Goal: Information Seeking & Learning: Check status

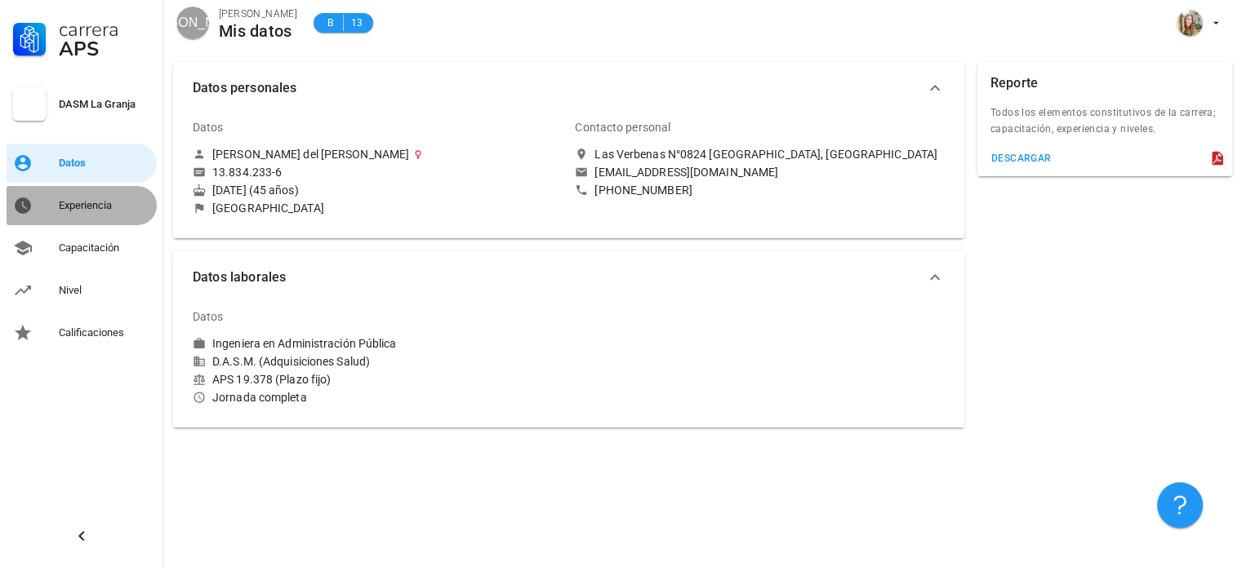
click at [64, 211] on div "Experiencia" at bounding box center [104, 205] width 91 height 13
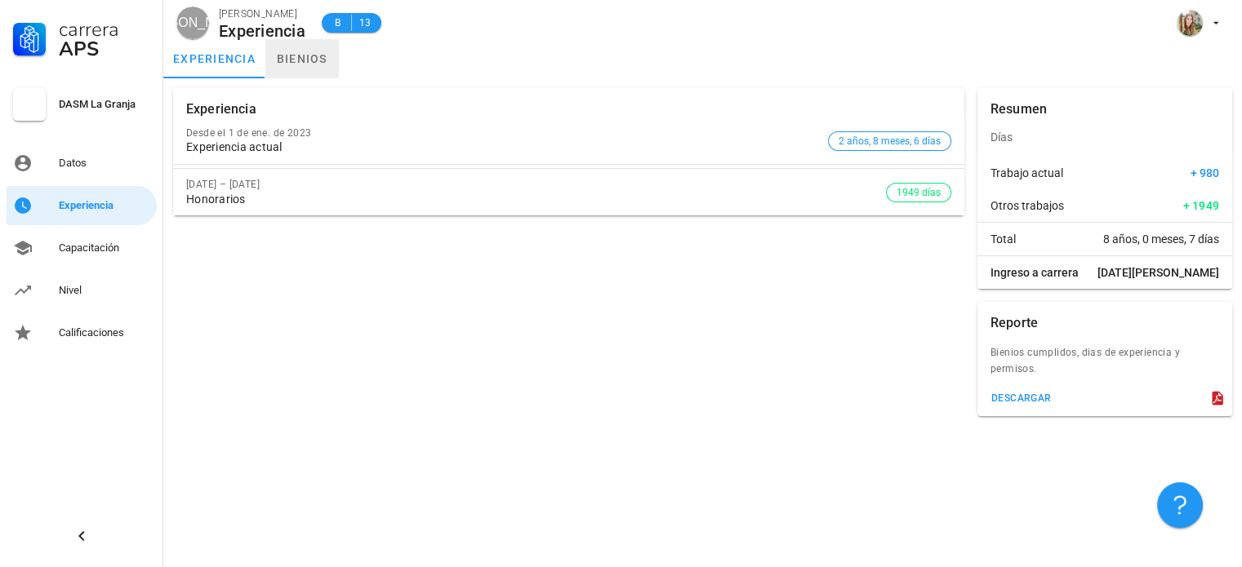
click at [297, 53] on link "bienios" at bounding box center [301, 58] width 73 height 39
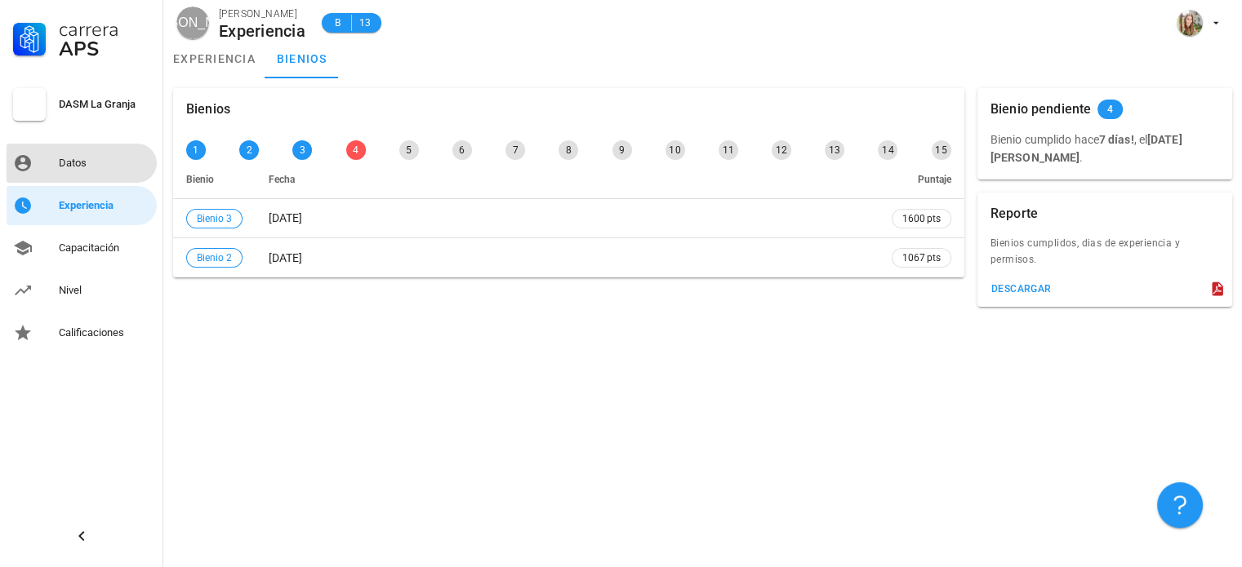
click at [73, 162] on div "Datos" at bounding box center [104, 163] width 91 height 13
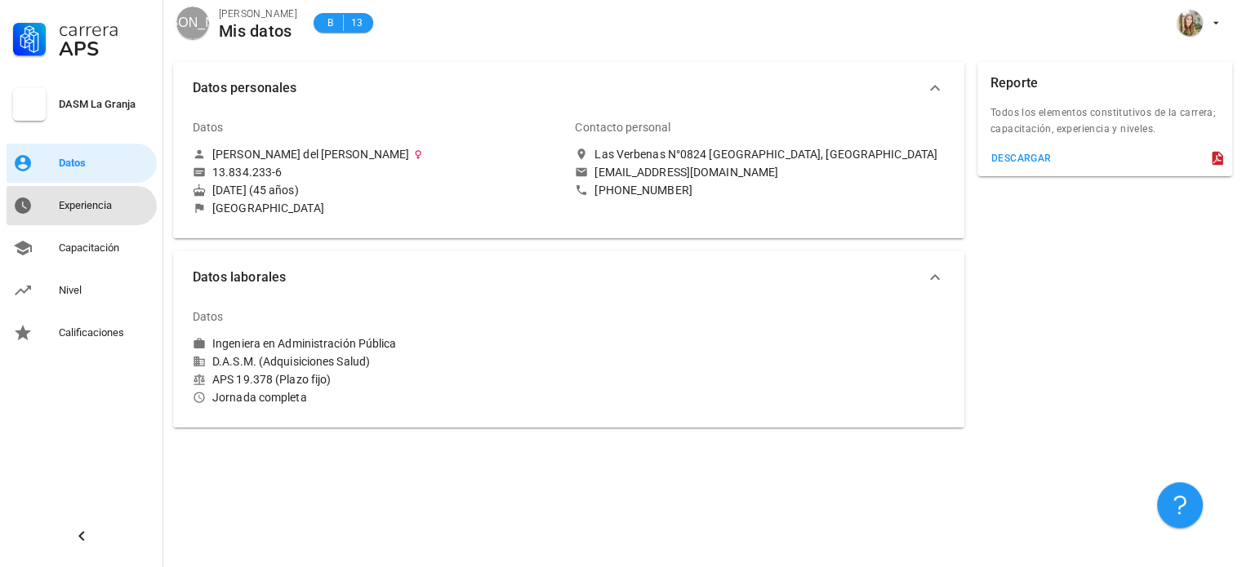
click at [73, 203] on div "Experiencia" at bounding box center [104, 205] width 91 height 13
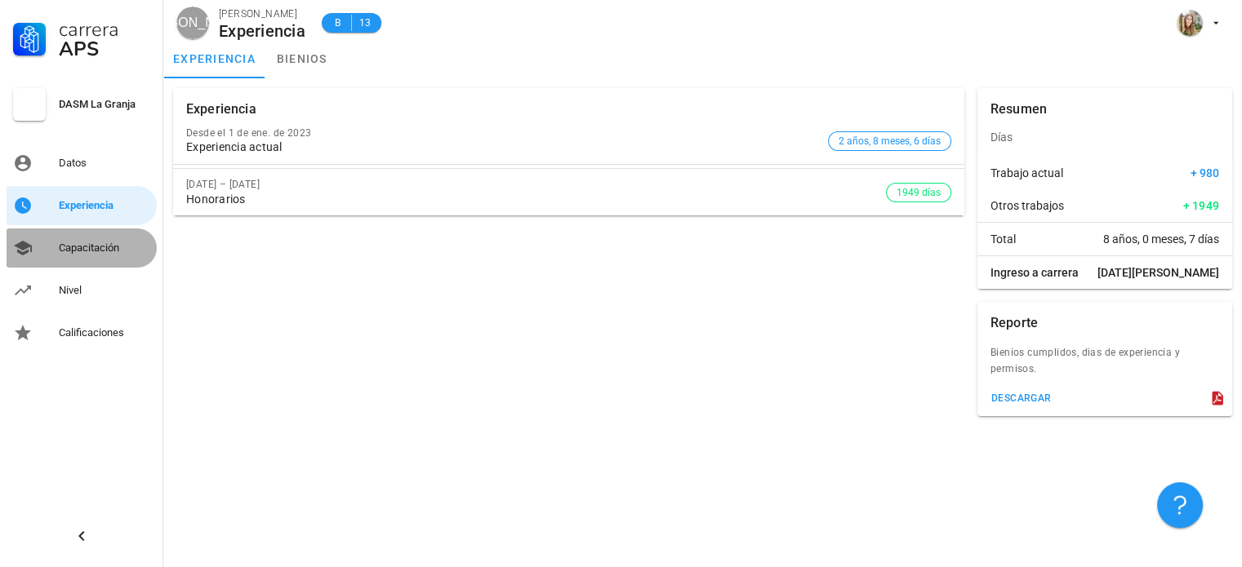
click at [76, 247] on div "Capacitación" at bounding box center [104, 248] width 91 height 13
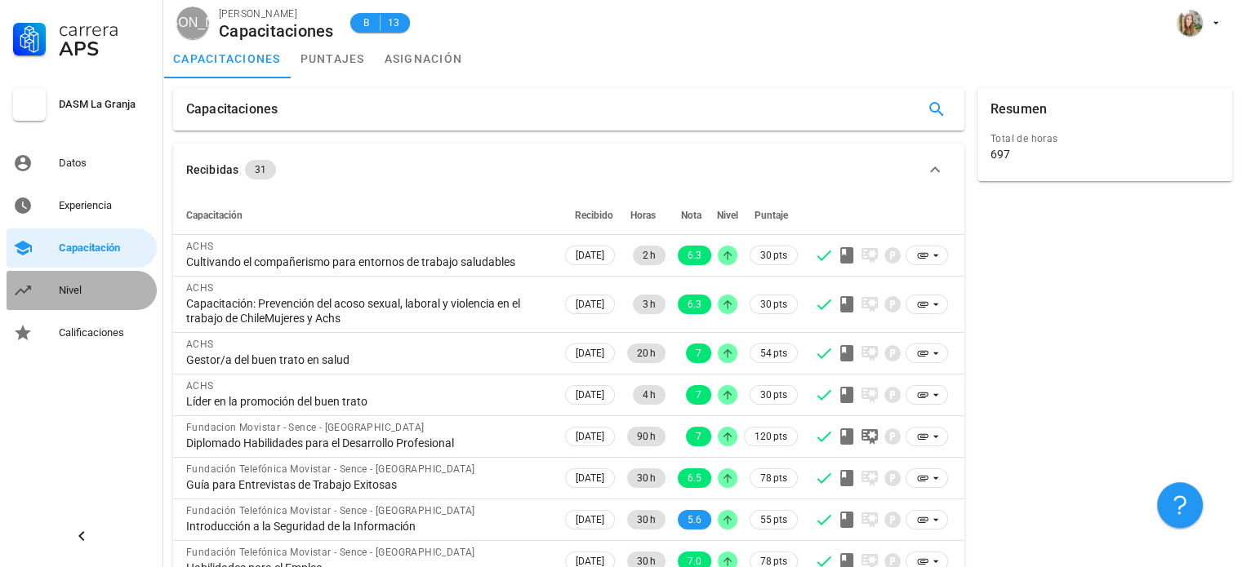
click at [65, 283] on div "Nivel" at bounding box center [104, 291] width 91 height 26
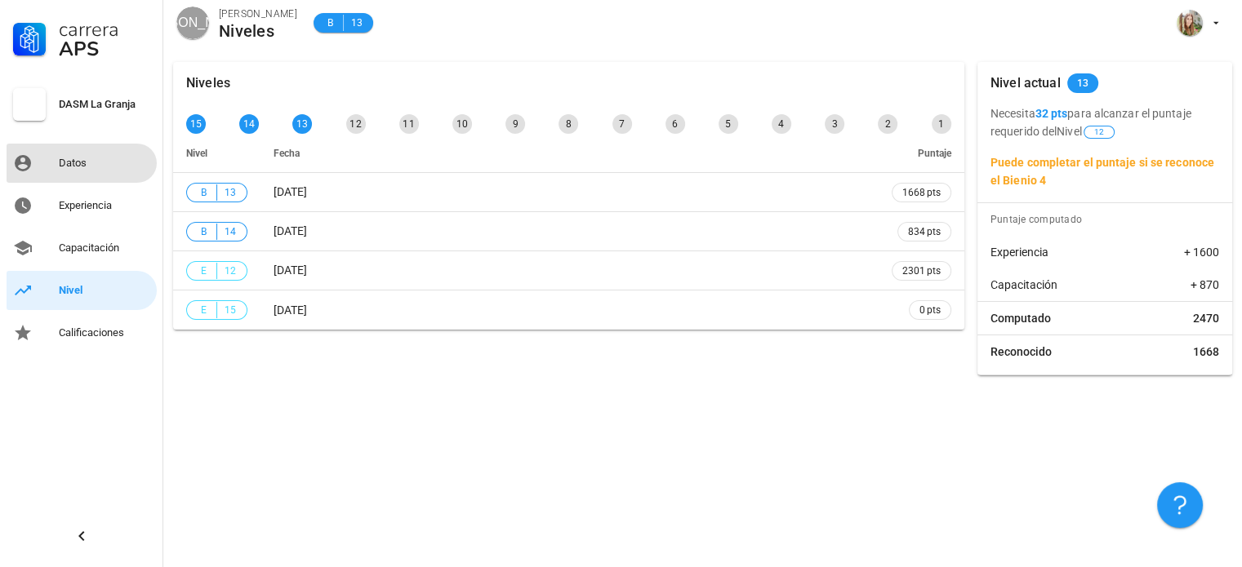
click at [74, 162] on div "Datos" at bounding box center [104, 163] width 91 height 13
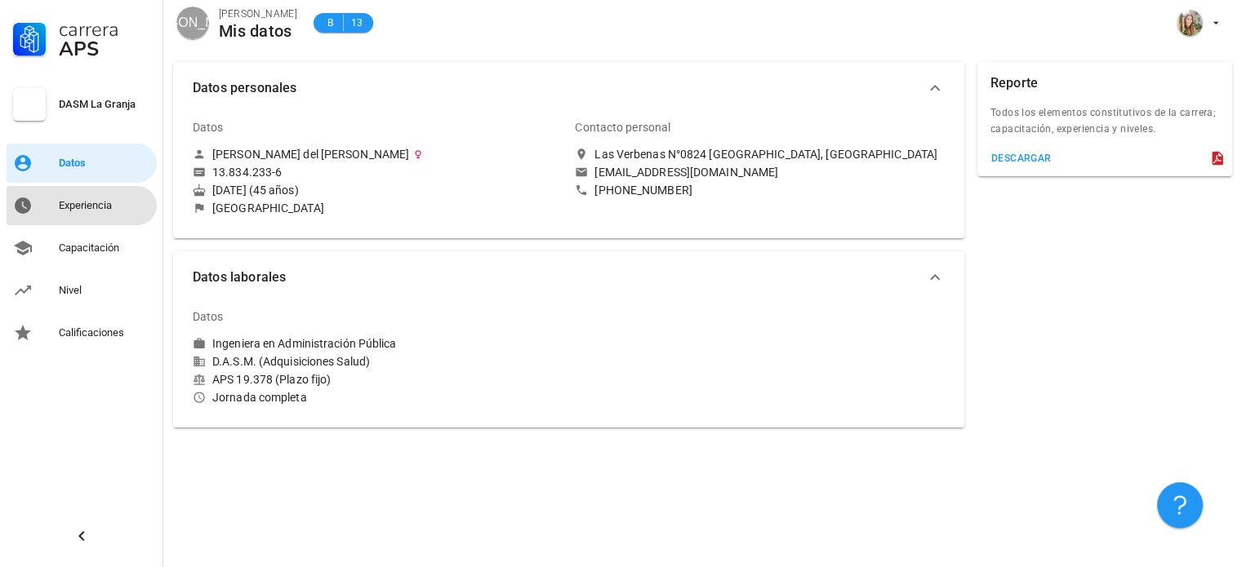
click at [82, 211] on div "Experiencia" at bounding box center [104, 205] width 91 height 13
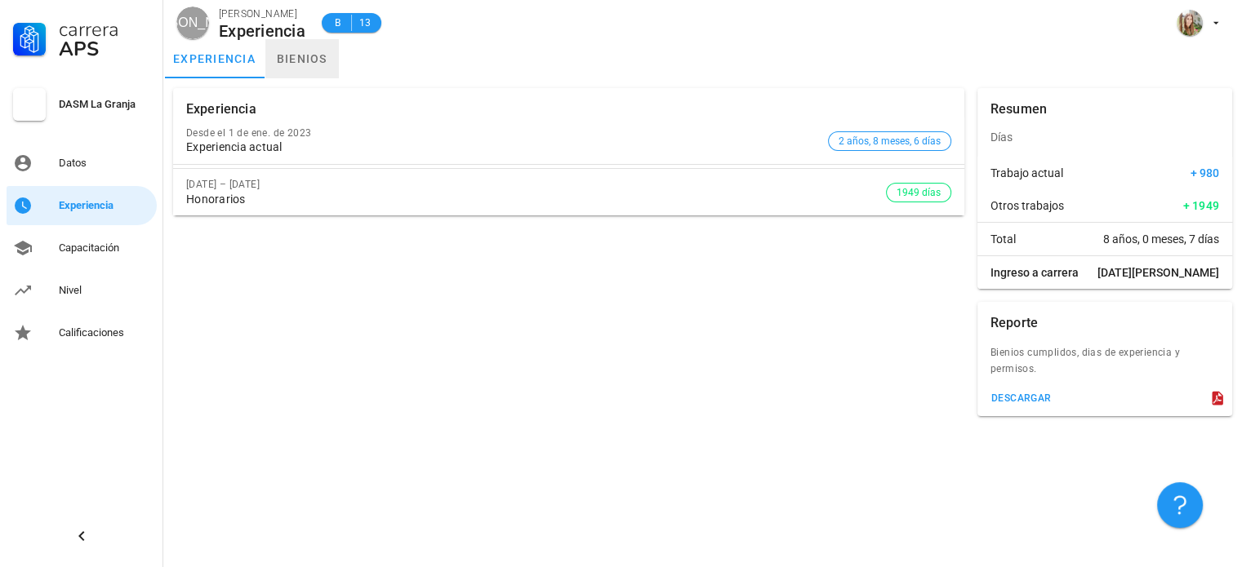
click at [303, 61] on link "bienios" at bounding box center [301, 58] width 73 height 39
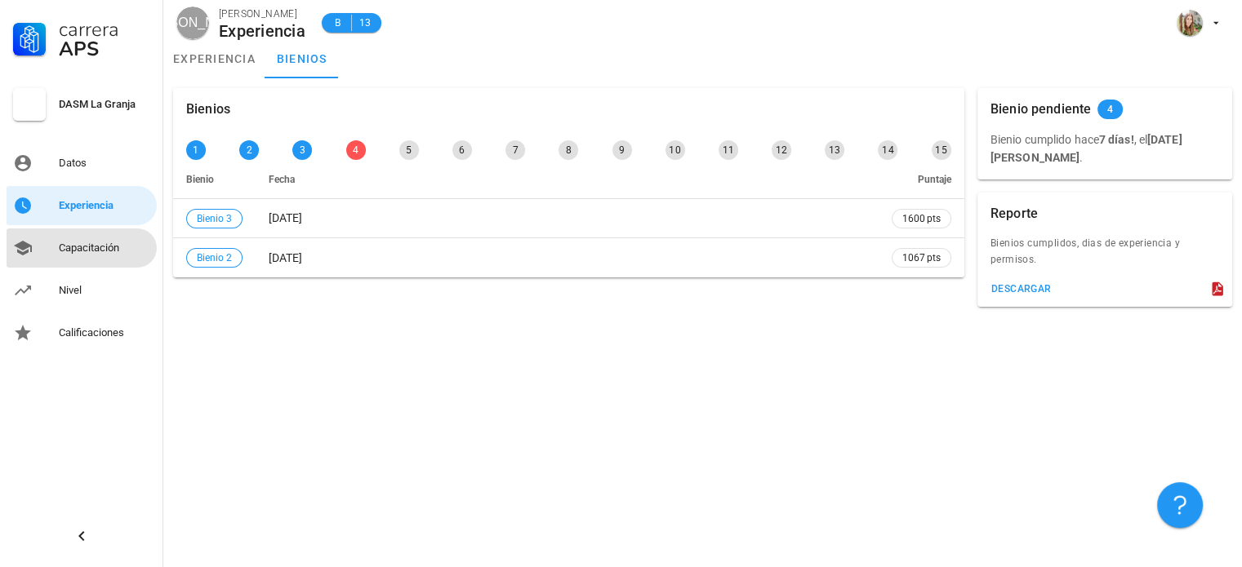
click at [82, 244] on div "Capacitación" at bounding box center [104, 248] width 91 height 13
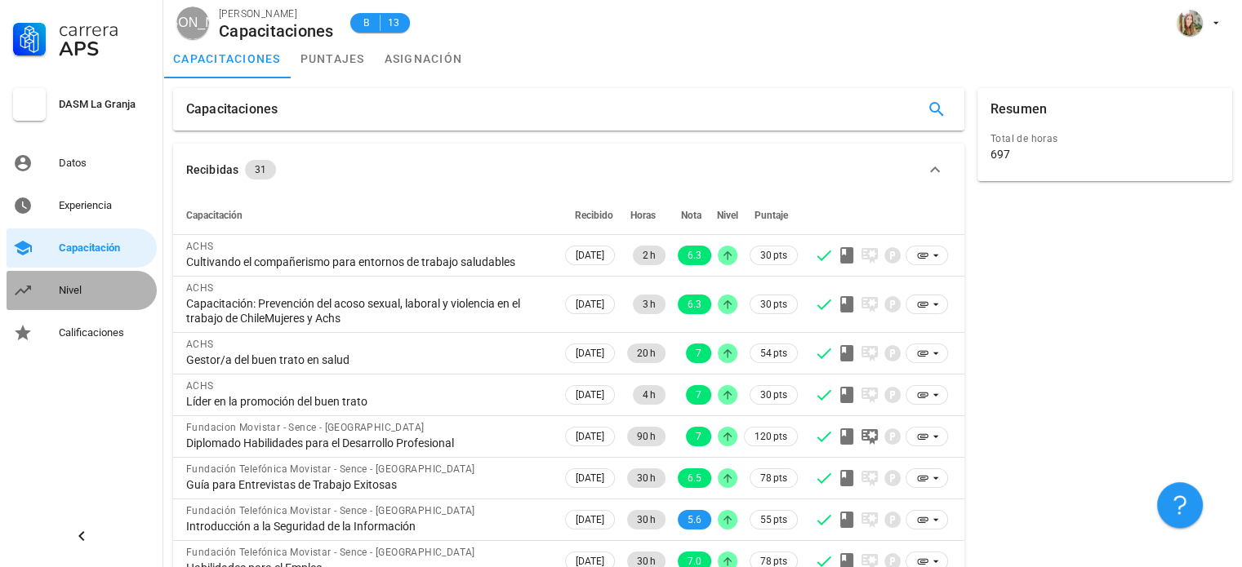
click at [65, 303] on div "Nivel" at bounding box center [104, 291] width 91 height 26
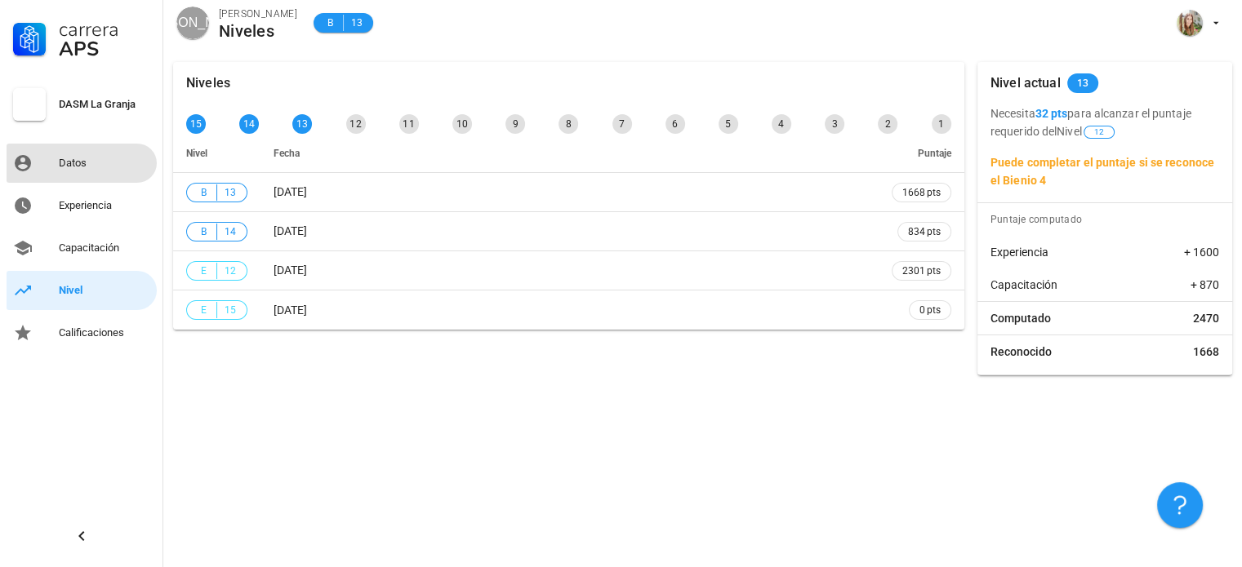
click at [72, 159] on div "Datos" at bounding box center [104, 163] width 91 height 13
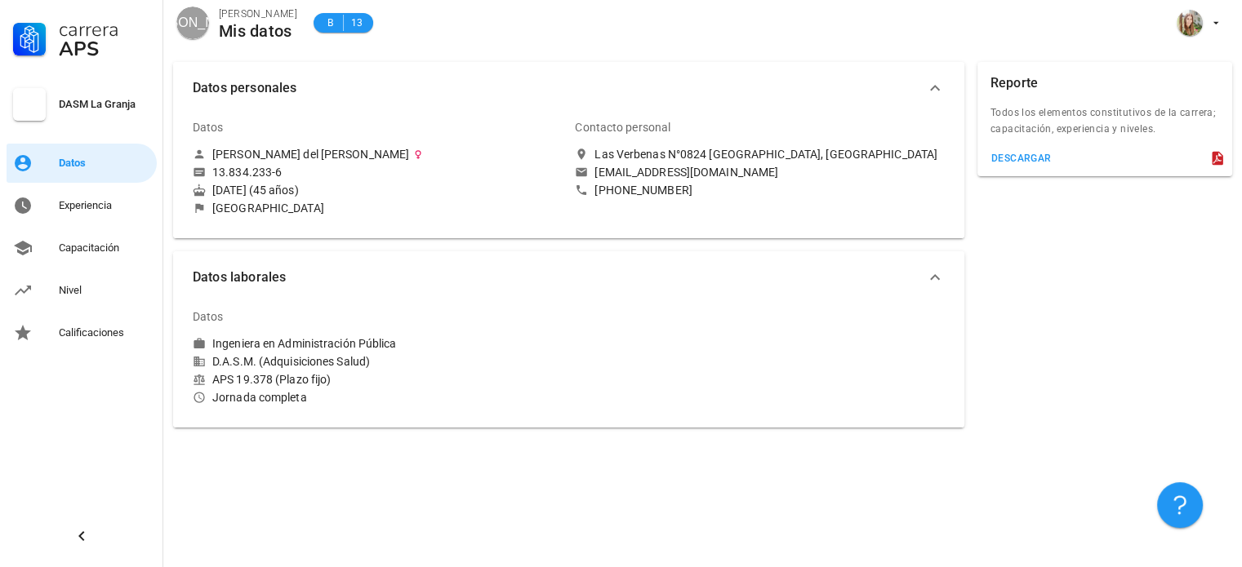
click at [97, 104] on div "DASM La Granja" at bounding box center [104, 104] width 91 height 13
click at [56, 202] on link "Experiencia" at bounding box center [82, 205] width 150 height 39
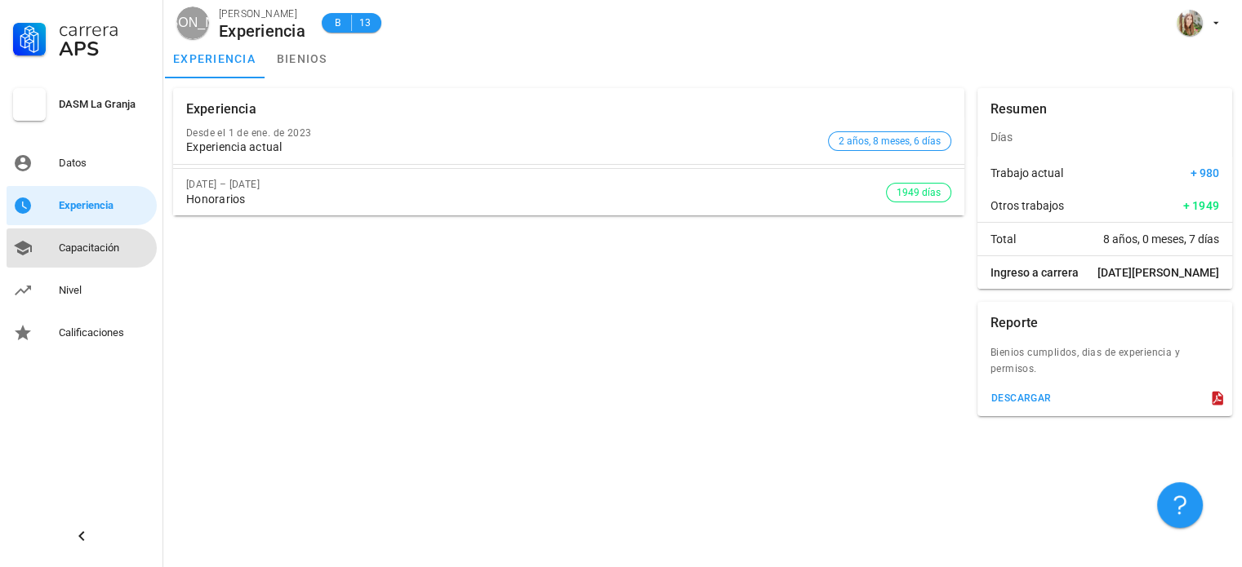
click at [59, 250] on div "Capacitación" at bounding box center [104, 248] width 91 height 13
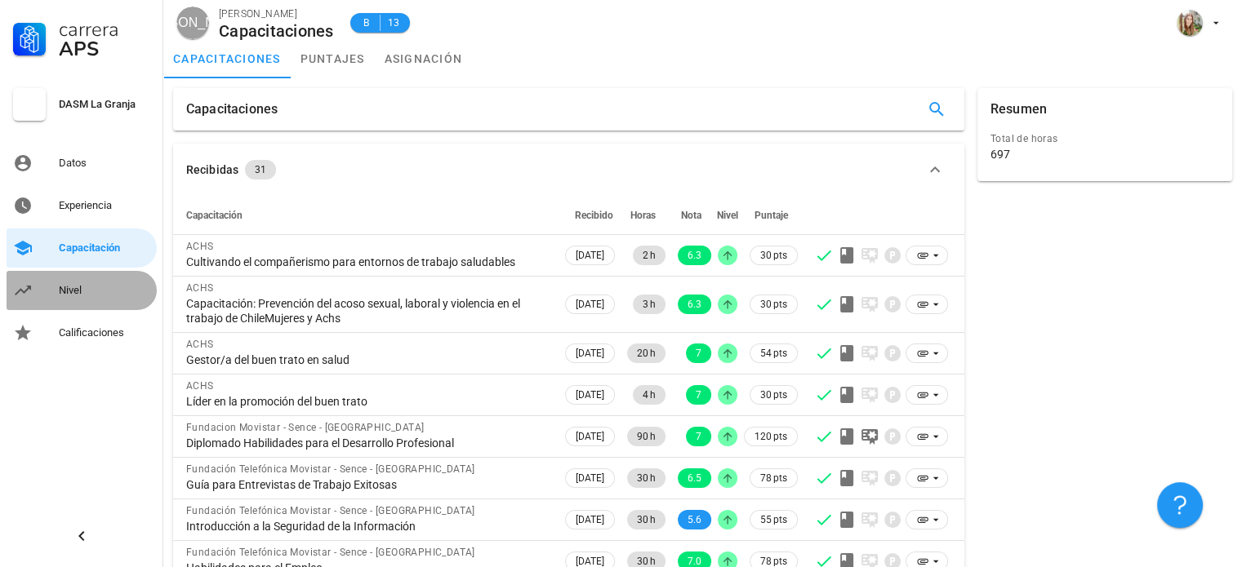
click at [67, 300] on div "Nivel" at bounding box center [104, 291] width 91 height 26
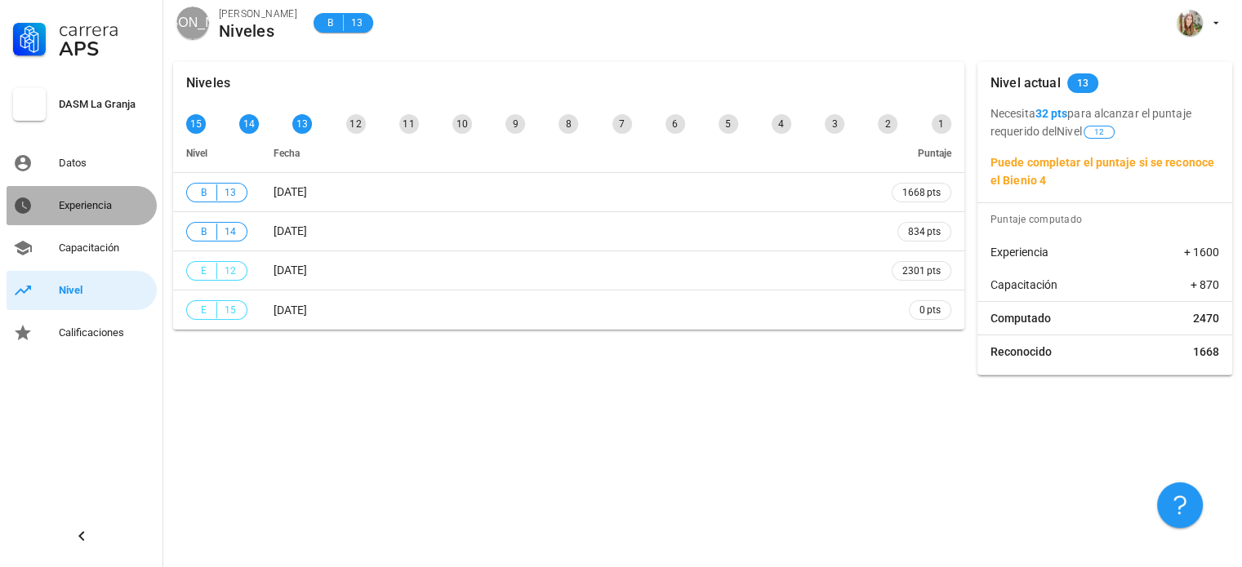
click at [76, 207] on div "Experiencia" at bounding box center [104, 205] width 91 height 13
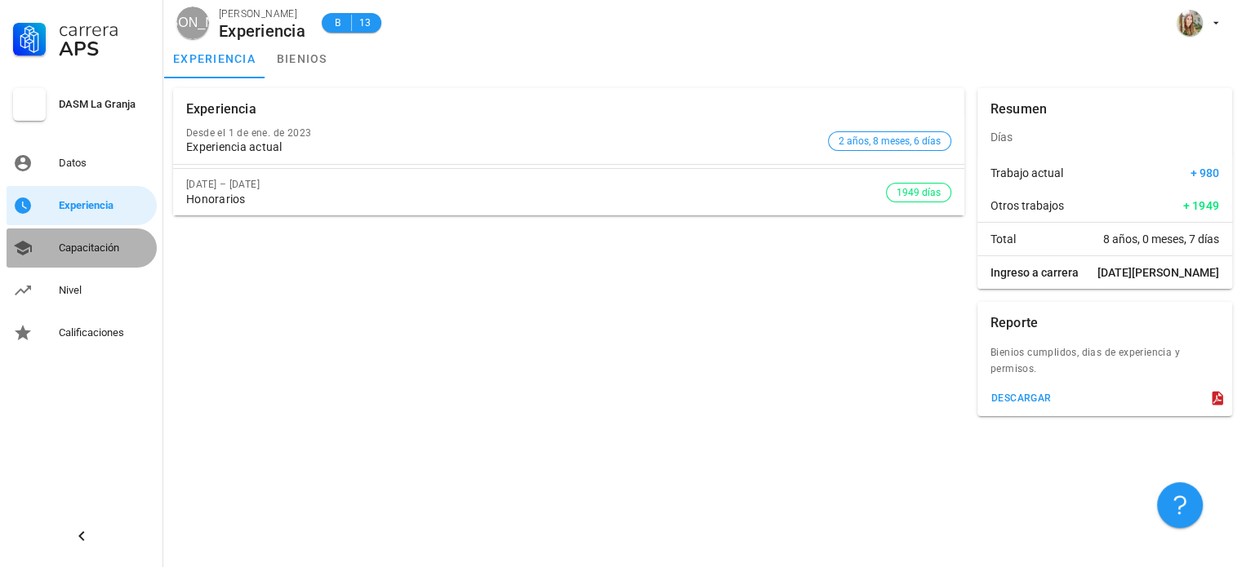
click at [64, 258] on div "Capacitación" at bounding box center [104, 248] width 91 height 26
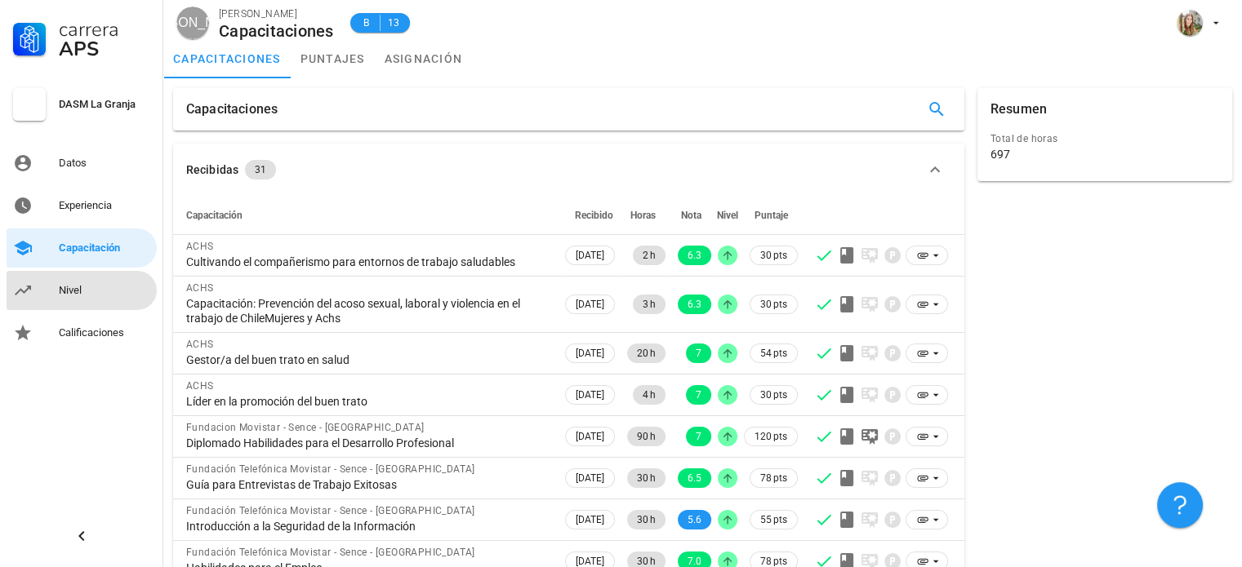
click at [67, 296] on div "Nivel" at bounding box center [104, 290] width 91 height 13
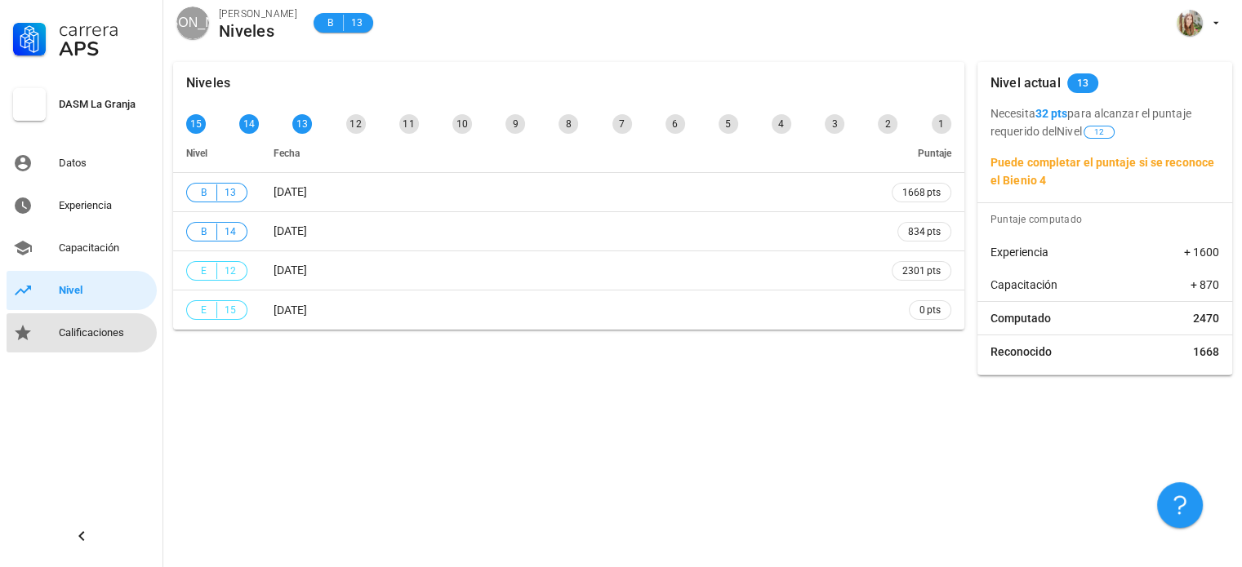
click at [64, 331] on div "Calificaciones" at bounding box center [104, 333] width 91 height 13
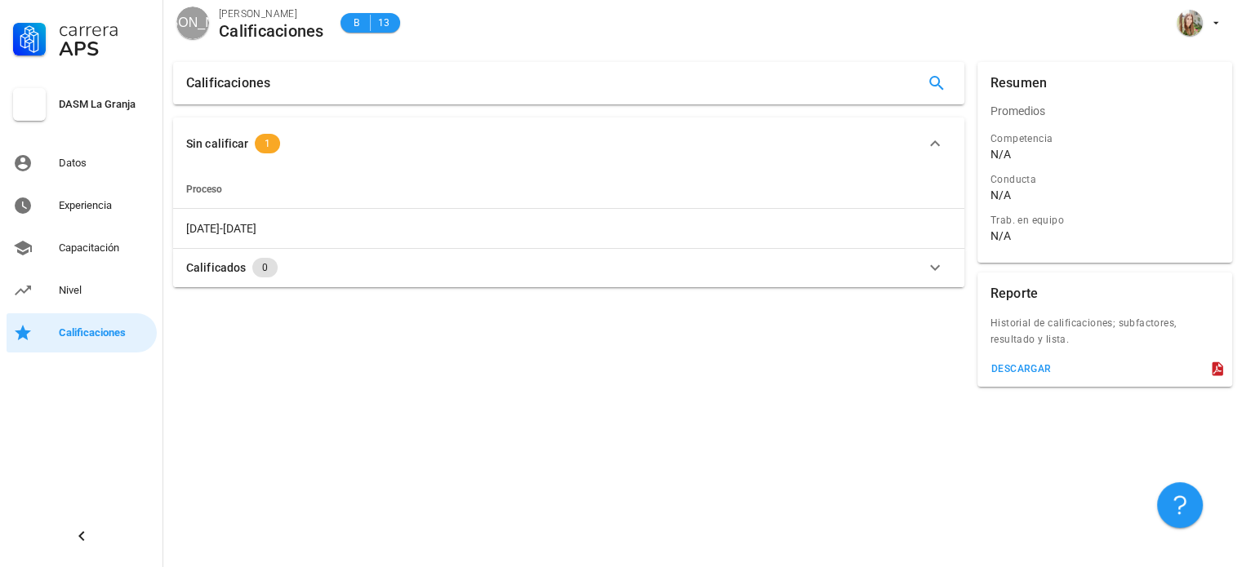
click at [202, 146] on div "Sin calificar" at bounding box center [217, 144] width 62 height 18
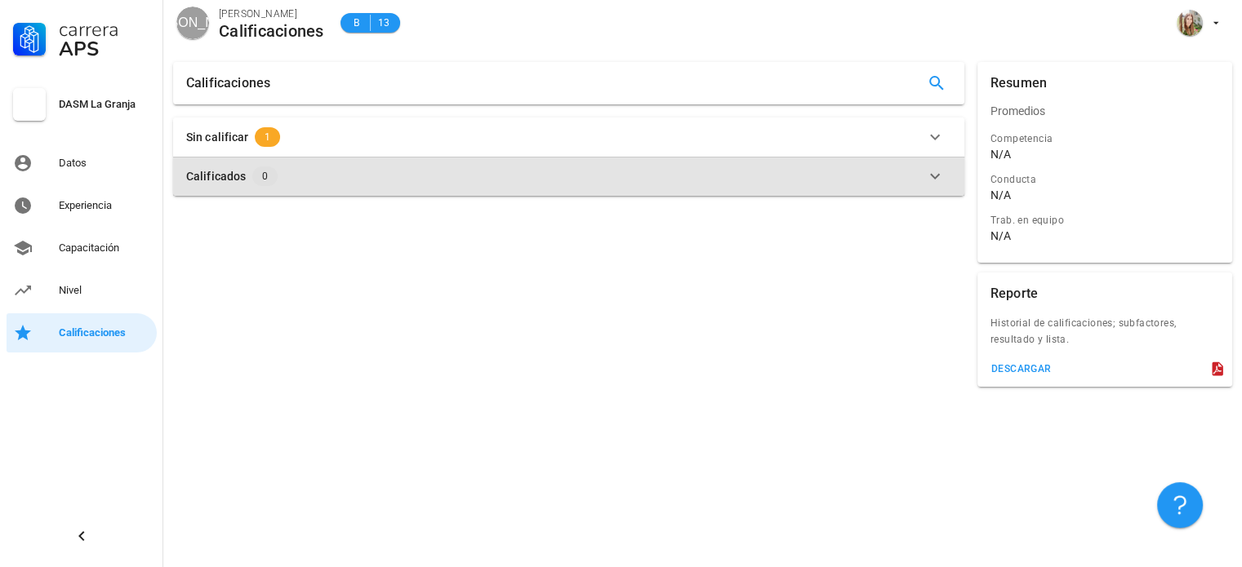
click at [210, 175] on div "Calificados" at bounding box center [216, 176] width 60 height 18
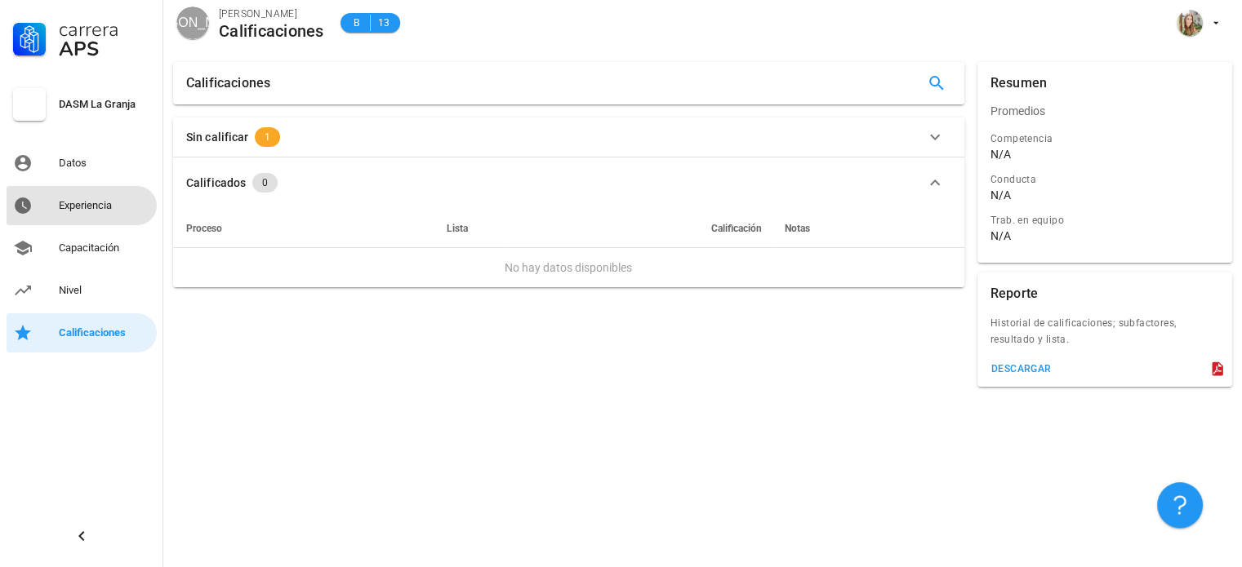
click at [86, 202] on div "Experiencia" at bounding box center [104, 205] width 91 height 13
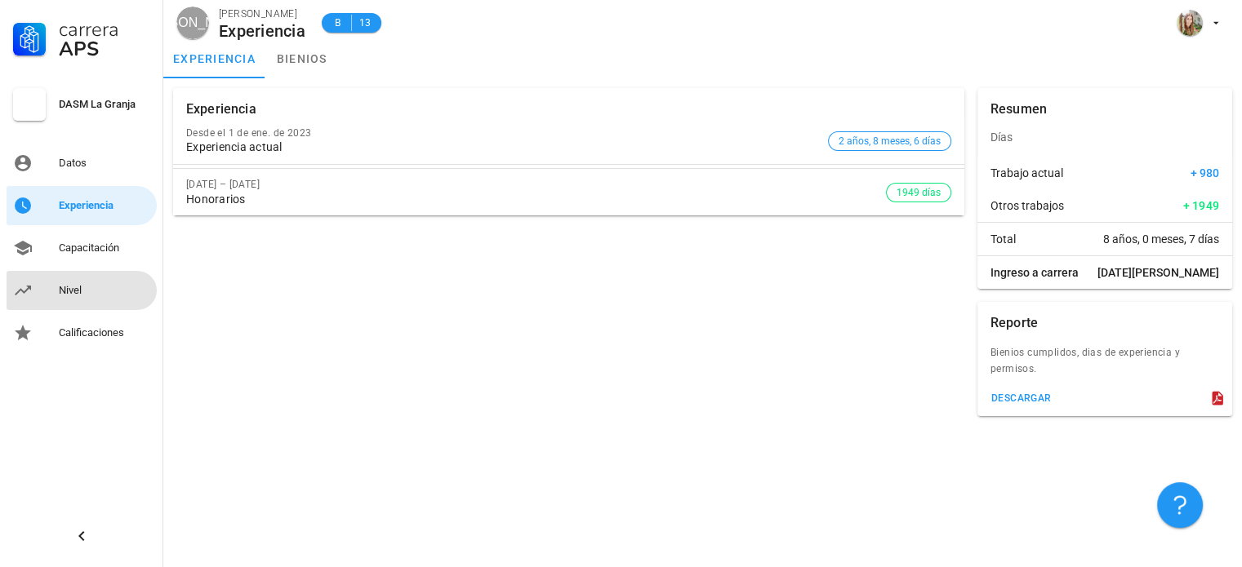
click at [71, 284] on div "Nivel" at bounding box center [104, 290] width 91 height 13
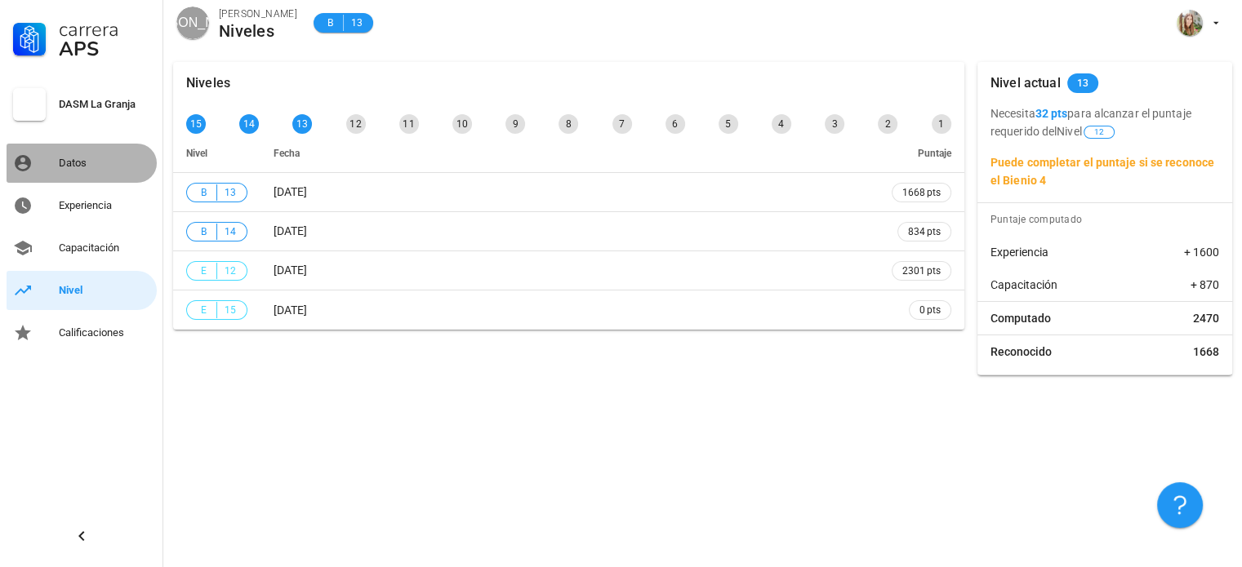
click at [60, 162] on div "Datos" at bounding box center [104, 163] width 91 height 13
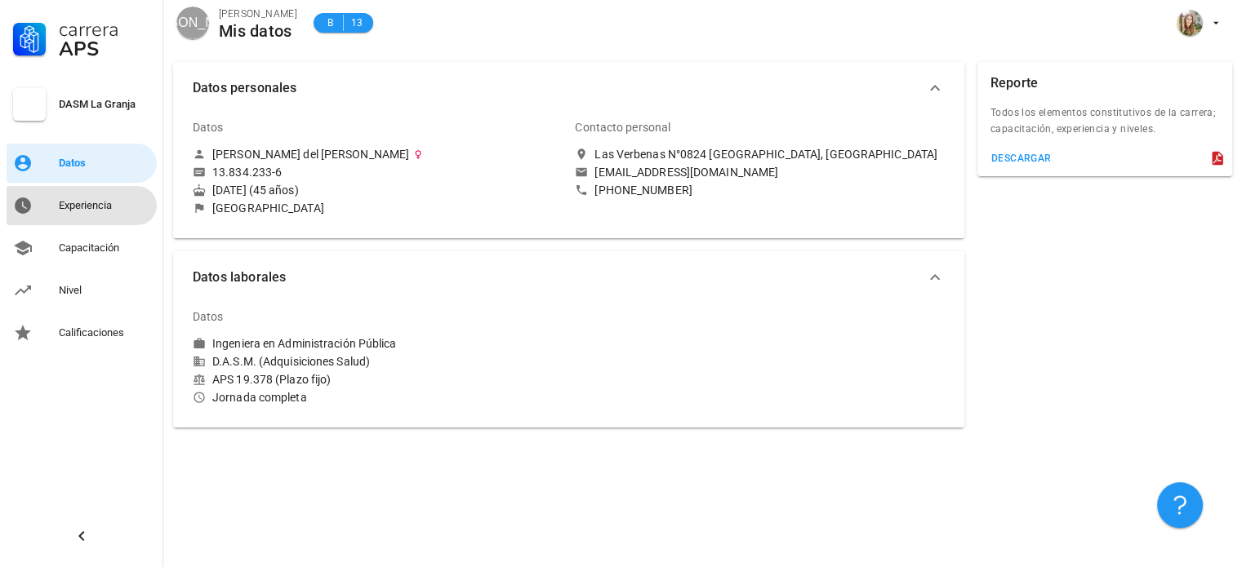
click at [91, 208] on div "Experiencia" at bounding box center [104, 205] width 91 height 13
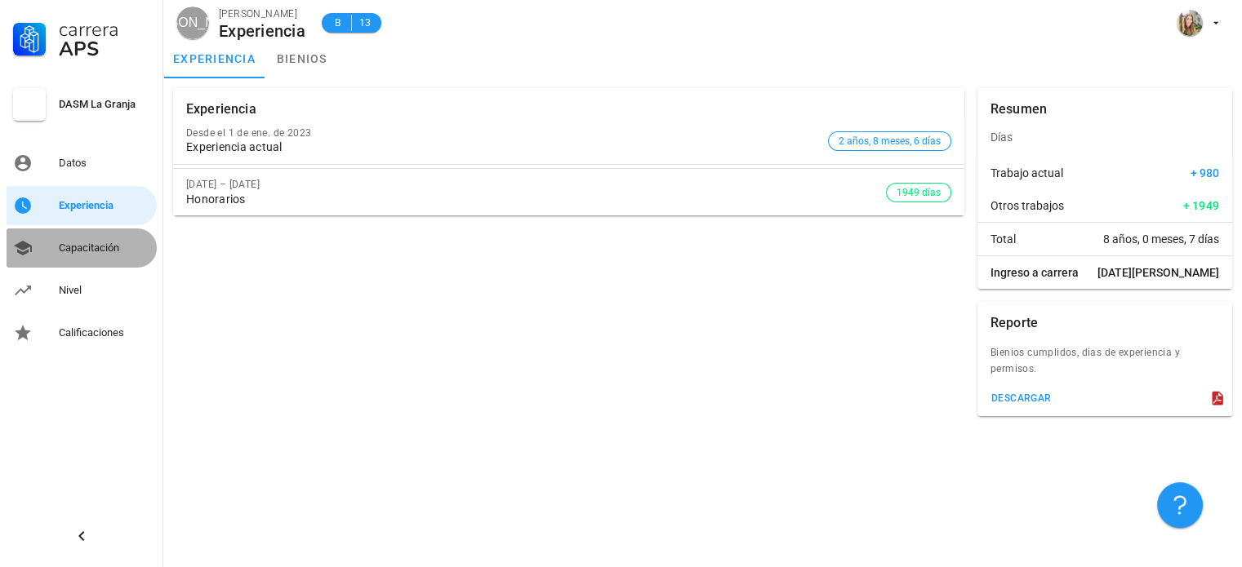
click at [73, 256] on div "Capacitación" at bounding box center [104, 248] width 91 height 26
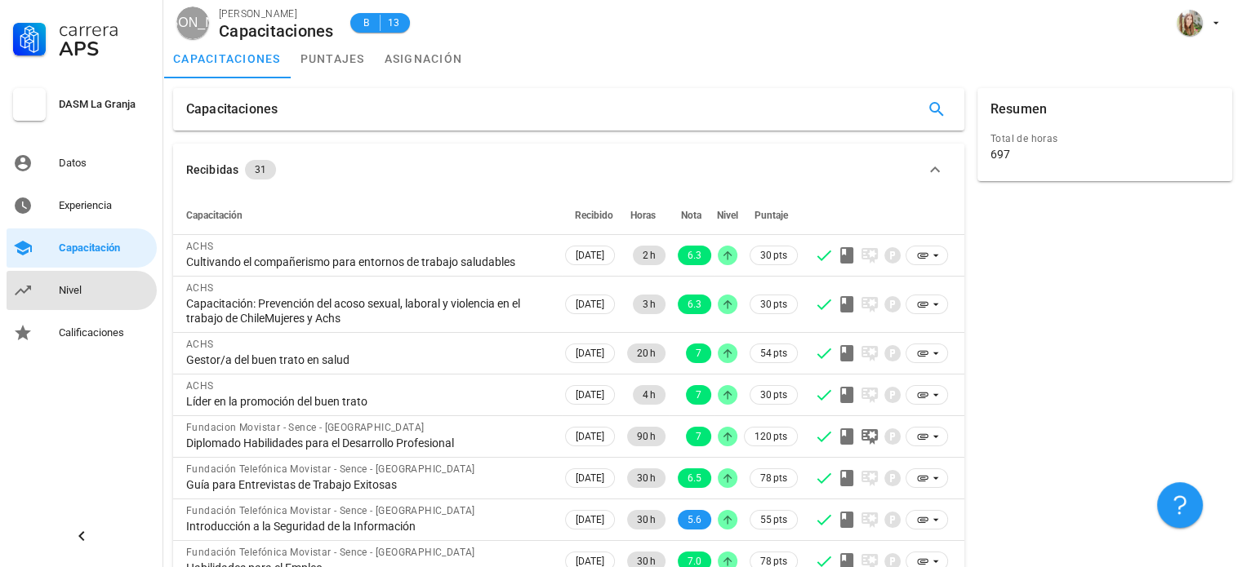
click at [63, 300] on div "Nivel" at bounding box center [104, 291] width 91 height 26
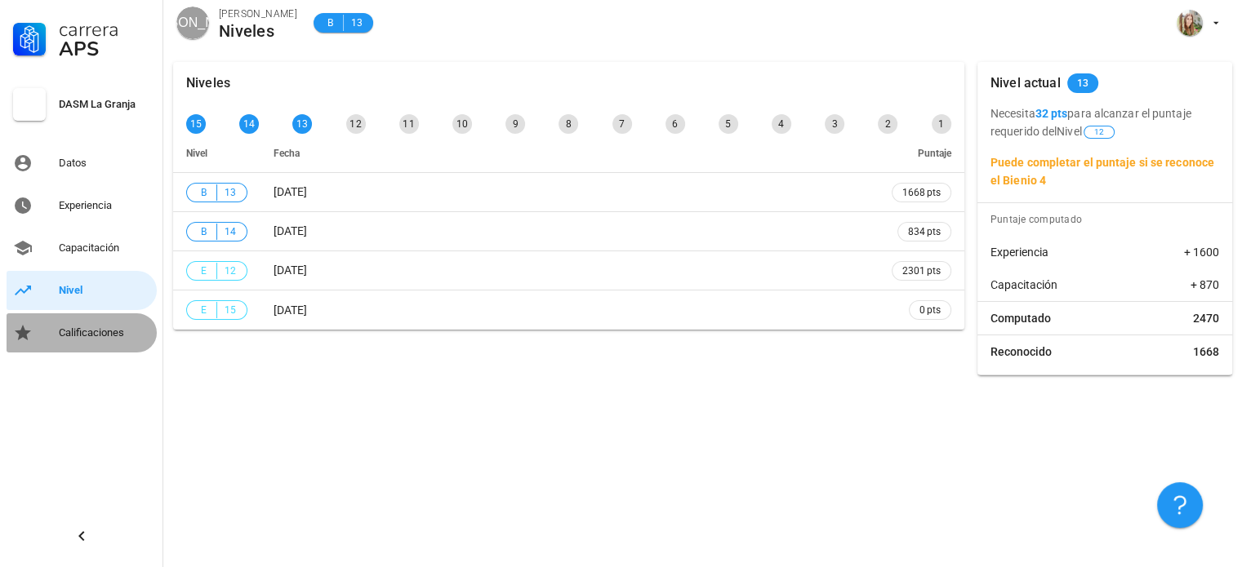
click at [64, 333] on div "Calificaciones" at bounding box center [104, 333] width 91 height 13
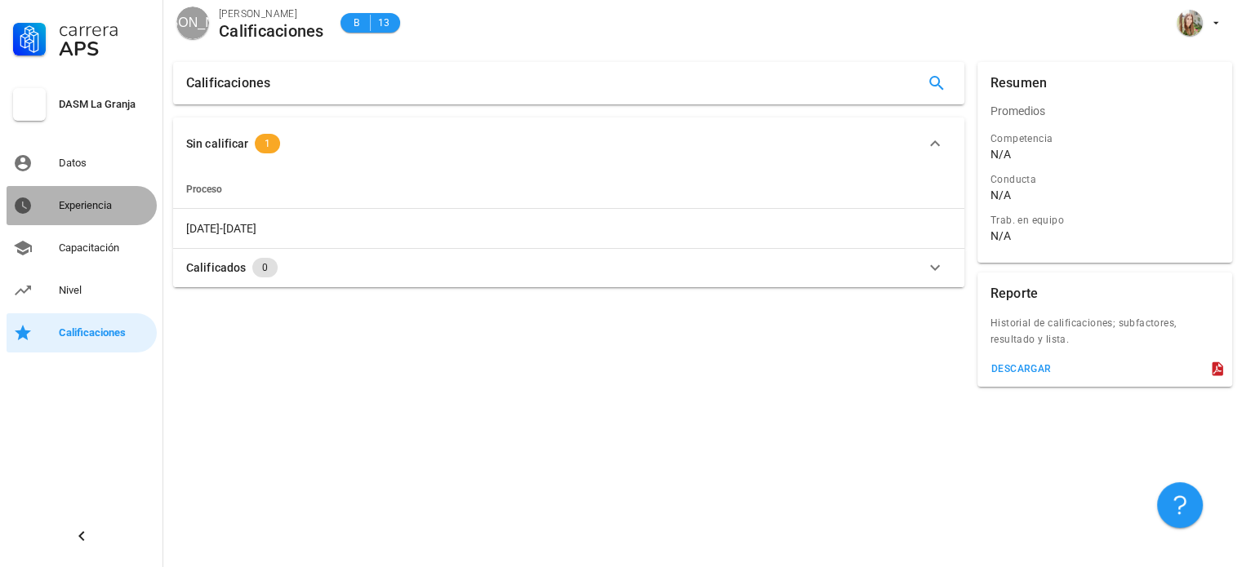
click at [51, 186] on link "Experiencia" at bounding box center [82, 205] width 150 height 39
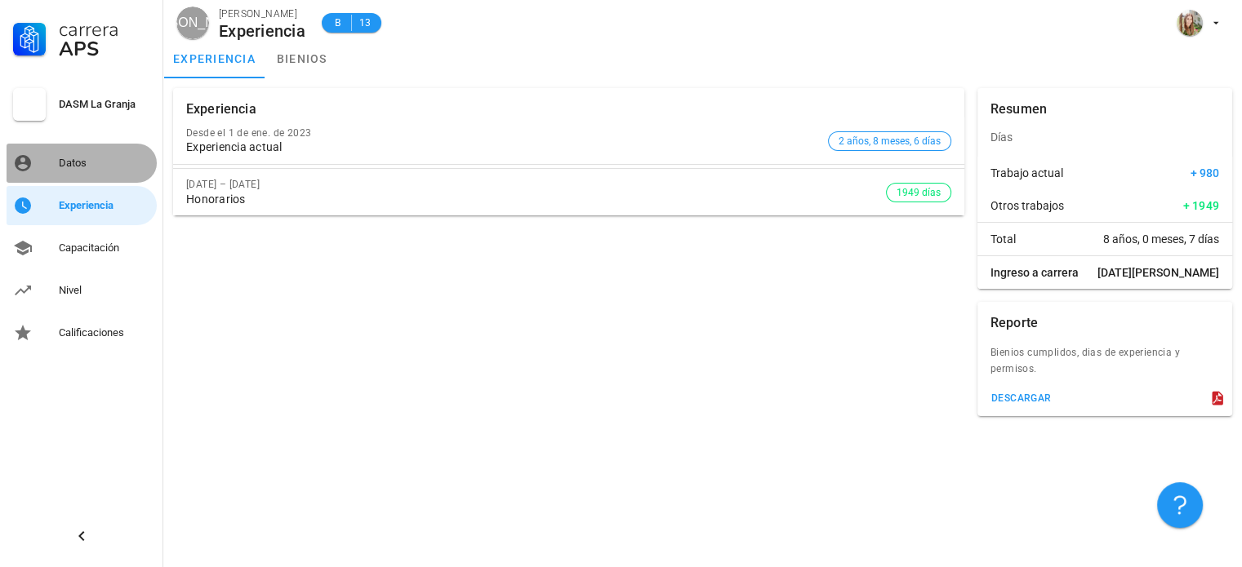
click at [62, 171] on div "Datos" at bounding box center [104, 163] width 91 height 26
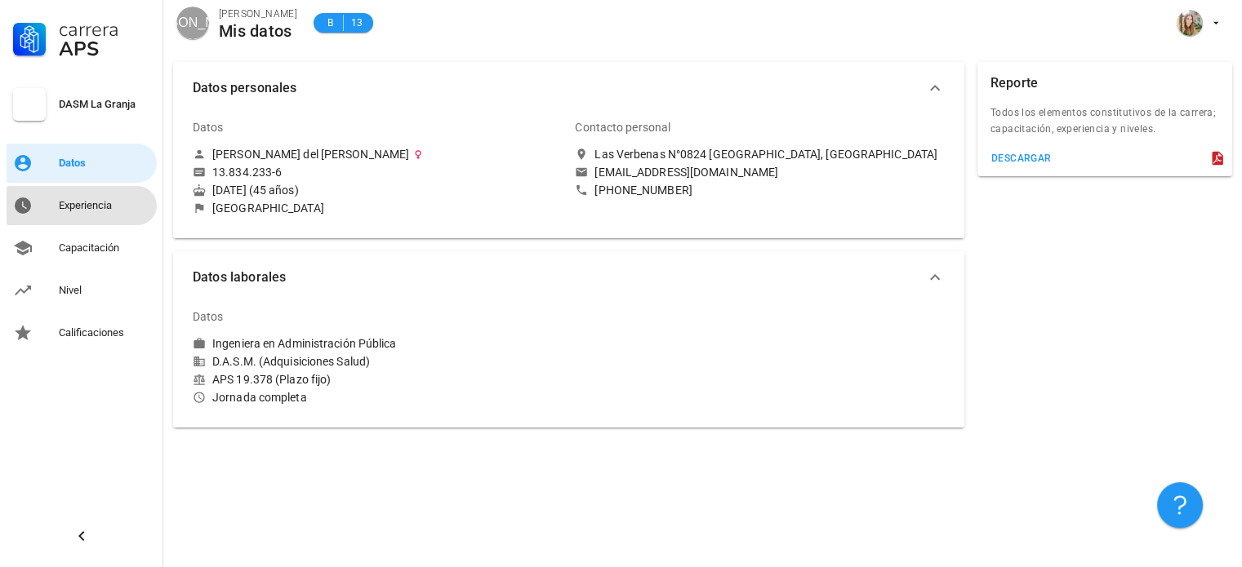
click at [53, 208] on link "Experiencia" at bounding box center [82, 205] width 150 height 39
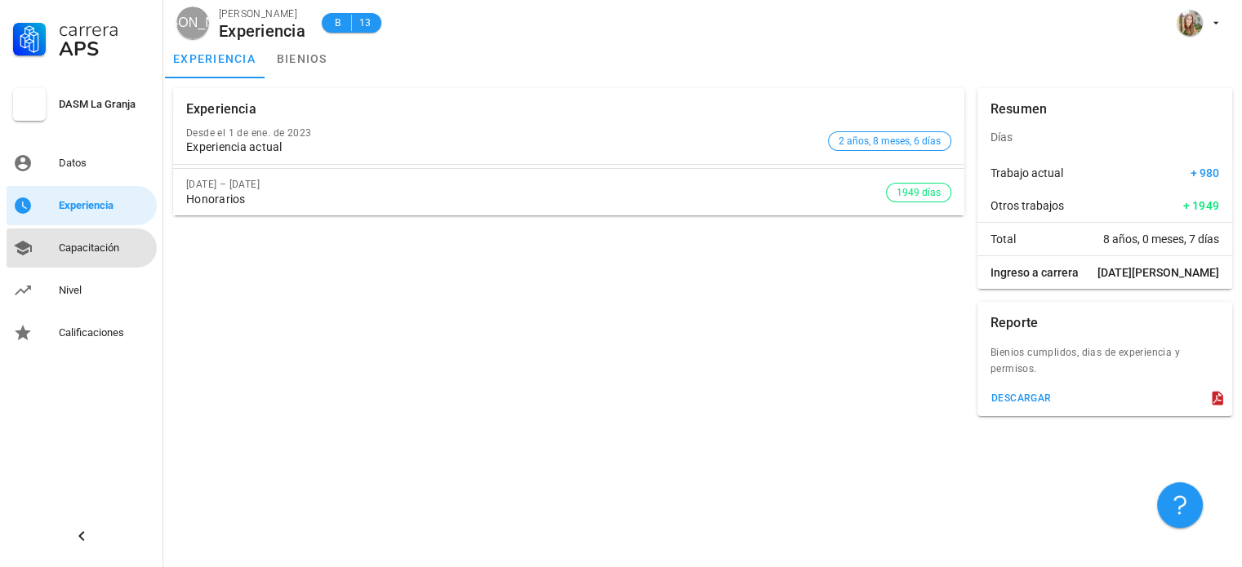
click at [47, 253] on link "Capacitación" at bounding box center [82, 248] width 150 height 39
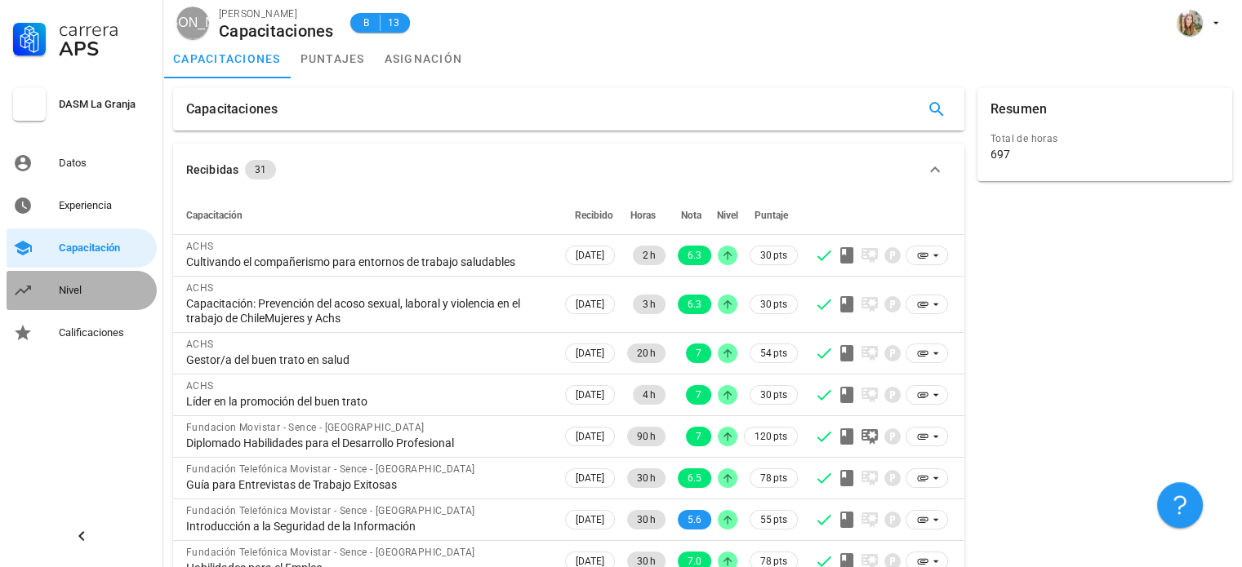
click at [31, 288] on icon at bounding box center [23, 291] width 20 height 20
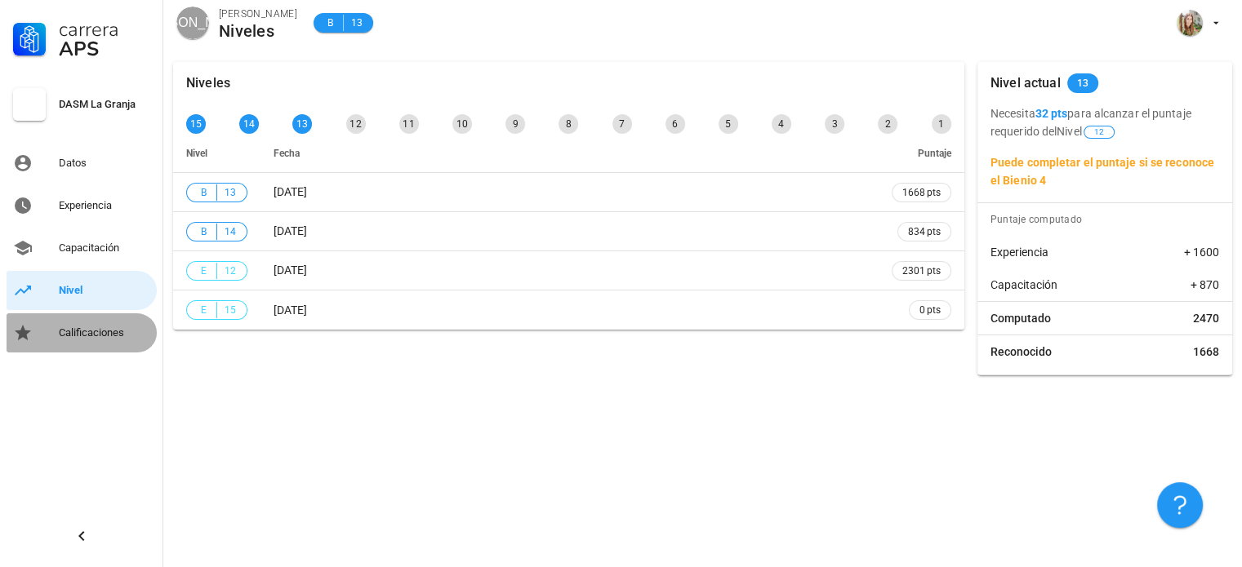
click at [38, 328] on link "Calificaciones" at bounding box center [82, 332] width 150 height 39
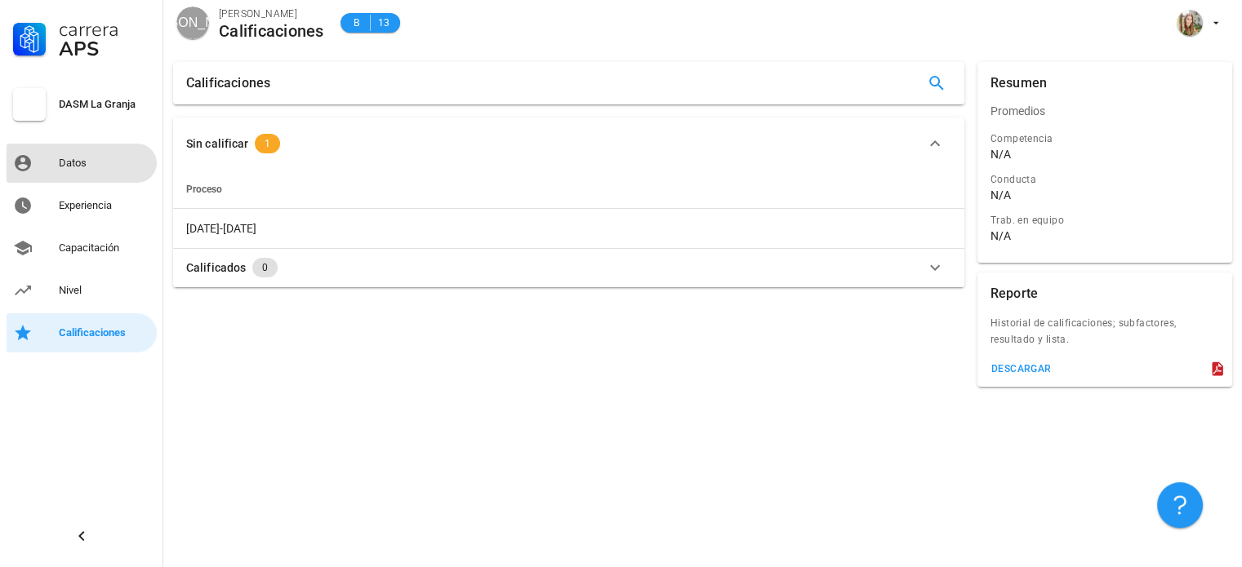
click at [64, 167] on div "Datos" at bounding box center [104, 163] width 91 height 13
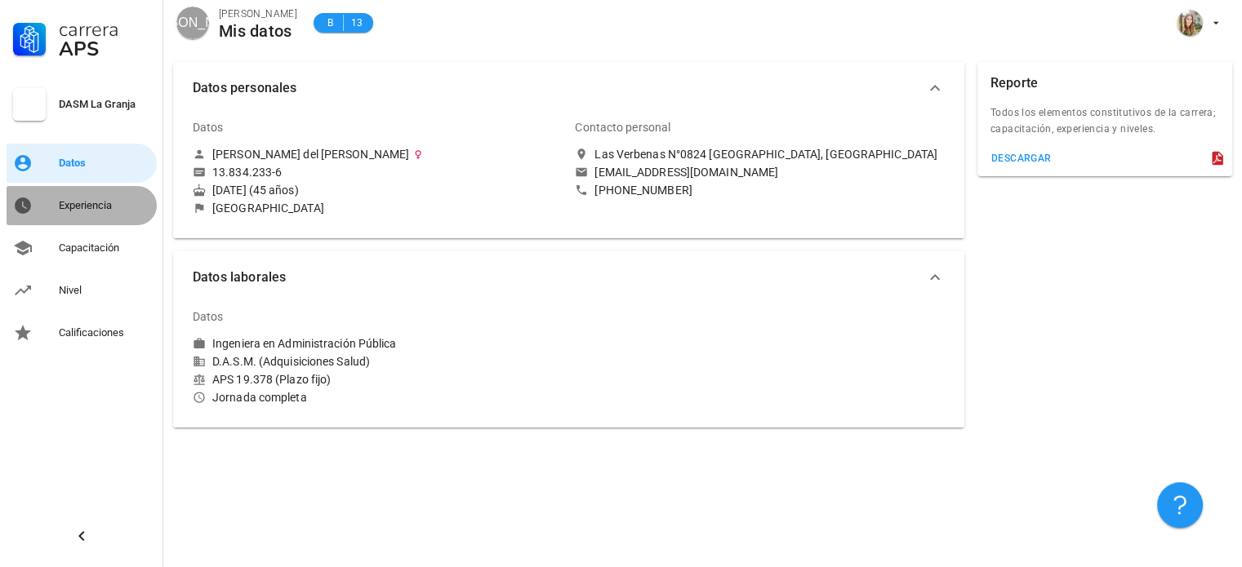
click at [60, 207] on div "Experiencia" at bounding box center [104, 205] width 91 height 13
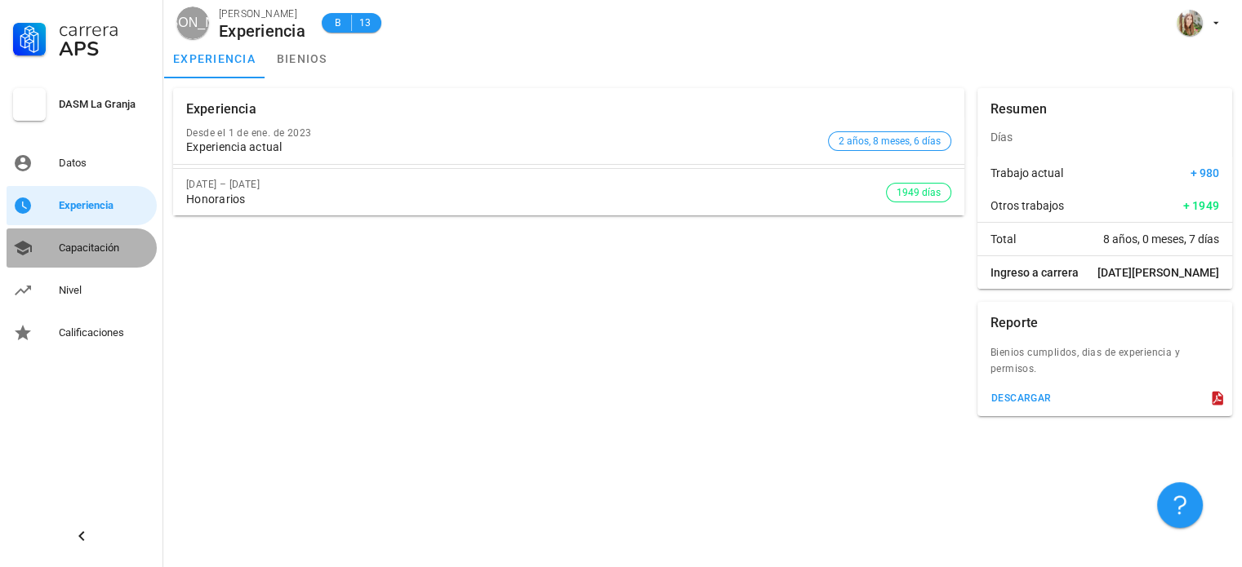
click at [59, 240] on div "Capacitación" at bounding box center [104, 248] width 91 height 26
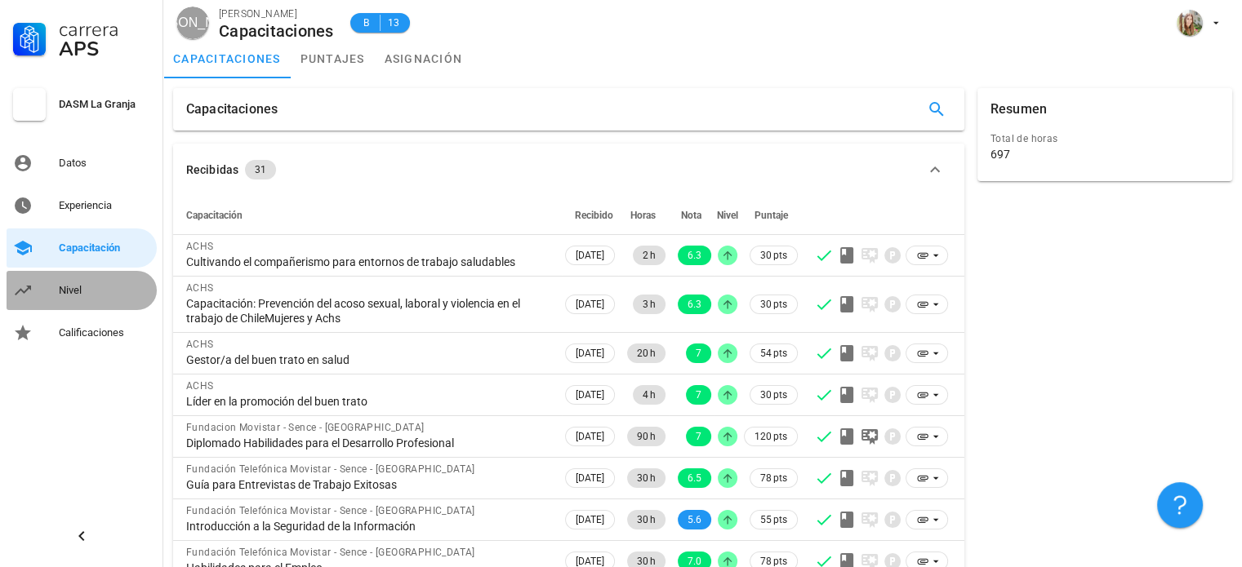
click at [56, 283] on link "Nivel" at bounding box center [82, 290] width 150 height 39
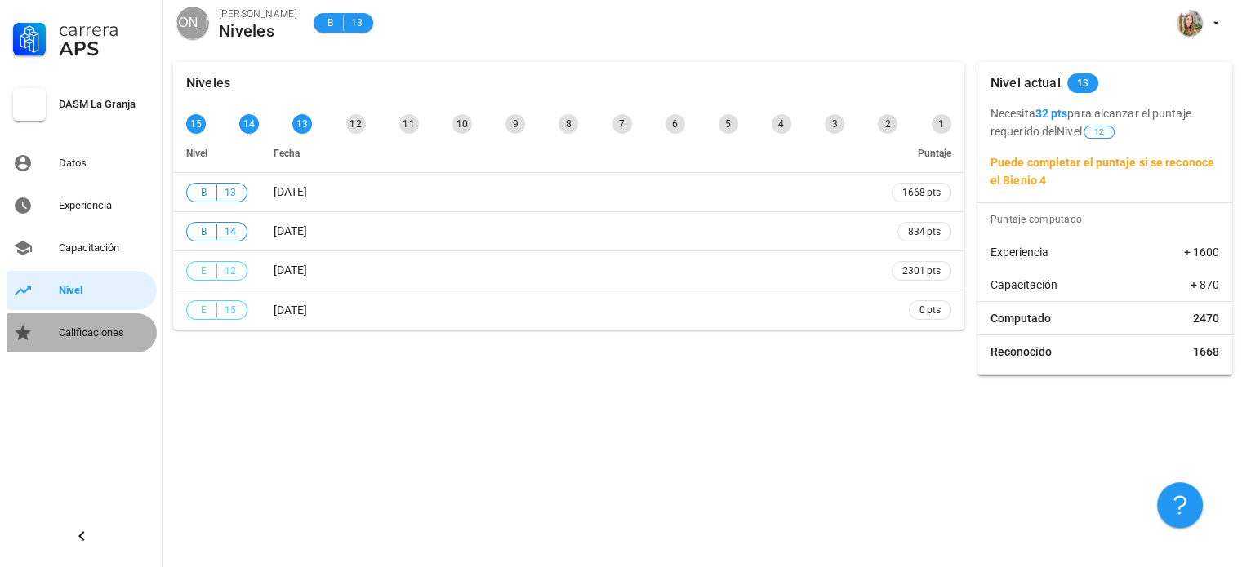
click at [51, 334] on link "Calificaciones" at bounding box center [82, 332] width 150 height 39
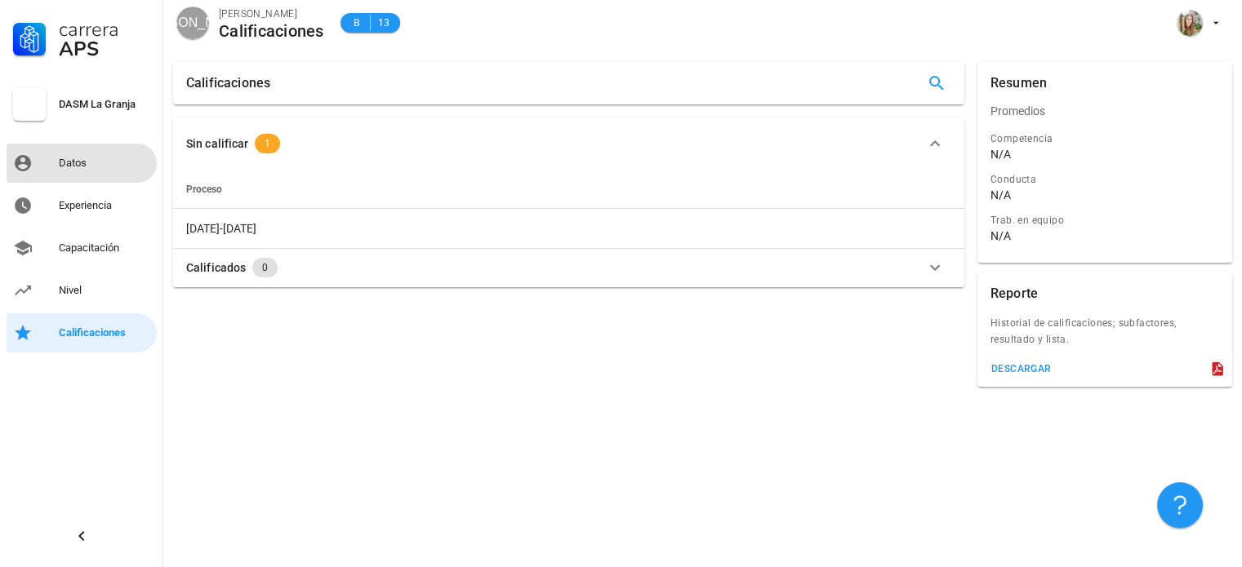
click at [67, 159] on div "Datos" at bounding box center [104, 163] width 91 height 13
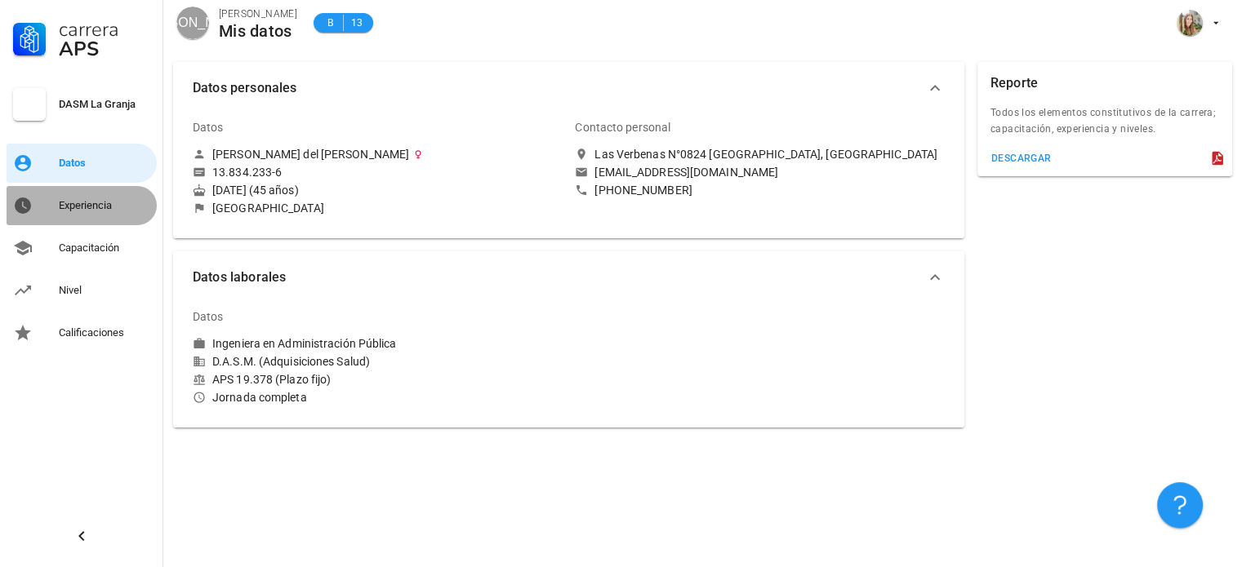
click at [65, 204] on div "Experiencia" at bounding box center [104, 205] width 91 height 13
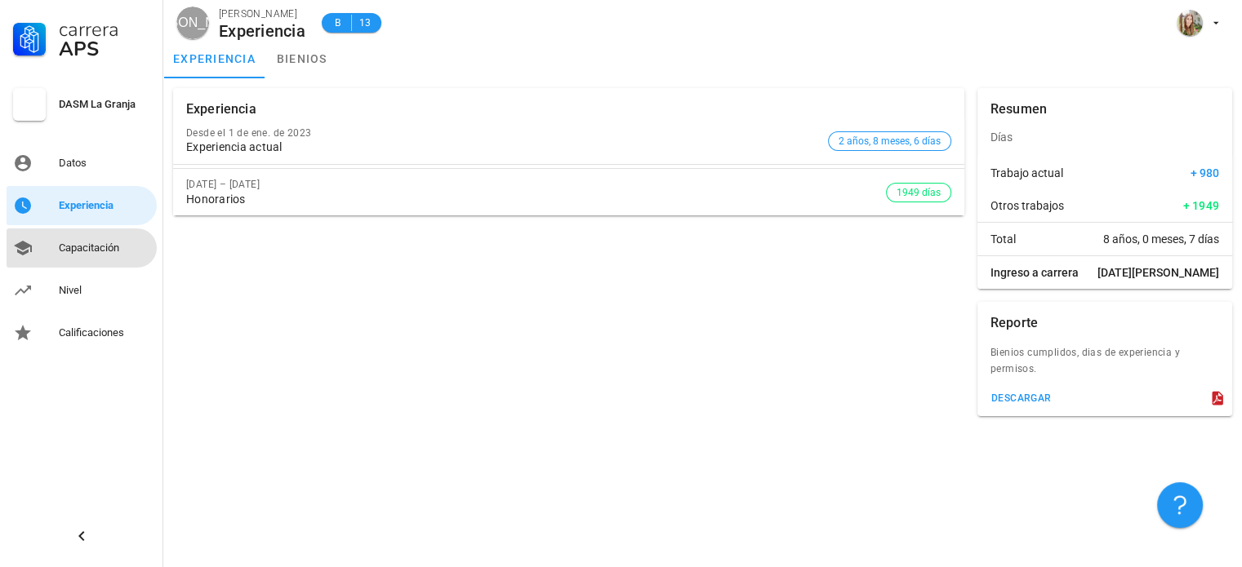
click at [63, 261] on link "Capacitación" at bounding box center [82, 248] width 150 height 39
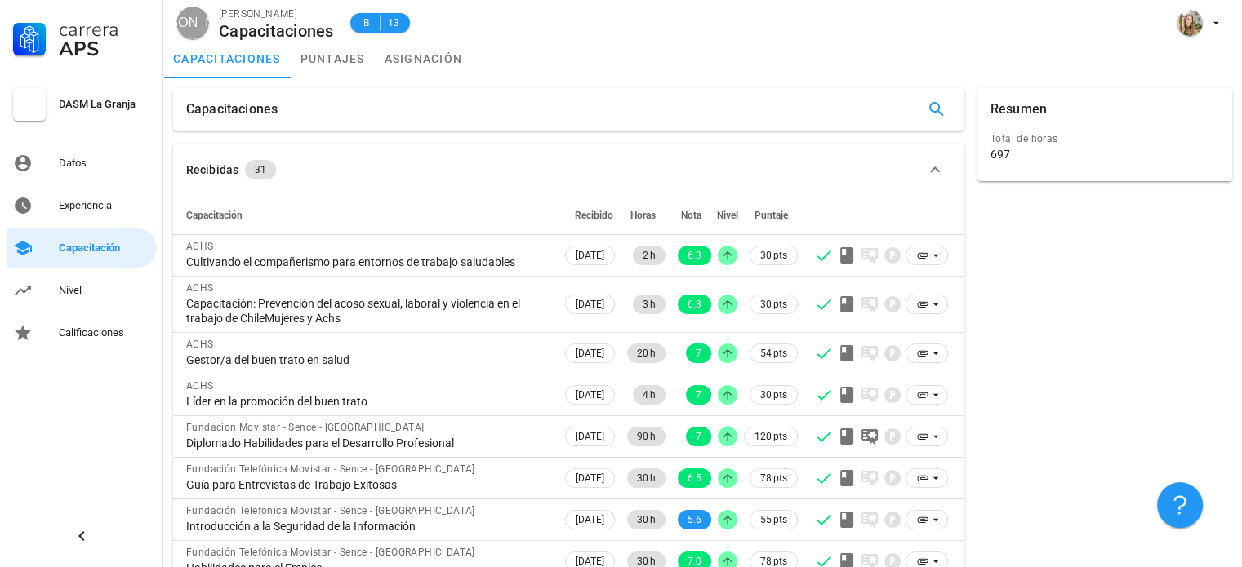
click at [225, 169] on div "Recibidas" at bounding box center [212, 170] width 52 height 18
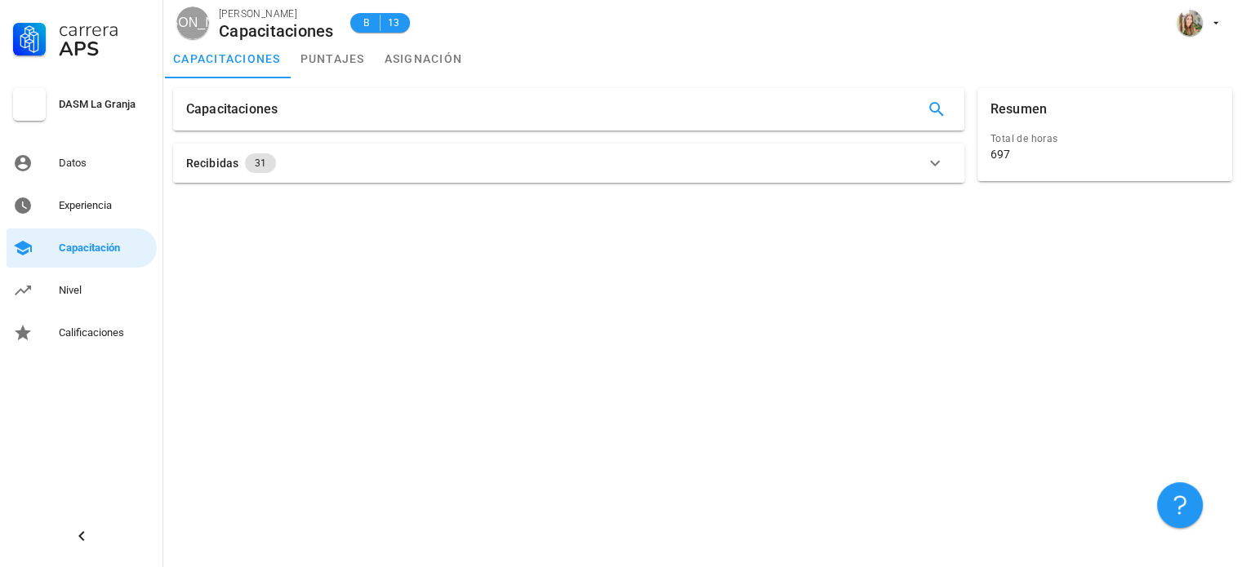
click at [225, 169] on div "Recibidas" at bounding box center [212, 163] width 52 height 18
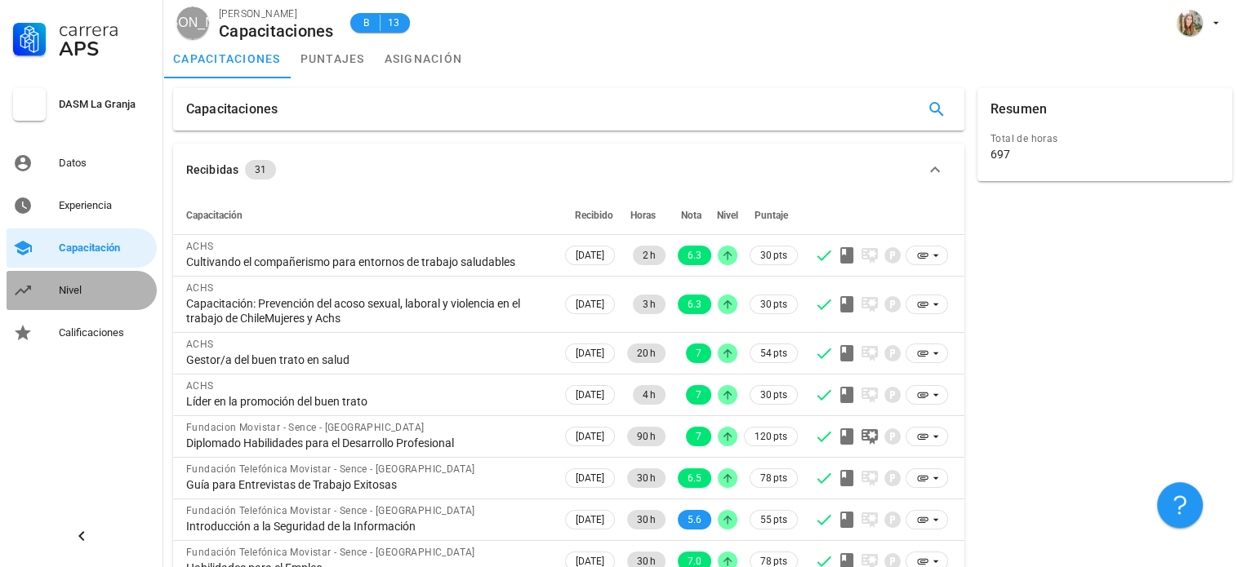
click at [73, 293] on div "Nivel" at bounding box center [104, 290] width 91 height 13
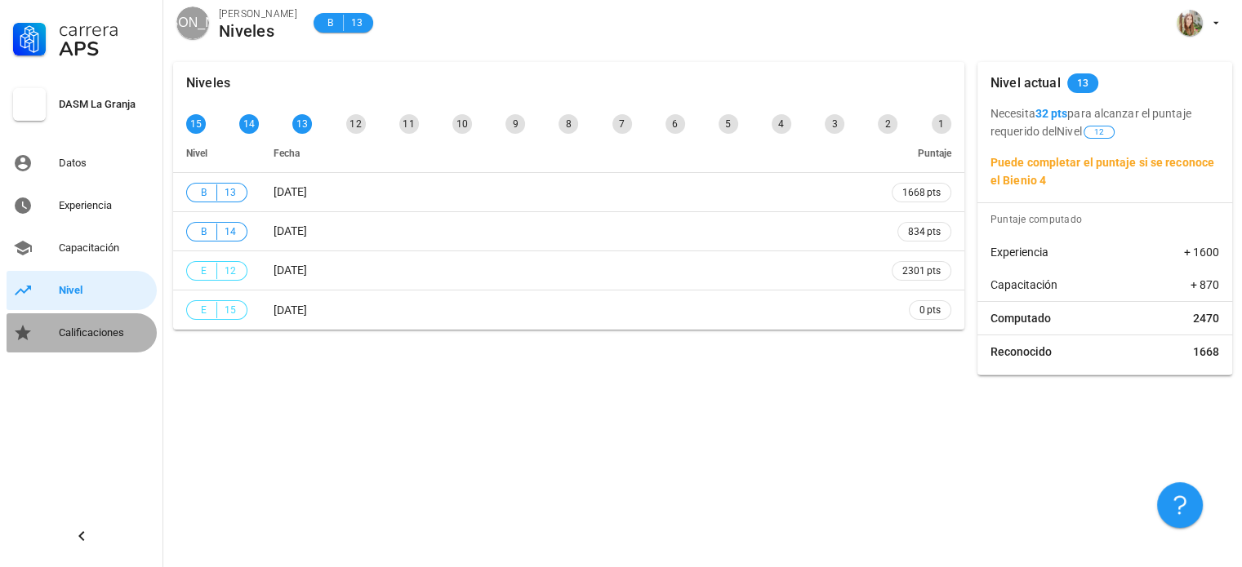
click at [69, 324] on div "Calificaciones" at bounding box center [104, 333] width 91 height 26
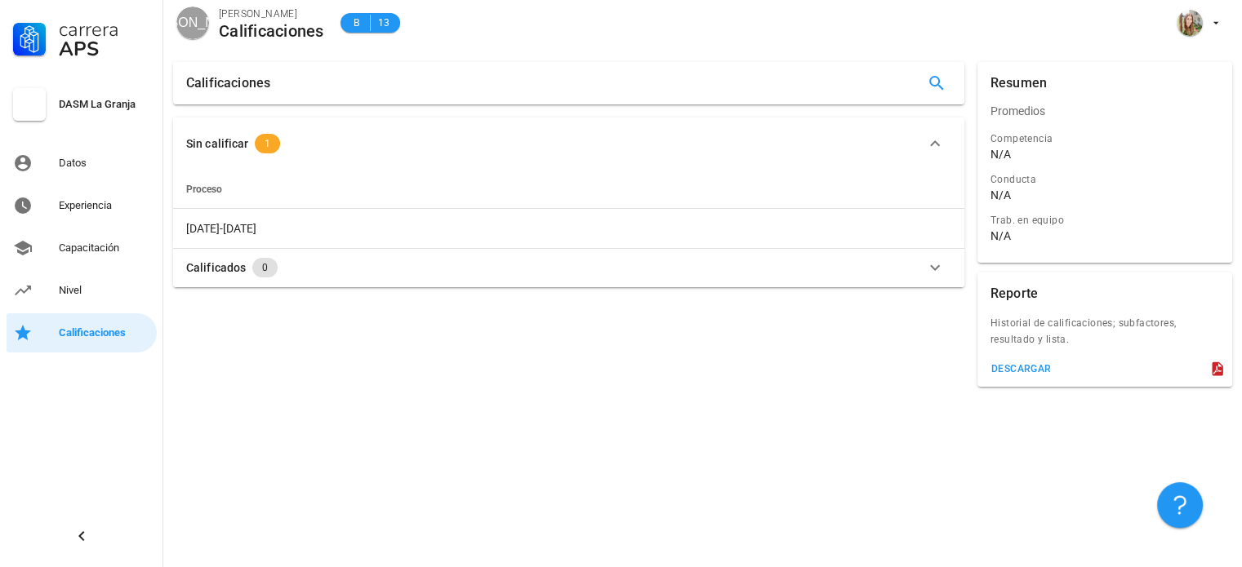
click at [208, 140] on div "Sin calificar" at bounding box center [217, 144] width 62 height 18
click at [208, 140] on div "Sin calificar" at bounding box center [217, 137] width 62 height 18
click at [73, 152] on div "Datos" at bounding box center [104, 163] width 91 height 26
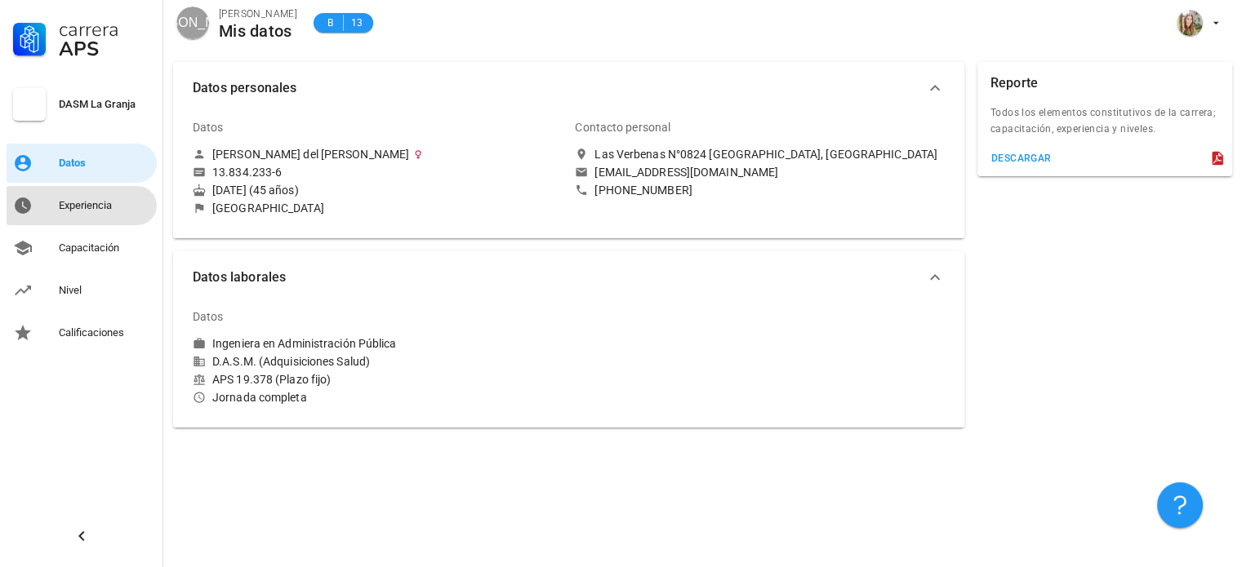
click at [52, 204] on link "Experiencia" at bounding box center [82, 205] width 150 height 39
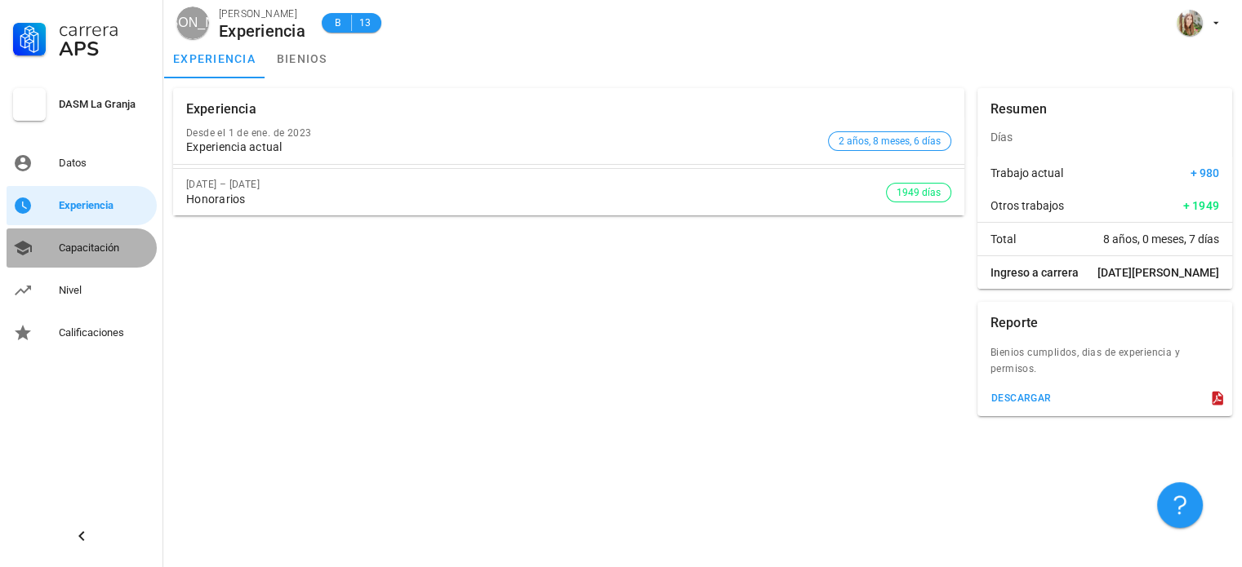
click at [49, 256] on link "Capacitación" at bounding box center [82, 248] width 150 height 39
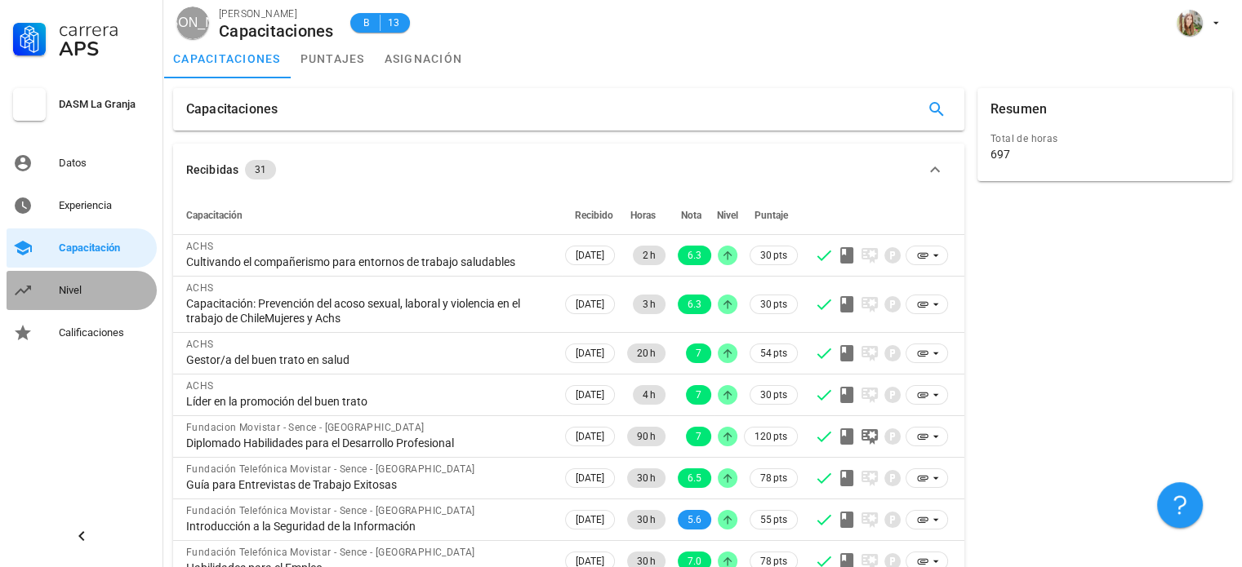
click at [49, 287] on link "Nivel" at bounding box center [82, 290] width 150 height 39
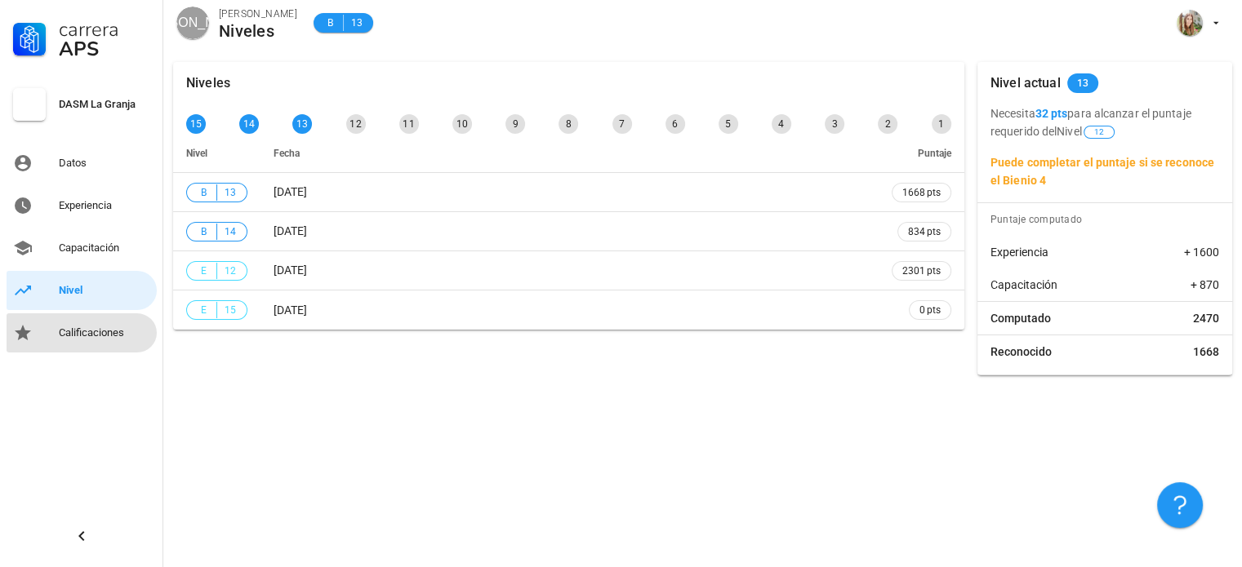
click at [56, 331] on link "Calificaciones" at bounding box center [82, 332] width 150 height 39
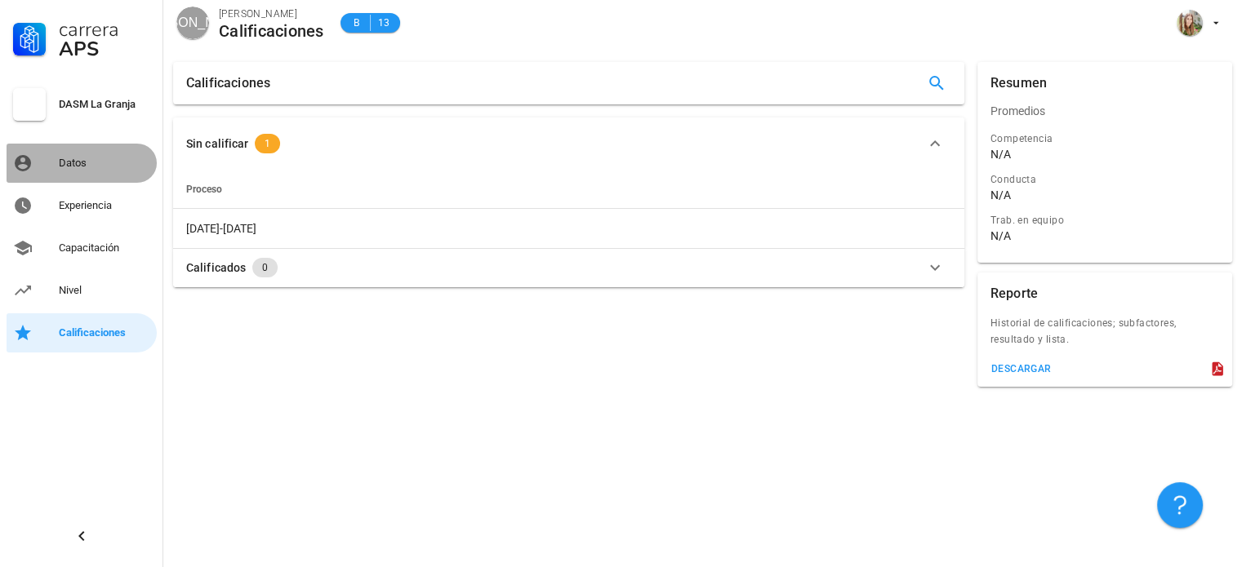
click at [40, 159] on link "Datos" at bounding box center [82, 163] width 150 height 39
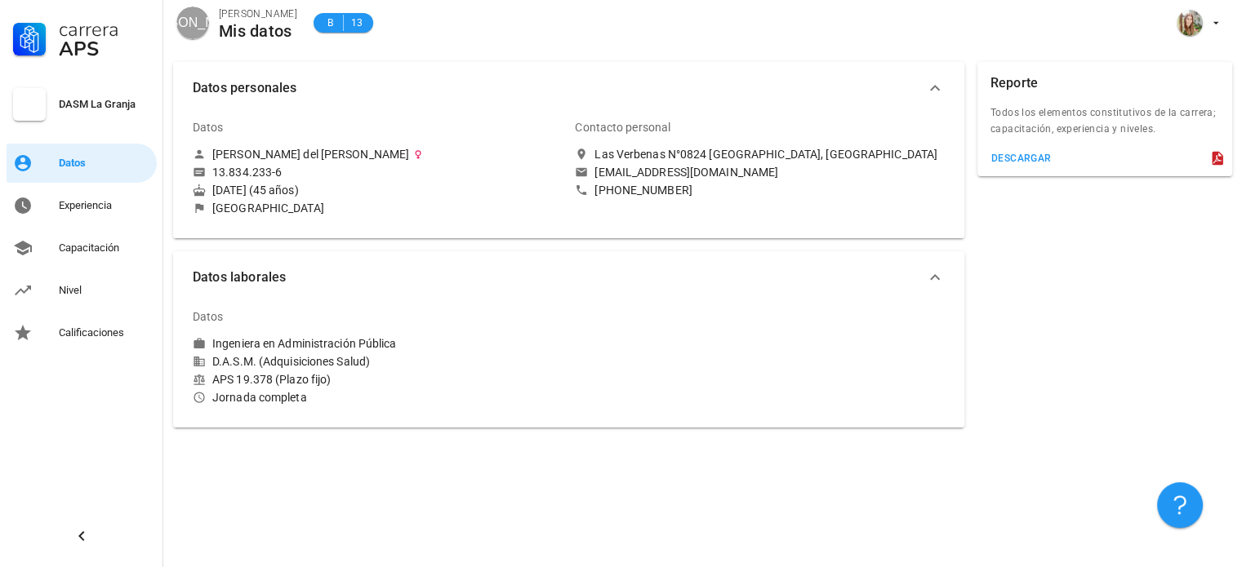
click at [24, 104] on div at bounding box center [29, 104] width 33 height 33
click at [69, 206] on div "Experiencia" at bounding box center [104, 205] width 91 height 13
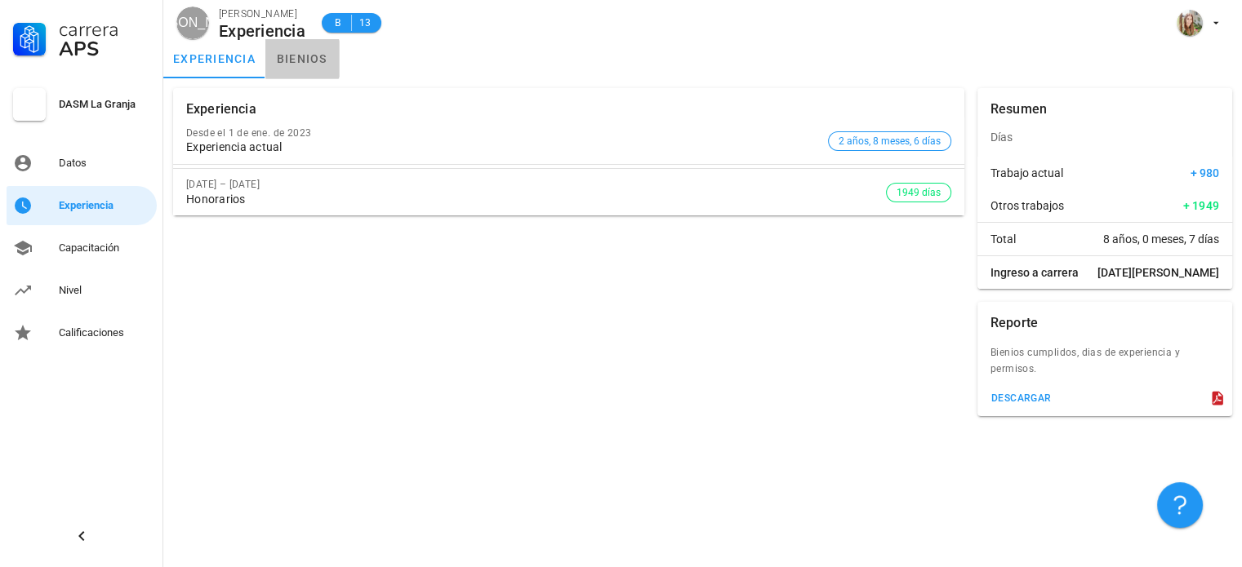
click at [304, 54] on link "bienios" at bounding box center [301, 58] width 73 height 39
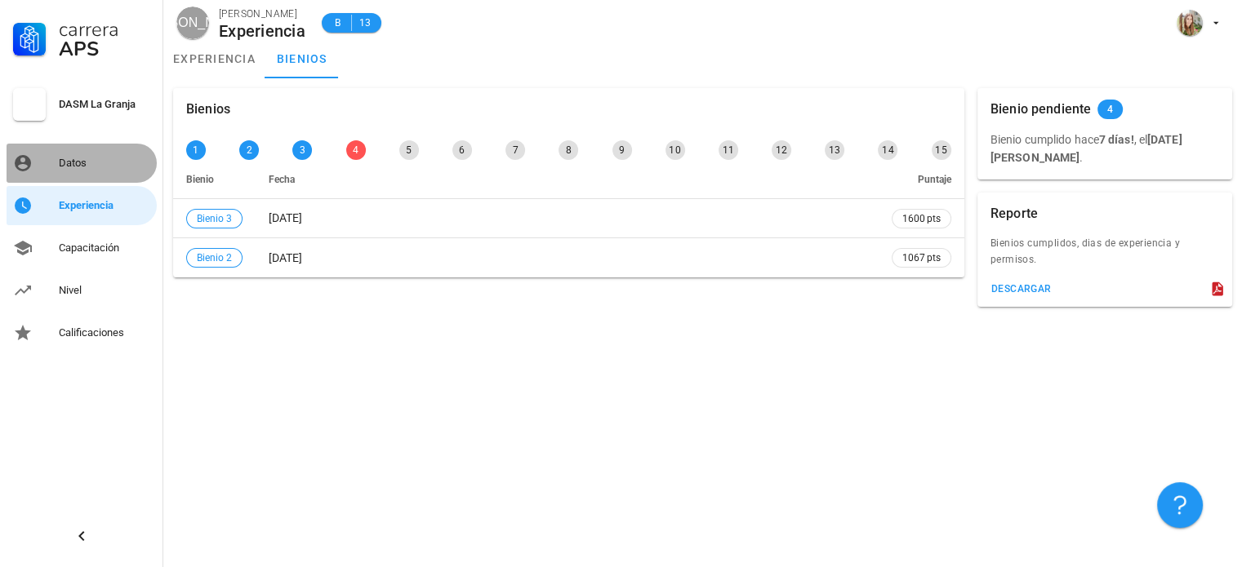
click at [65, 155] on div "Datos" at bounding box center [104, 163] width 91 height 26
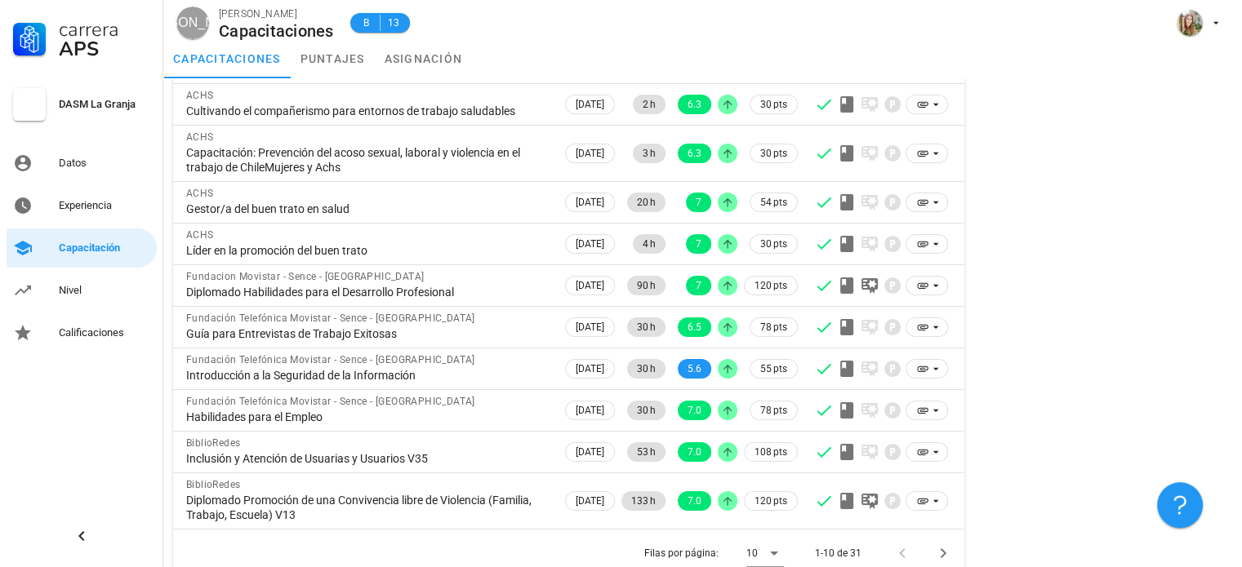
scroll to position [169, 0]
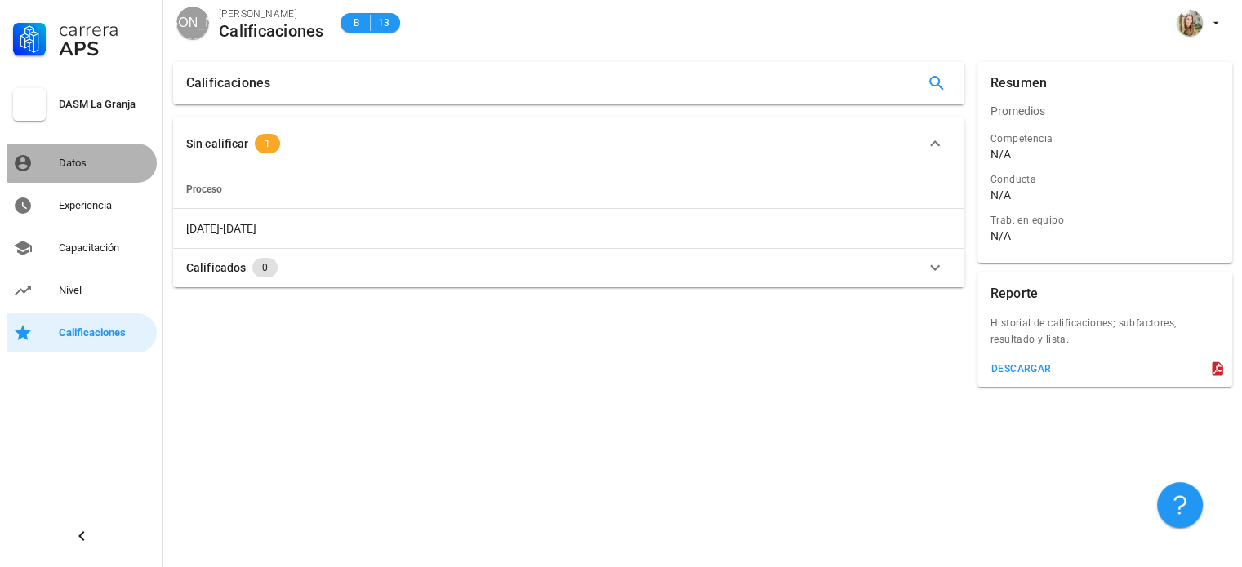
click at [69, 162] on div "Datos" at bounding box center [104, 163] width 91 height 13
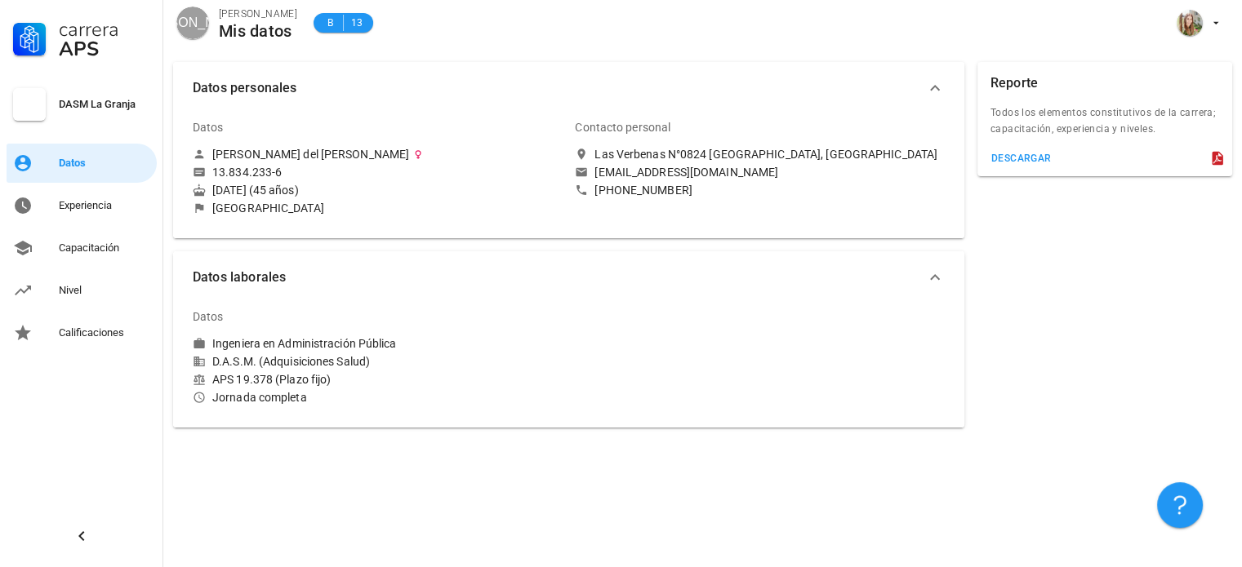
click at [72, 104] on div "DASM La Granja" at bounding box center [104, 104] width 91 height 13
click at [75, 202] on div "Experiencia" at bounding box center [104, 205] width 91 height 13
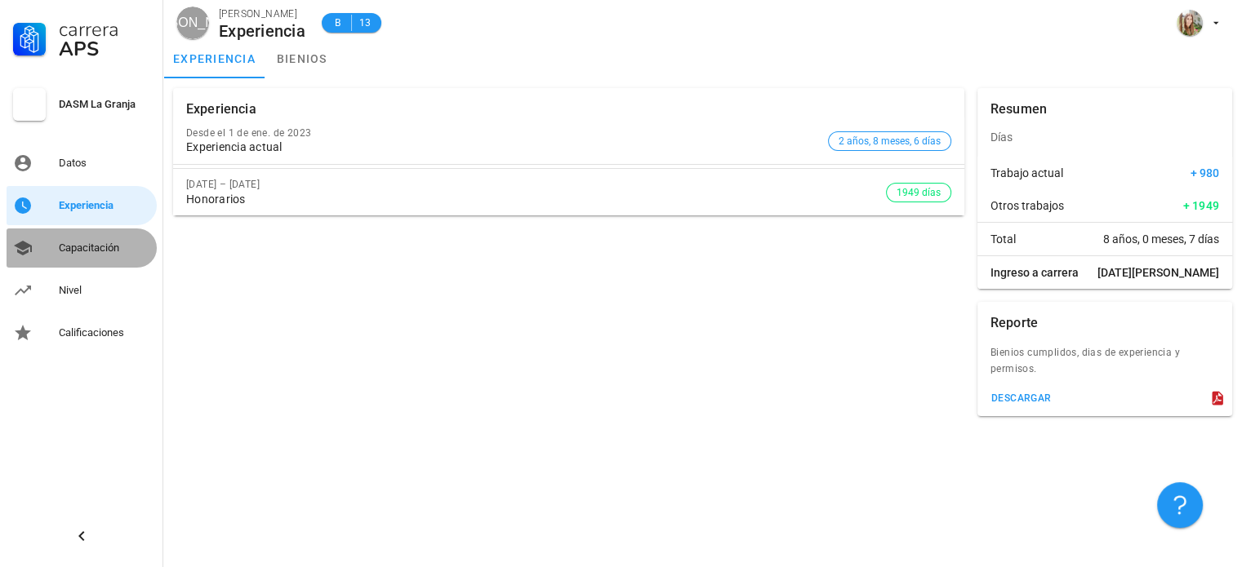
click at [67, 252] on div "Capacitación" at bounding box center [104, 248] width 91 height 13
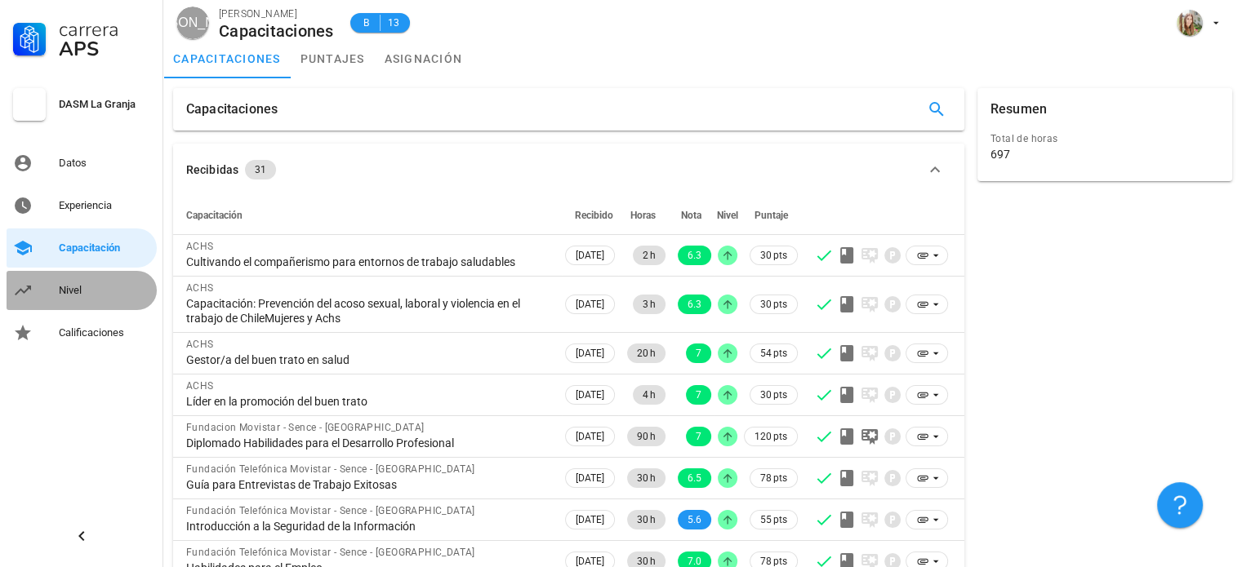
click at [59, 296] on div "Nivel" at bounding box center [104, 290] width 91 height 13
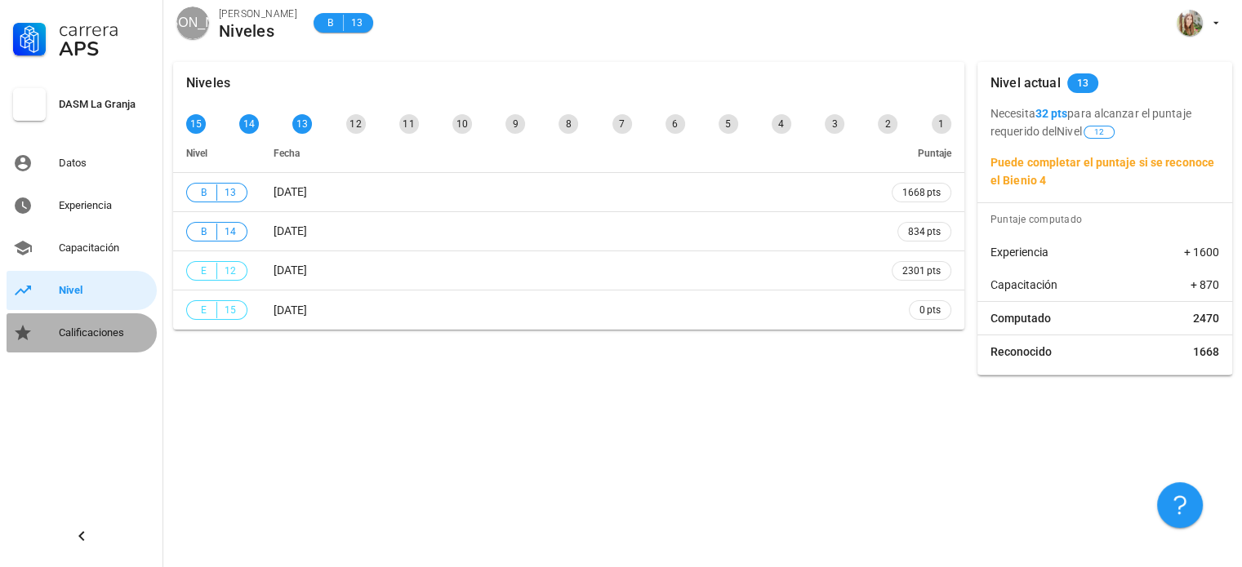
click at [64, 336] on div "Calificaciones" at bounding box center [104, 333] width 91 height 13
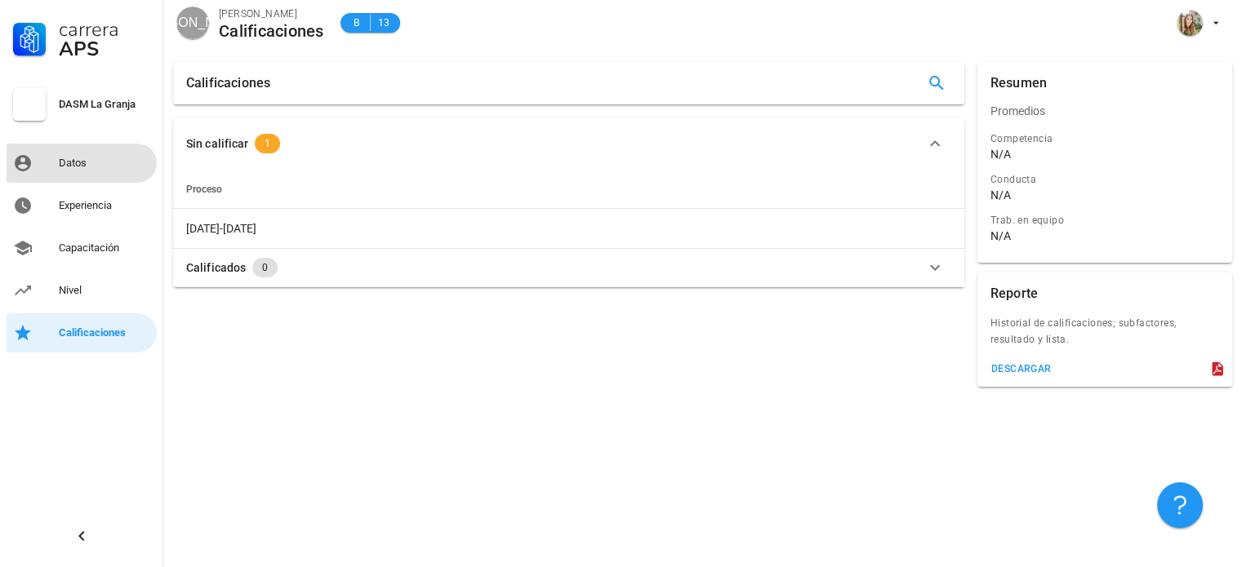
click at [78, 162] on div "Datos" at bounding box center [104, 163] width 91 height 13
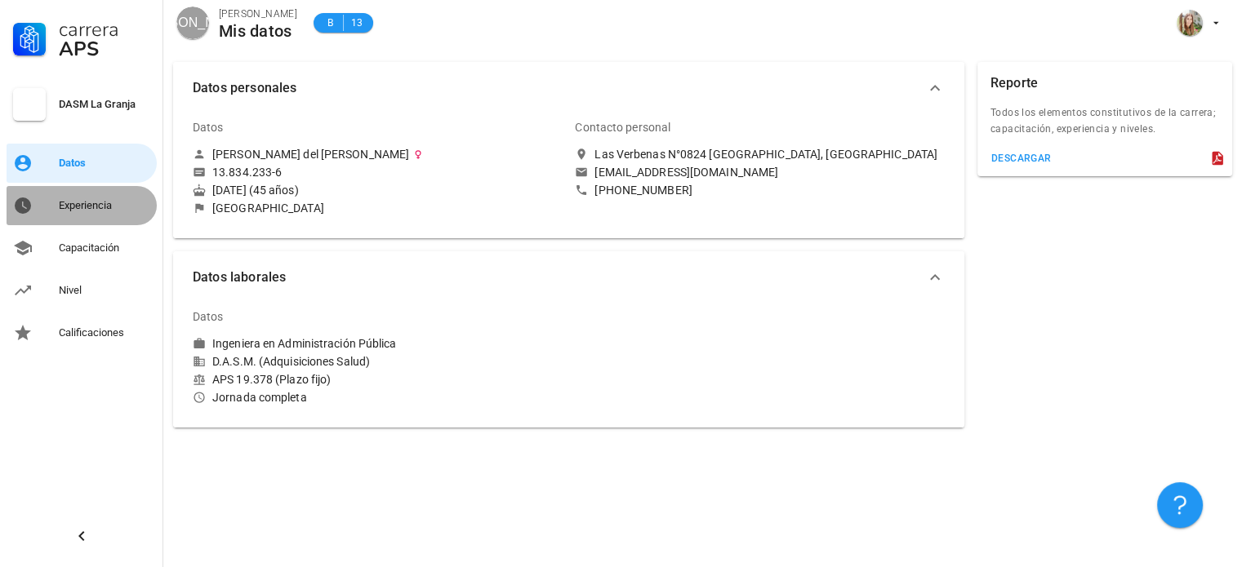
click at [85, 205] on div "Experiencia" at bounding box center [104, 205] width 91 height 13
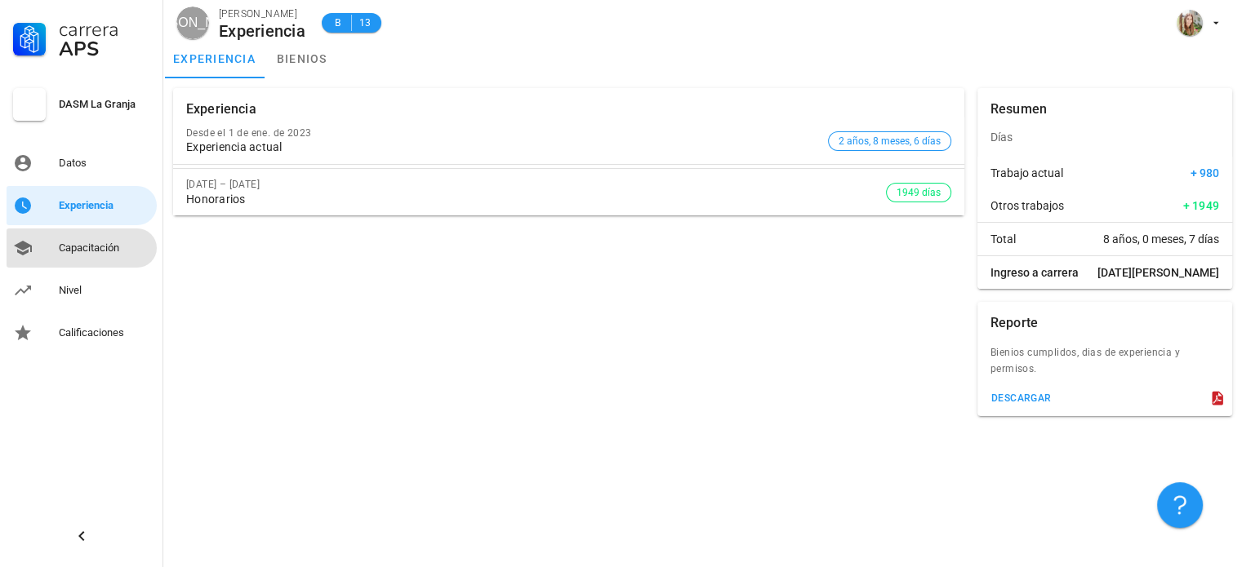
click at [69, 247] on div "Capacitación" at bounding box center [104, 248] width 91 height 13
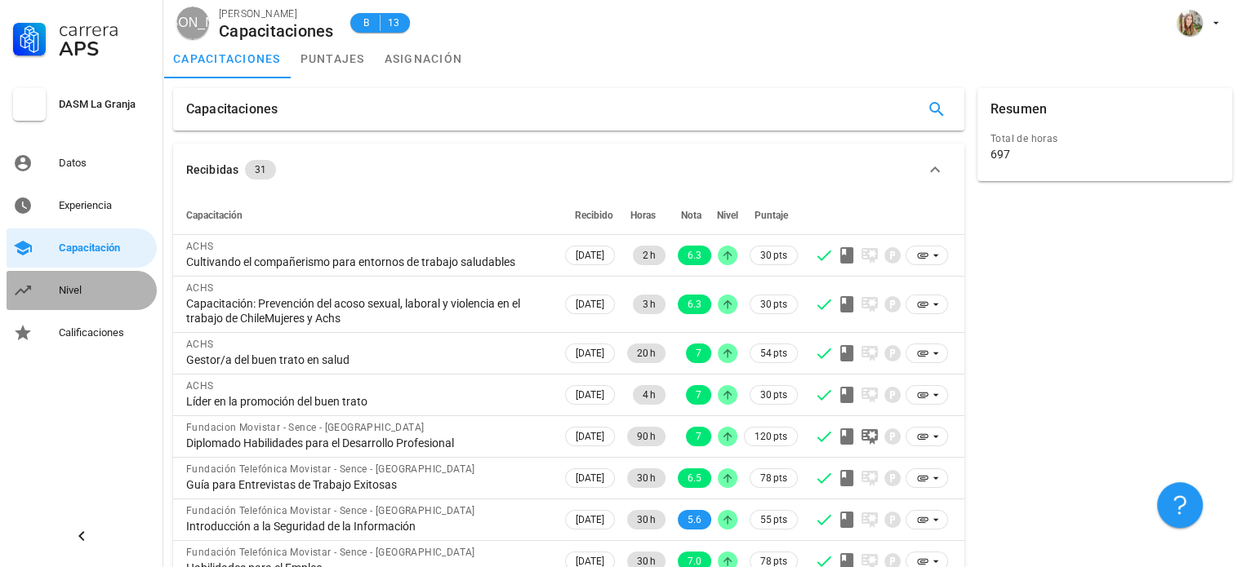
click at [76, 290] on div "Nivel" at bounding box center [104, 290] width 91 height 13
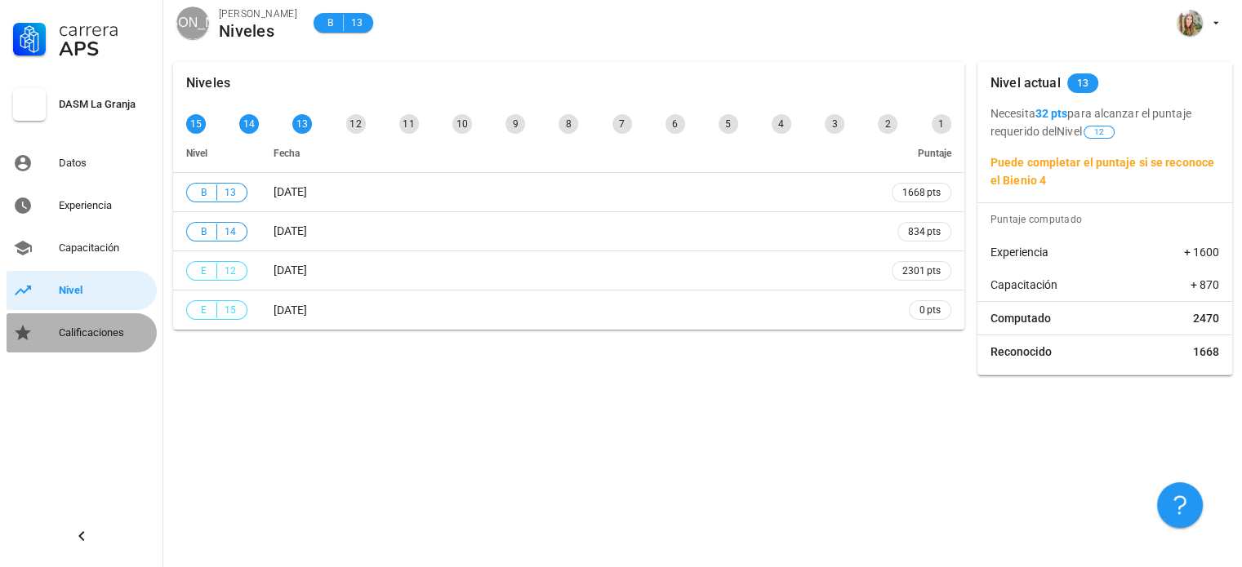
click at [69, 331] on div "Calificaciones" at bounding box center [104, 333] width 91 height 13
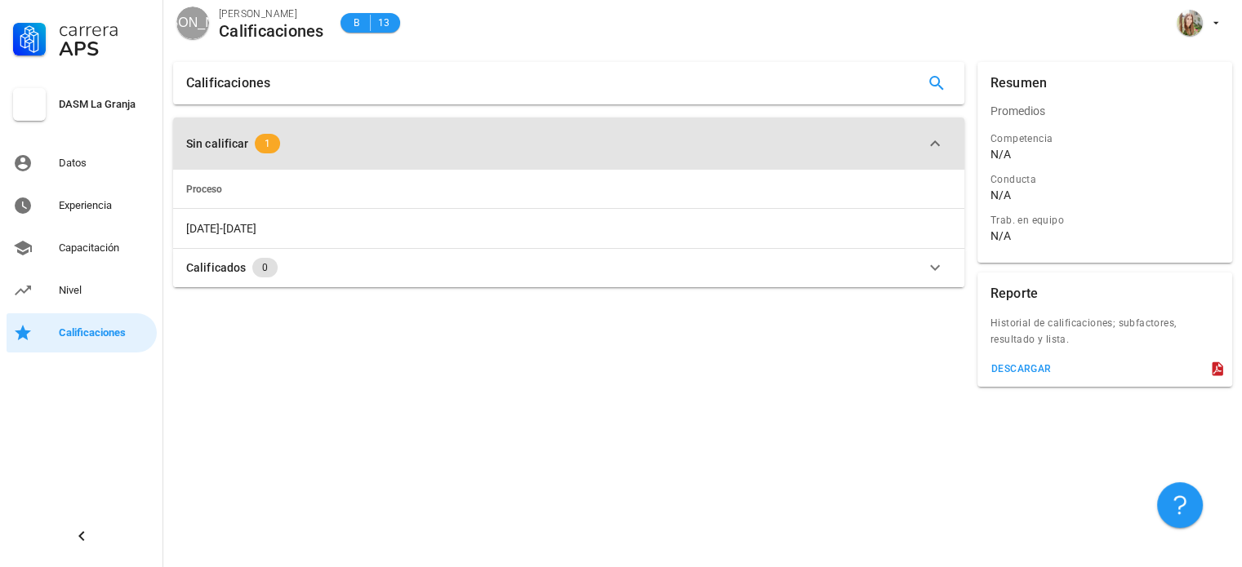
click at [197, 149] on div "Sin calificar" at bounding box center [217, 144] width 62 height 18
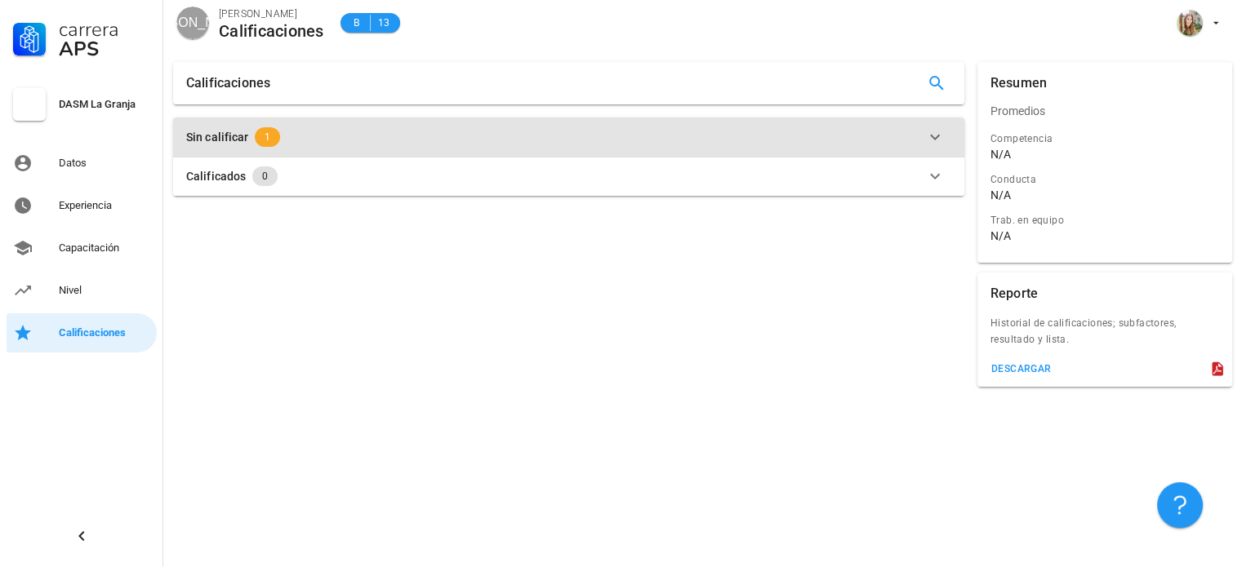
click at [197, 149] on button "Sin calificar 1" at bounding box center [568, 137] width 791 height 39
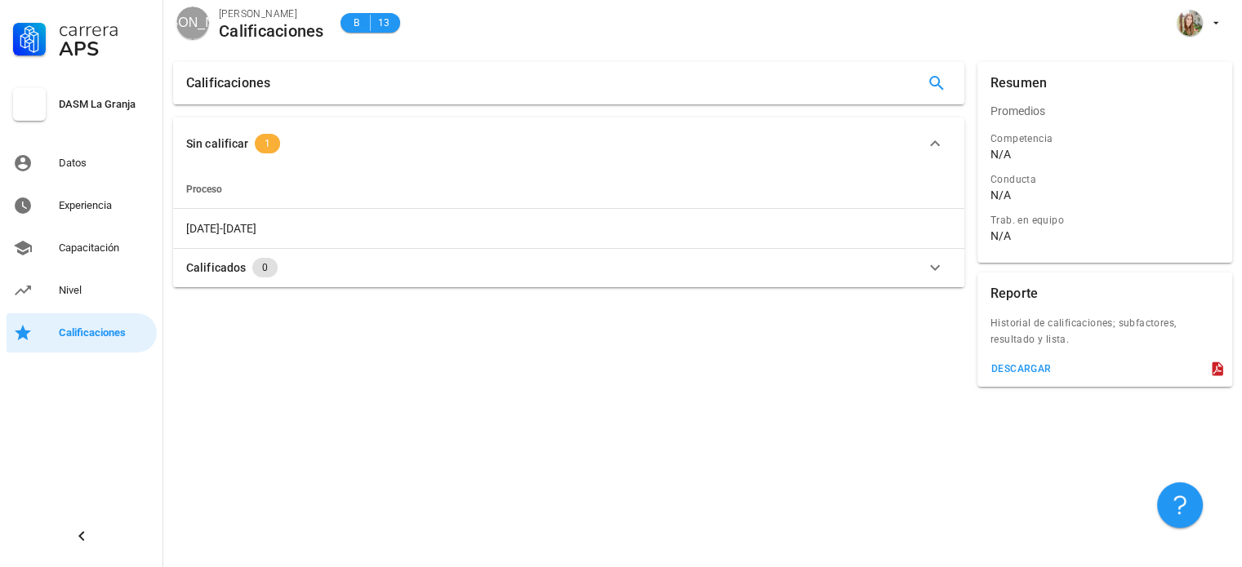
click at [264, 144] on span "1" at bounding box center [267, 144] width 6 height 20
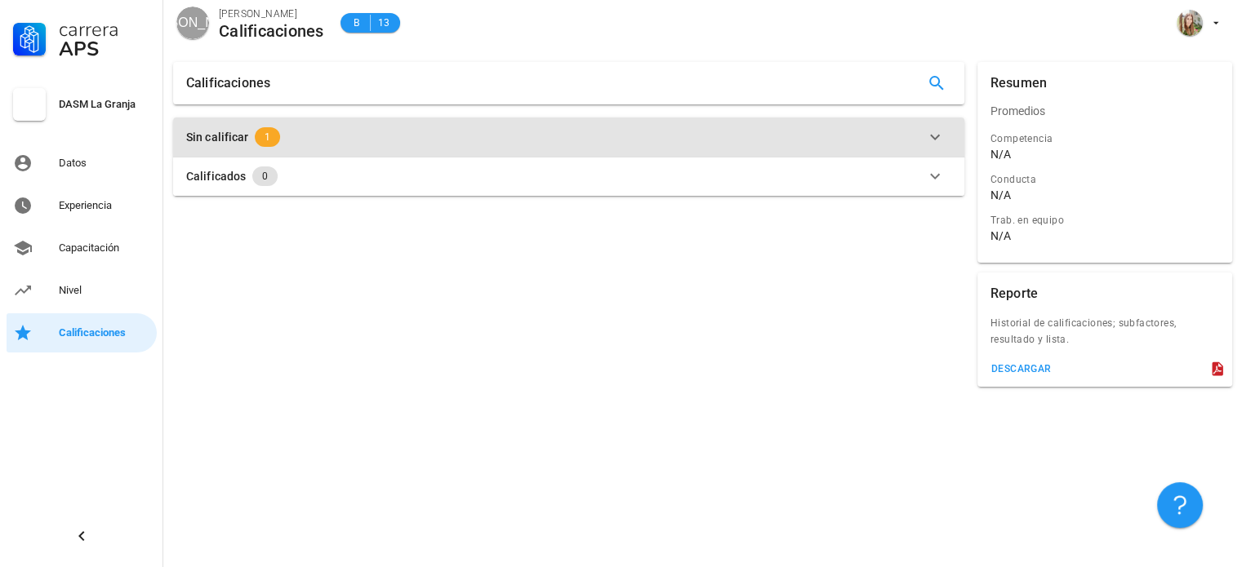
click at [202, 143] on div "Sin calificar" at bounding box center [217, 137] width 62 height 18
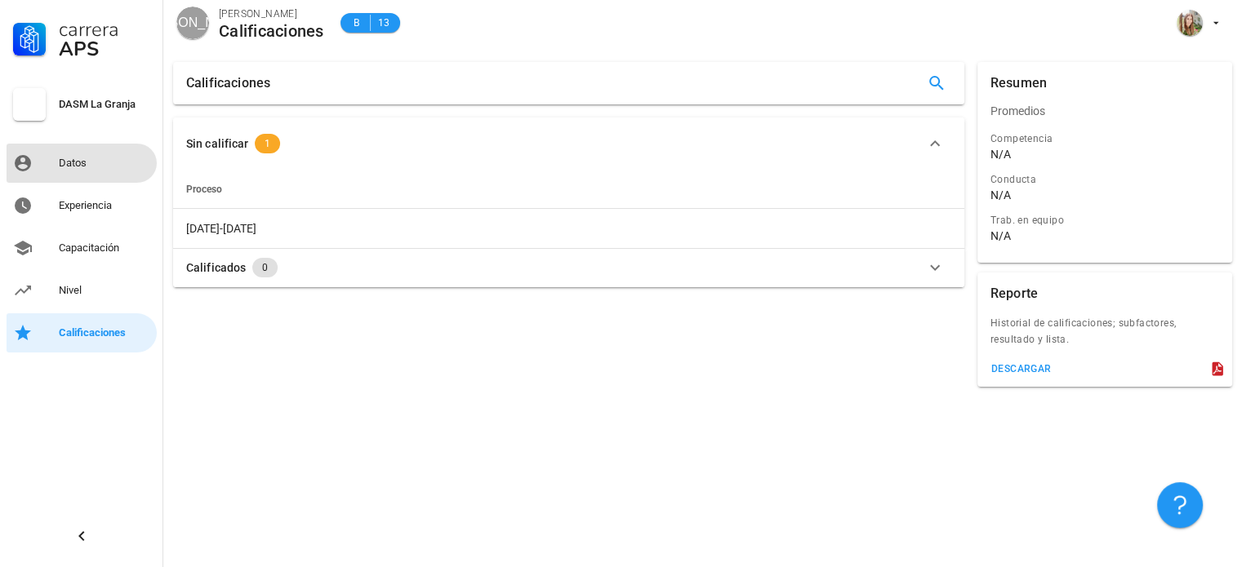
click at [60, 168] on div "Datos" at bounding box center [104, 163] width 91 height 13
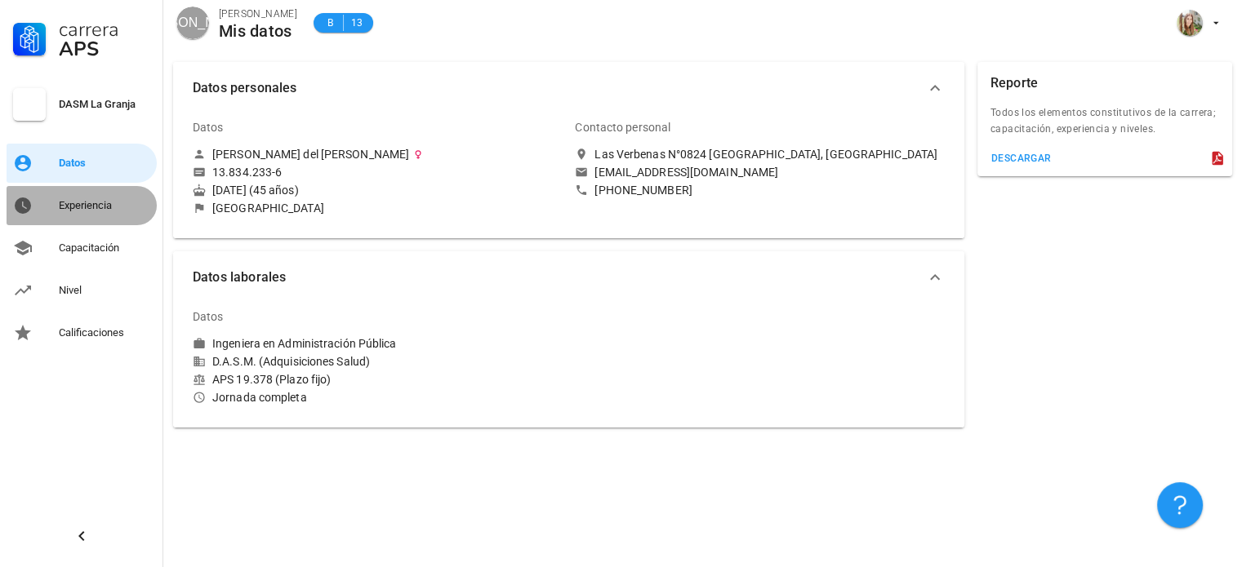
click at [56, 207] on link "Experiencia" at bounding box center [82, 205] width 150 height 39
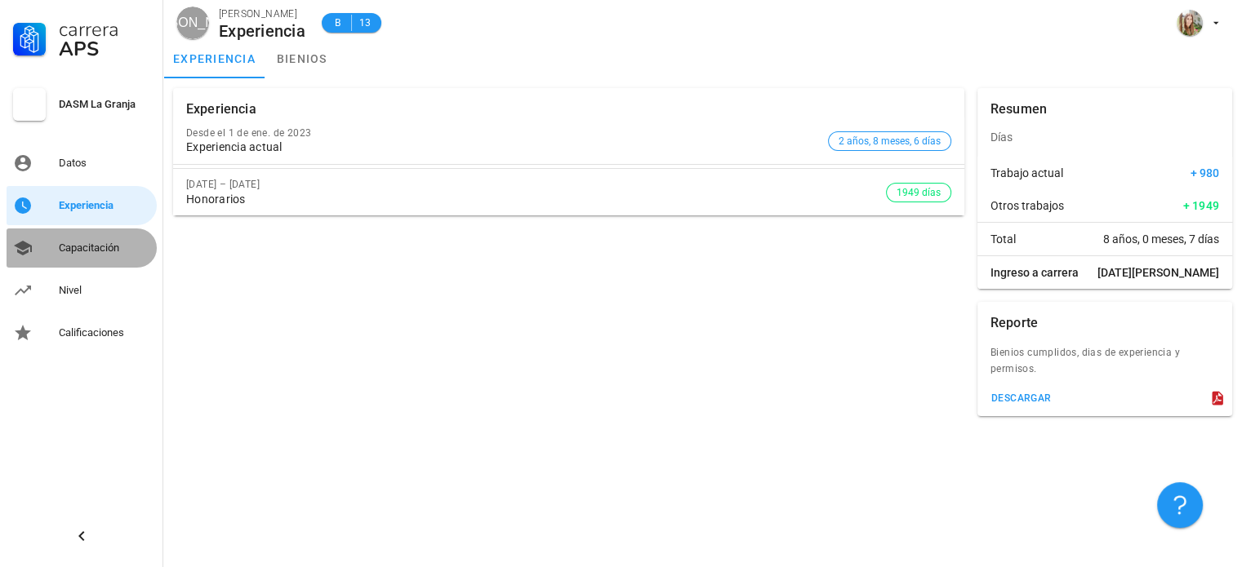
click at [43, 251] on link "Capacitación" at bounding box center [82, 248] width 150 height 39
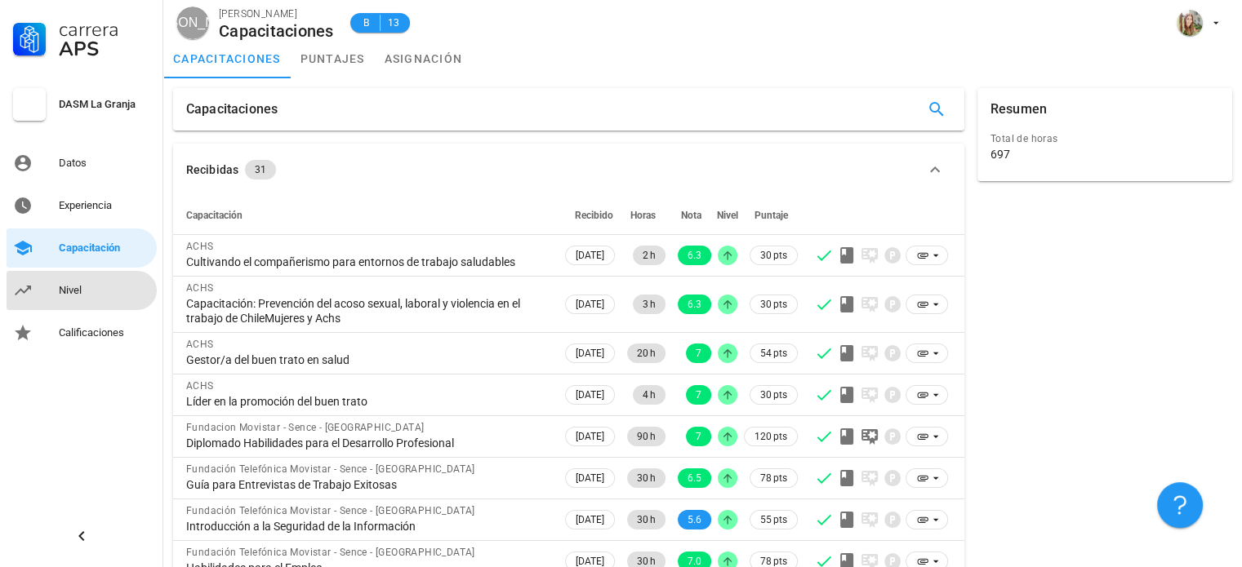
click at [41, 289] on link "Nivel" at bounding box center [82, 290] width 150 height 39
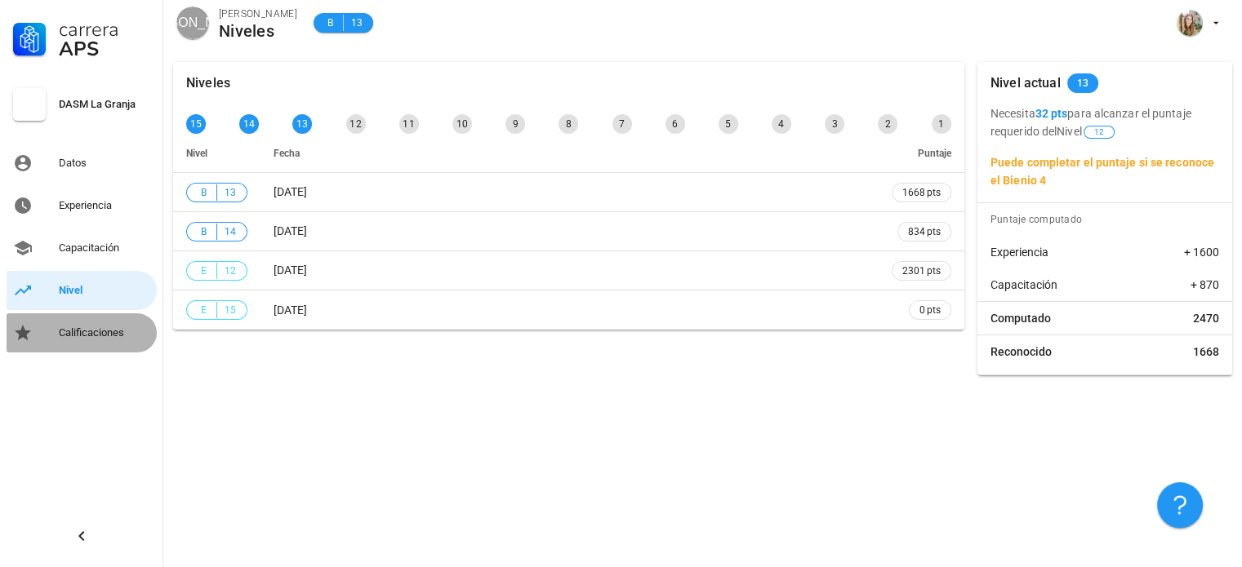
click at [42, 332] on link "Calificaciones" at bounding box center [82, 332] width 150 height 39
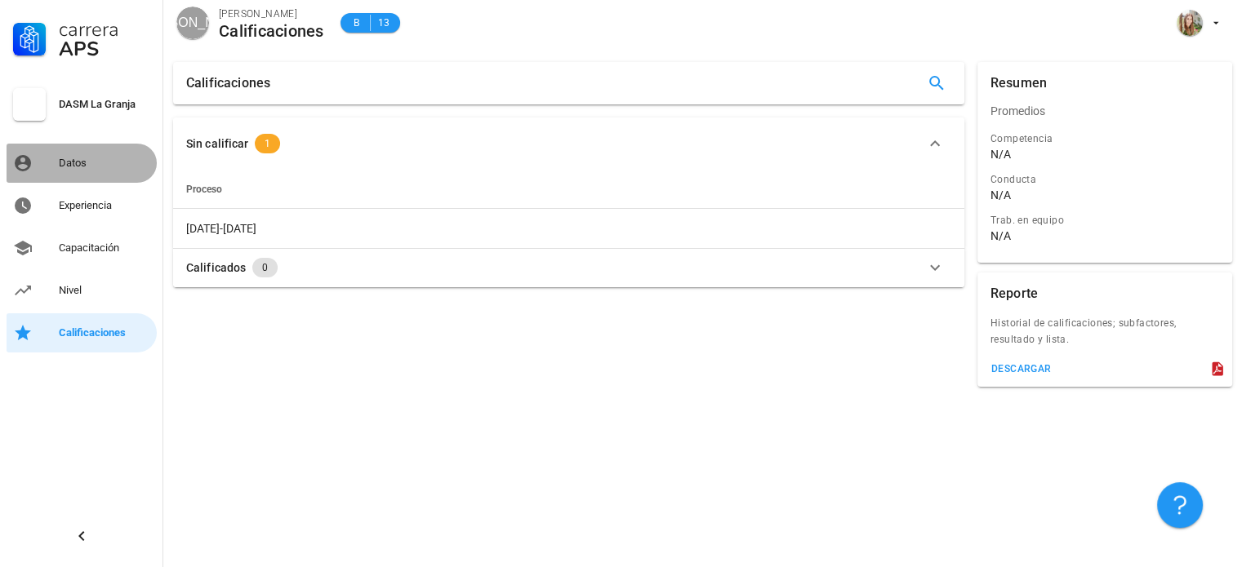
click at [60, 156] on div "Datos" at bounding box center [104, 163] width 91 height 26
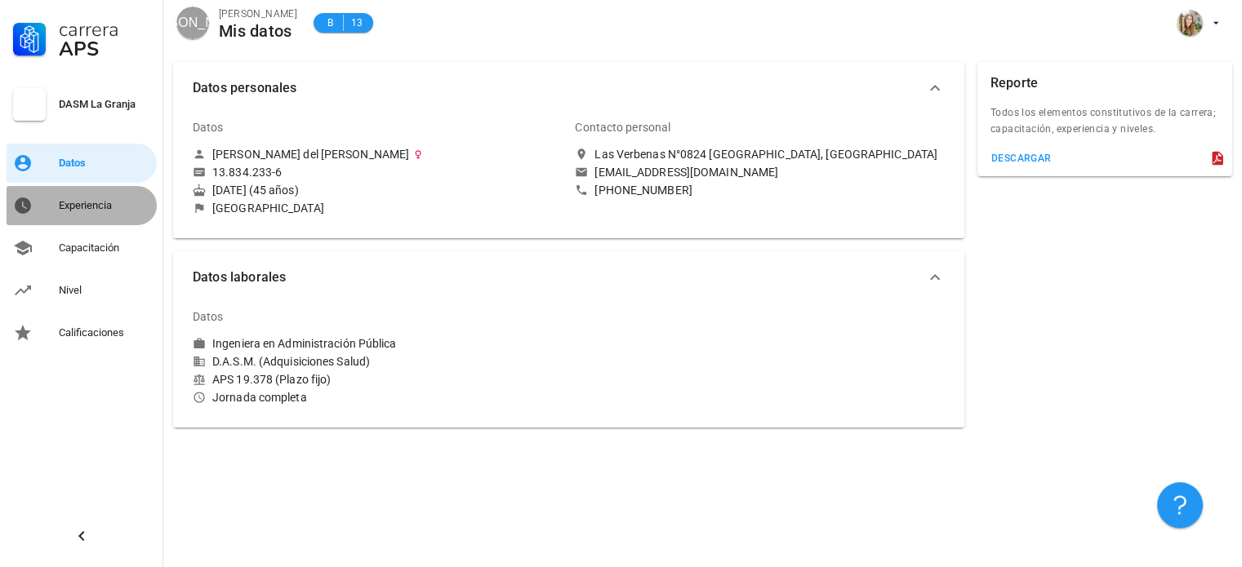
click at [56, 211] on link "Experiencia" at bounding box center [82, 205] width 150 height 39
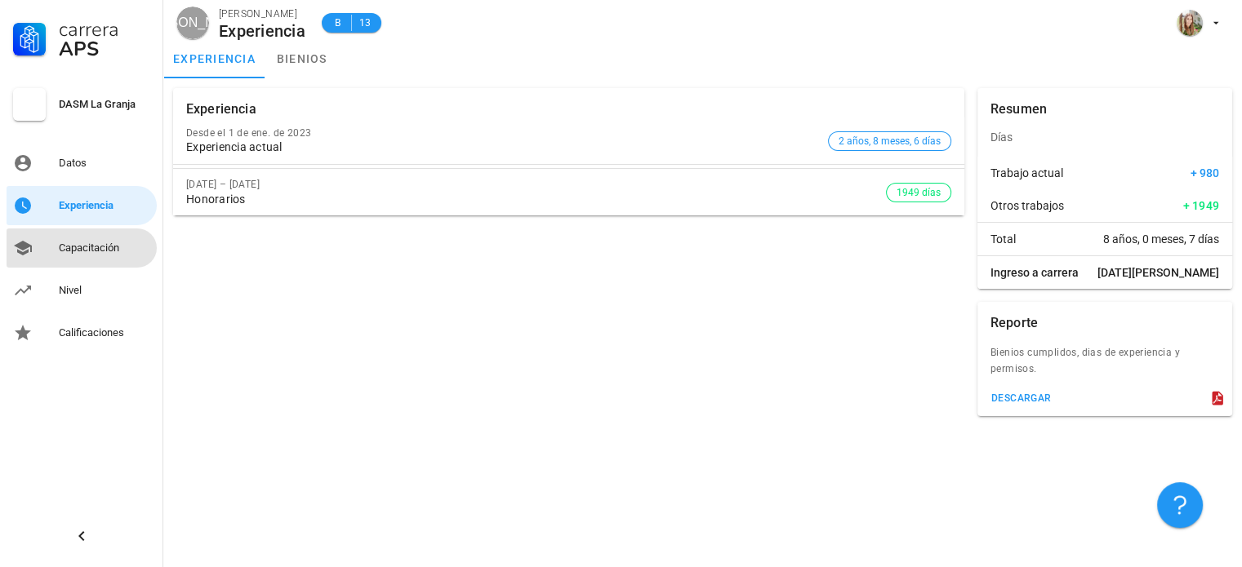
click at [62, 242] on div "Capacitación" at bounding box center [104, 248] width 91 height 13
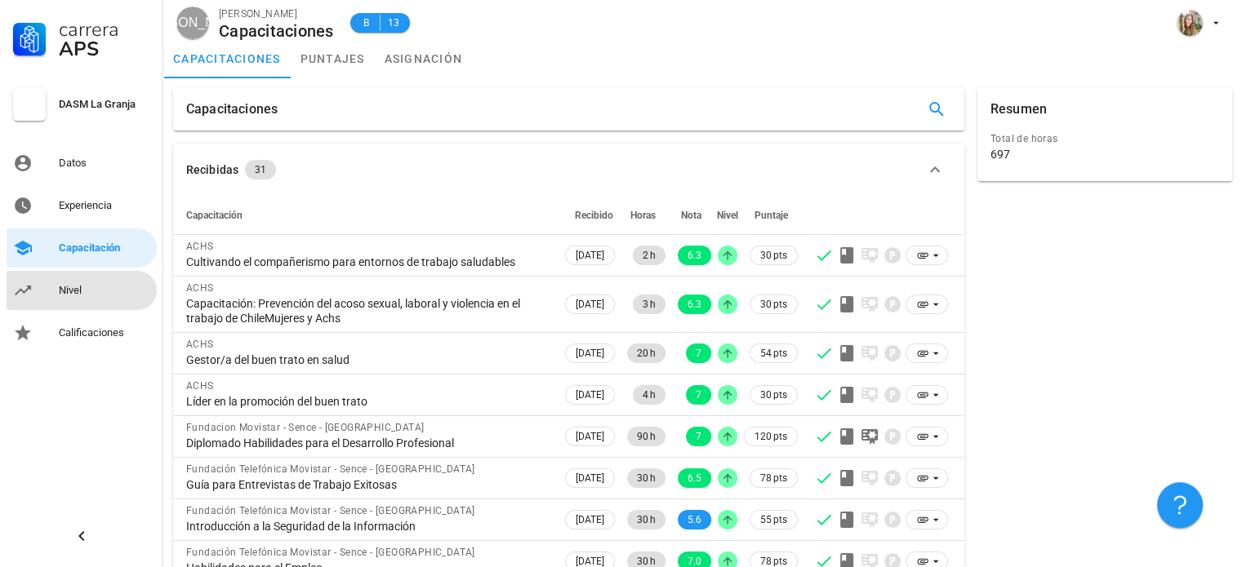
click at [58, 278] on link "Nivel" at bounding box center [82, 290] width 150 height 39
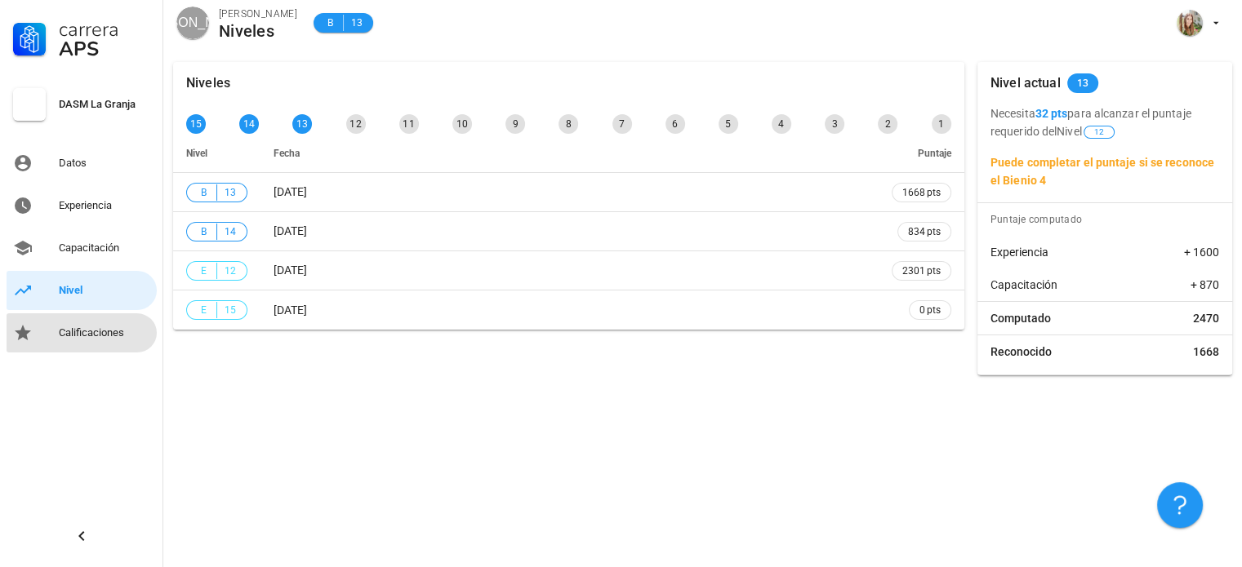
click at [57, 339] on link "Calificaciones" at bounding box center [82, 332] width 150 height 39
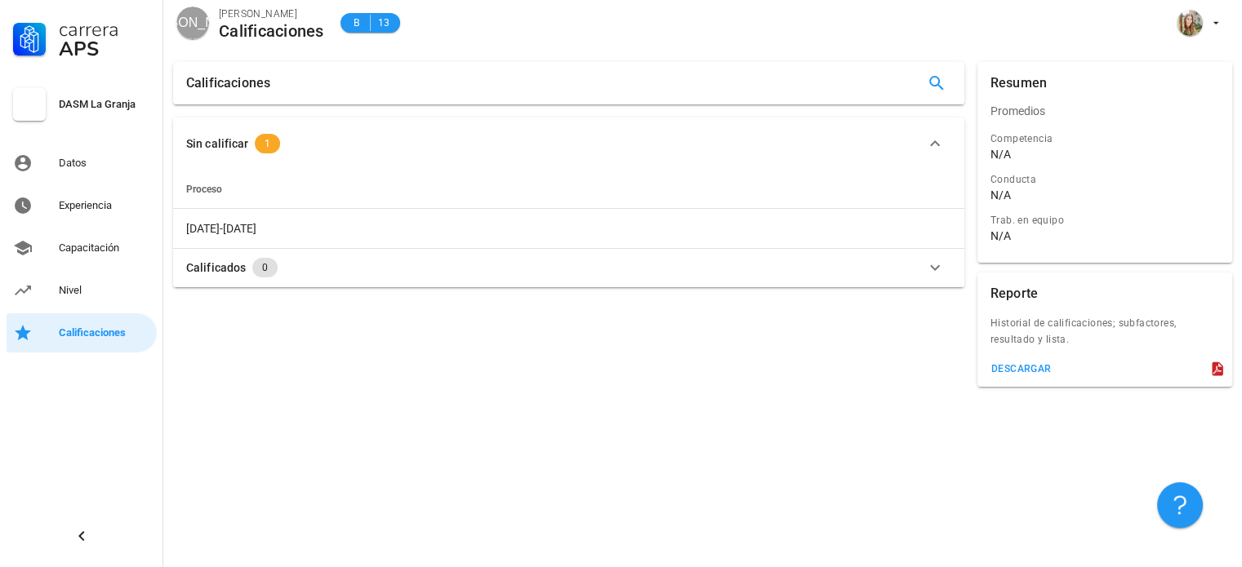
click at [207, 142] on div "Sin calificar" at bounding box center [217, 144] width 62 height 18
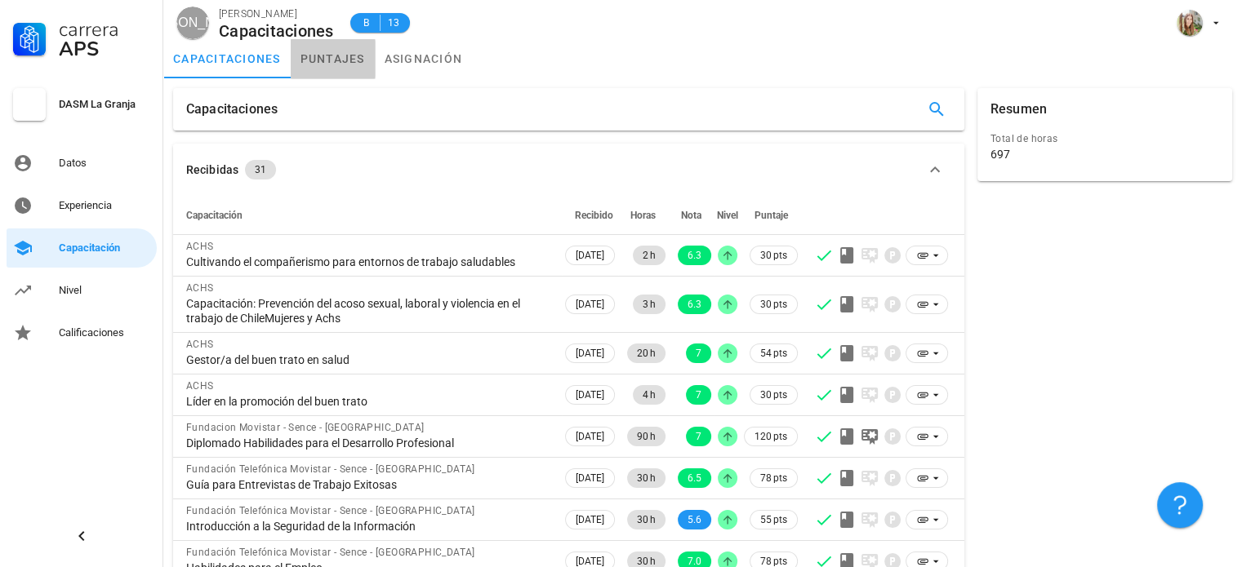
click at [313, 63] on link "puntajes" at bounding box center [333, 58] width 84 height 39
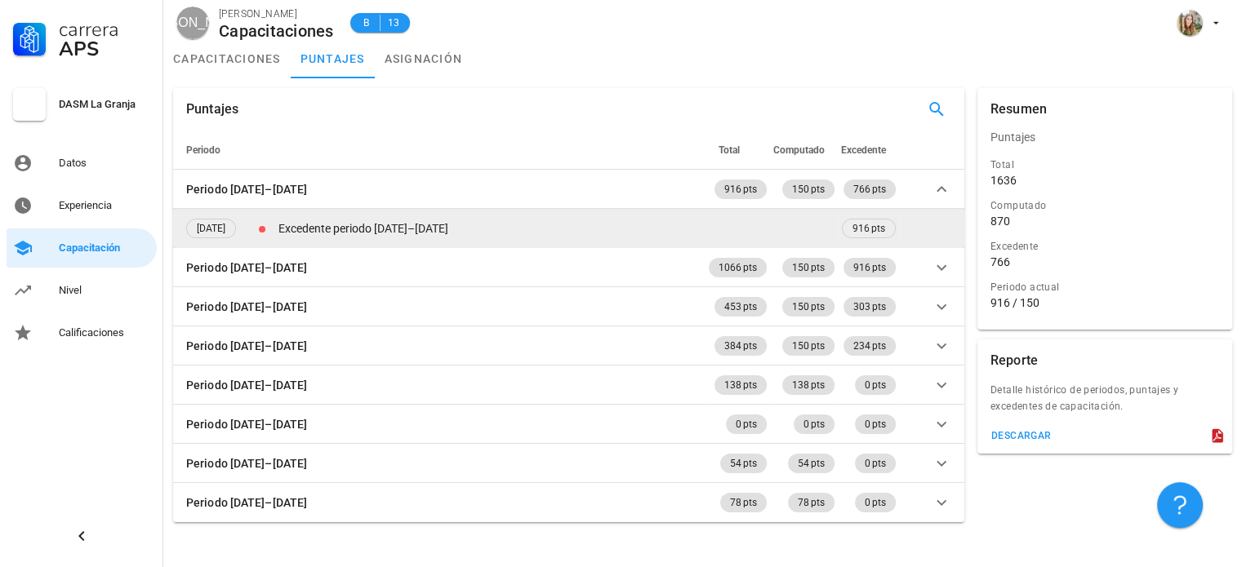
click at [376, 232] on td "Excedente periodo [DATE]–[DATE]" at bounding box center [556, 228] width 563 height 39
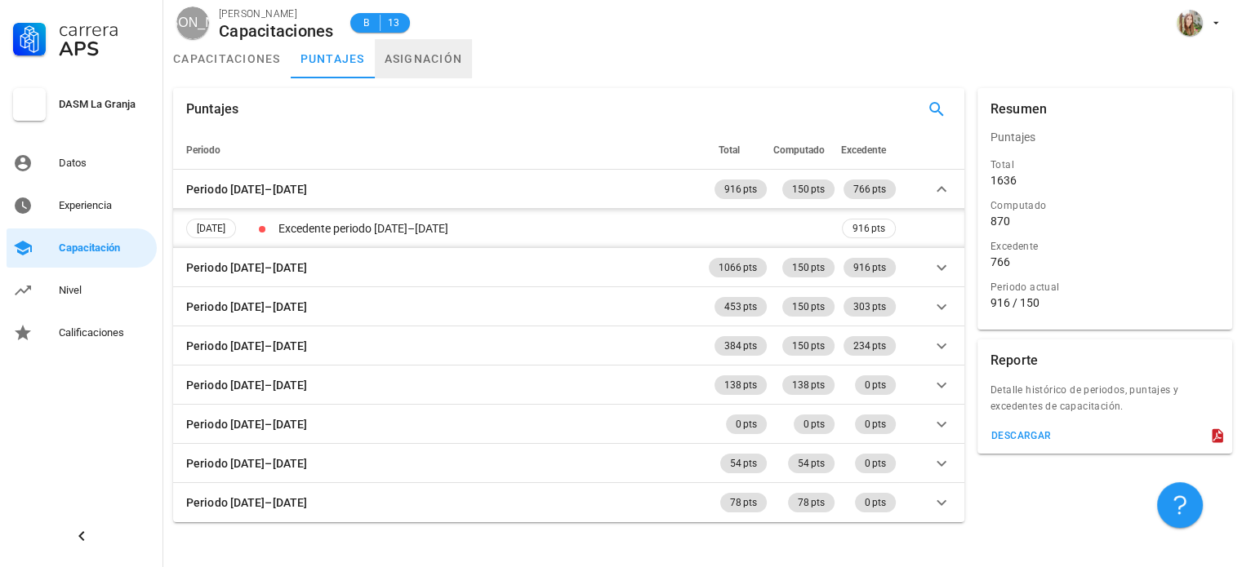
click at [418, 61] on link "asignación" at bounding box center [424, 58] width 98 height 39
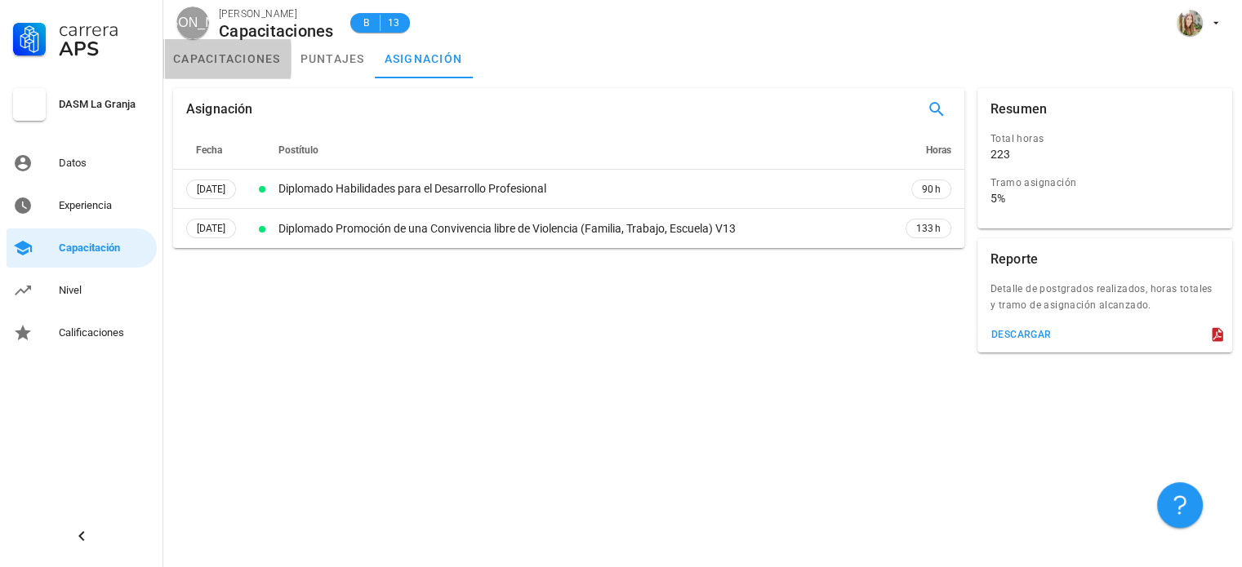
click at [217, 64] on link "capacitaciones" at bounding box center [226, 58] width 127 height 39
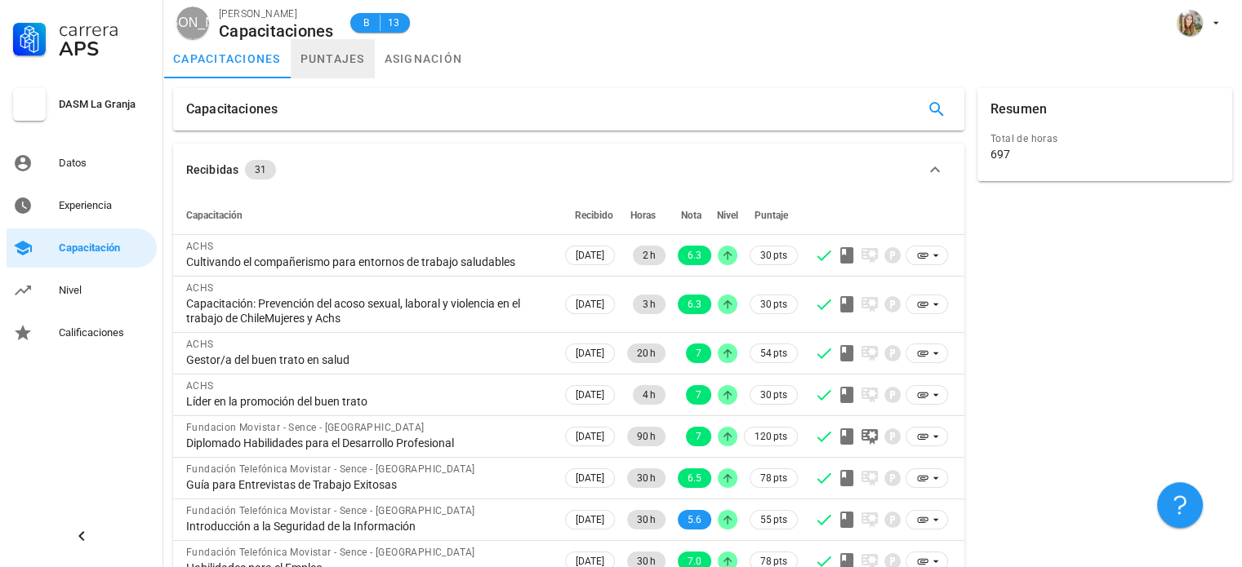
click at [336, 55] on link "puntajes" at bounding box center [333, 58] width 84 height 39
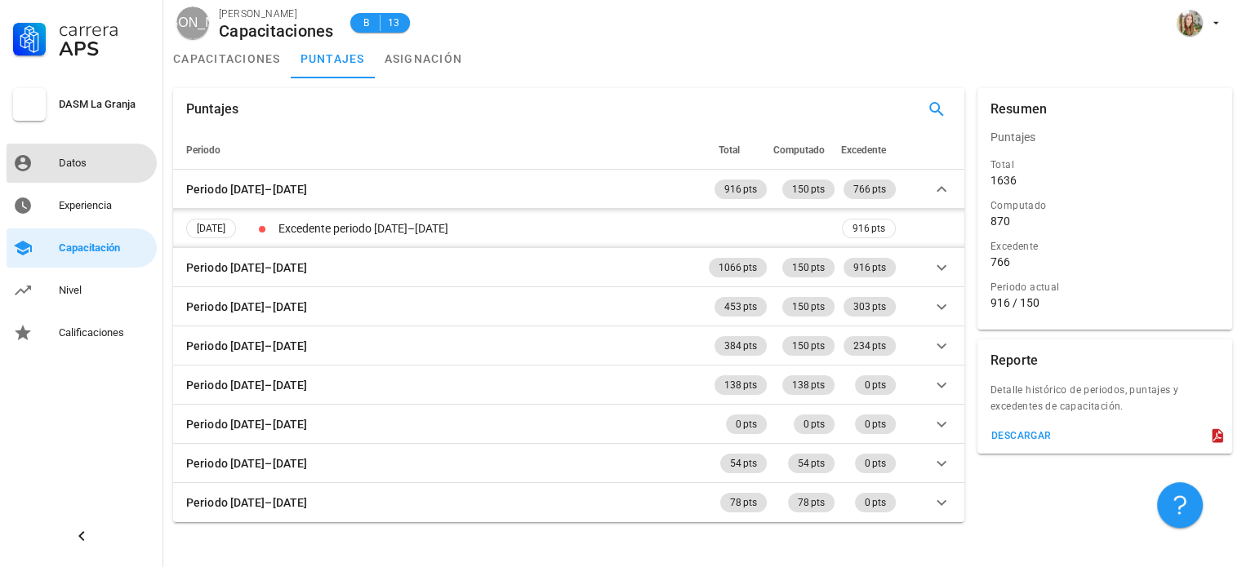
click at [66, 164] on div "Datos" at bounding box center [104, 163] width 91 height 13
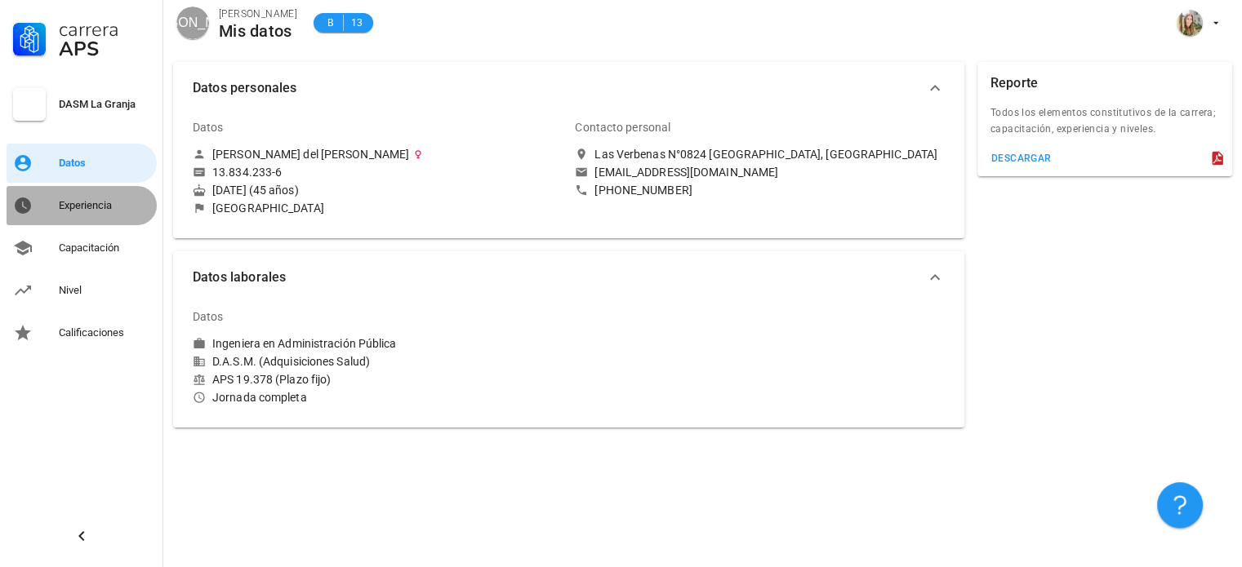
click at [71, 199] on div "Experiencia" at bounding box center [104, 205] width 91 height 13
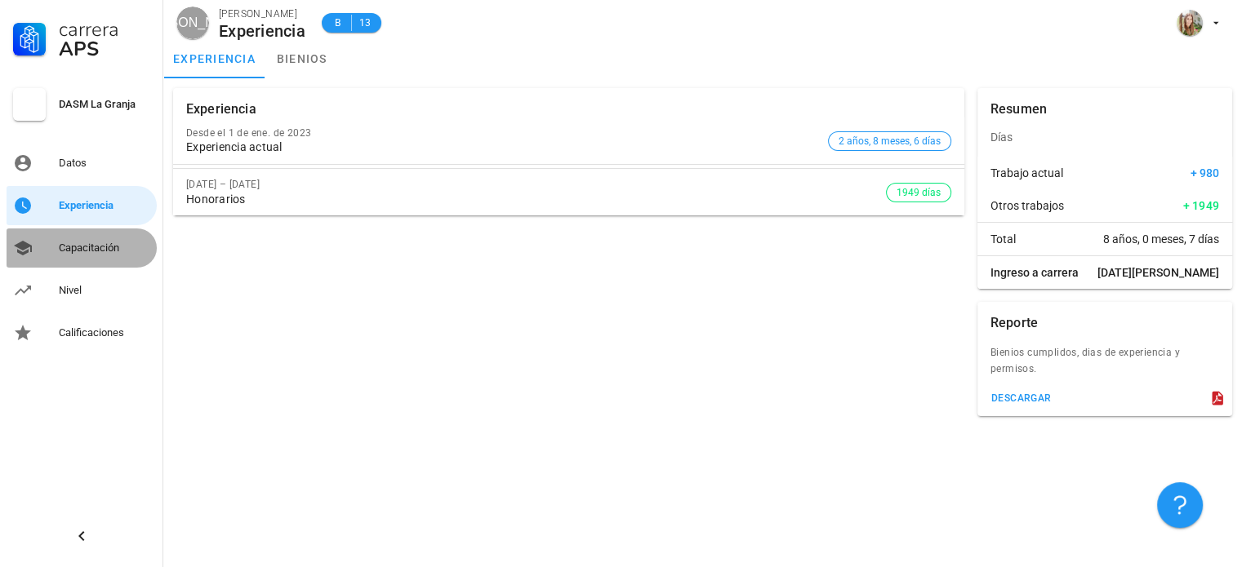
click at [73, 247] on div "Capacitación" at bounding box center [104, 248] width 91 height 13
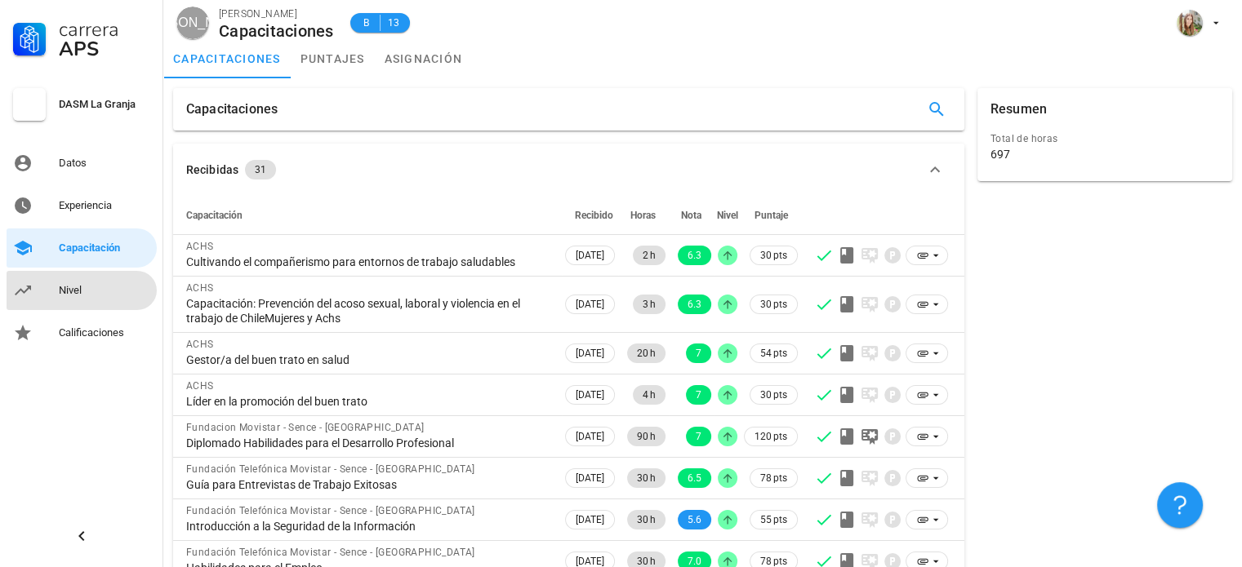
click at [62, 290] on div "Nivel" at bounding box center [104, 290] width 91 height 13
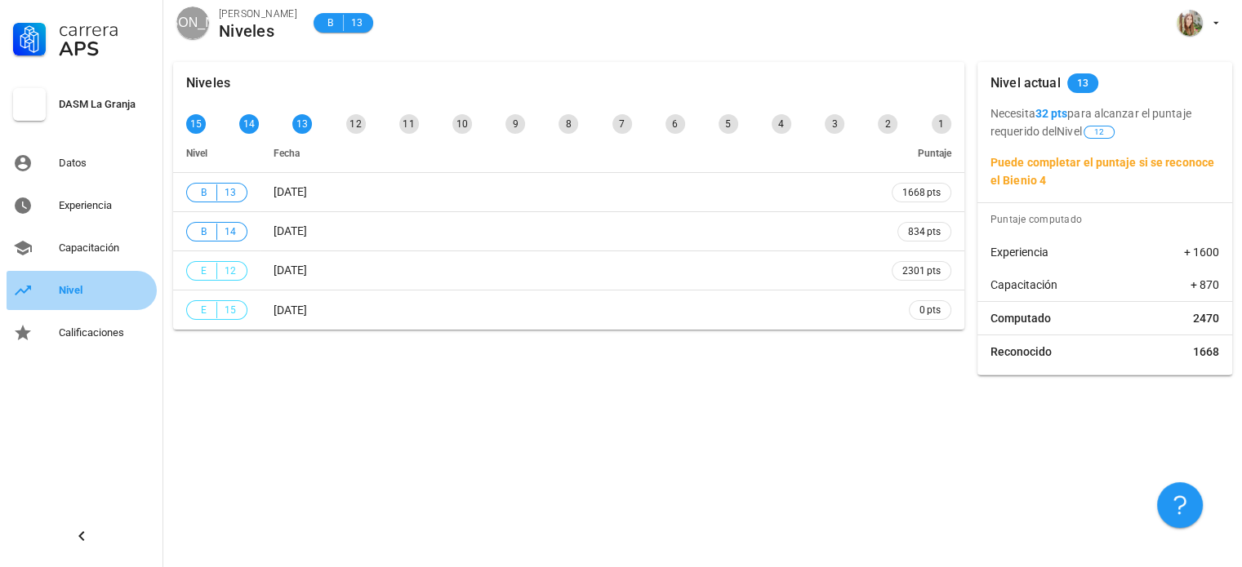
click at [62, 290] on div "Nivel" at bounding box center [104, 290] width 91 height 13
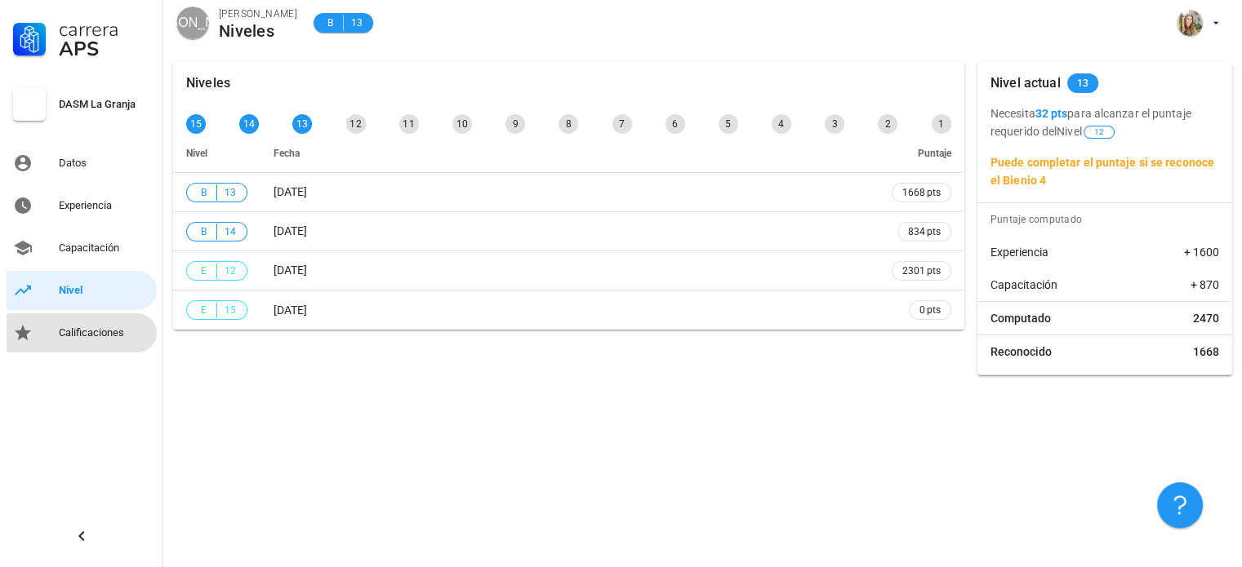
click at [63, 344] on div "Calificaciones" at bounding box center [104, 333] width 91 height 26
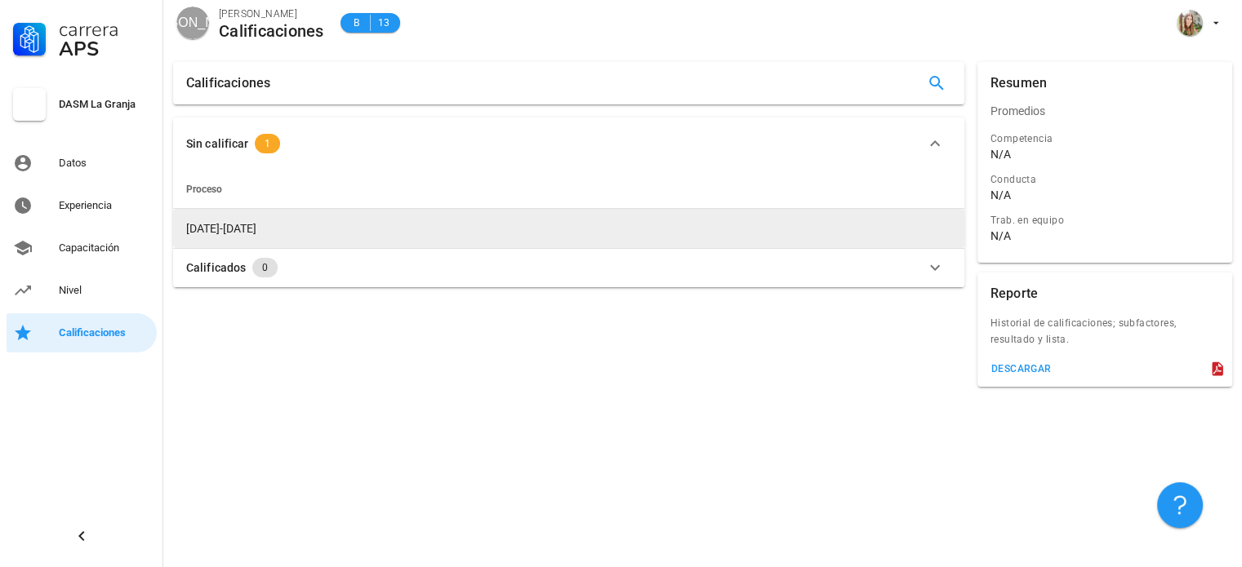
click at [190, 234] on span "[DATE]-[DATE]" at bounding box center [221, 228] width 70 height 13
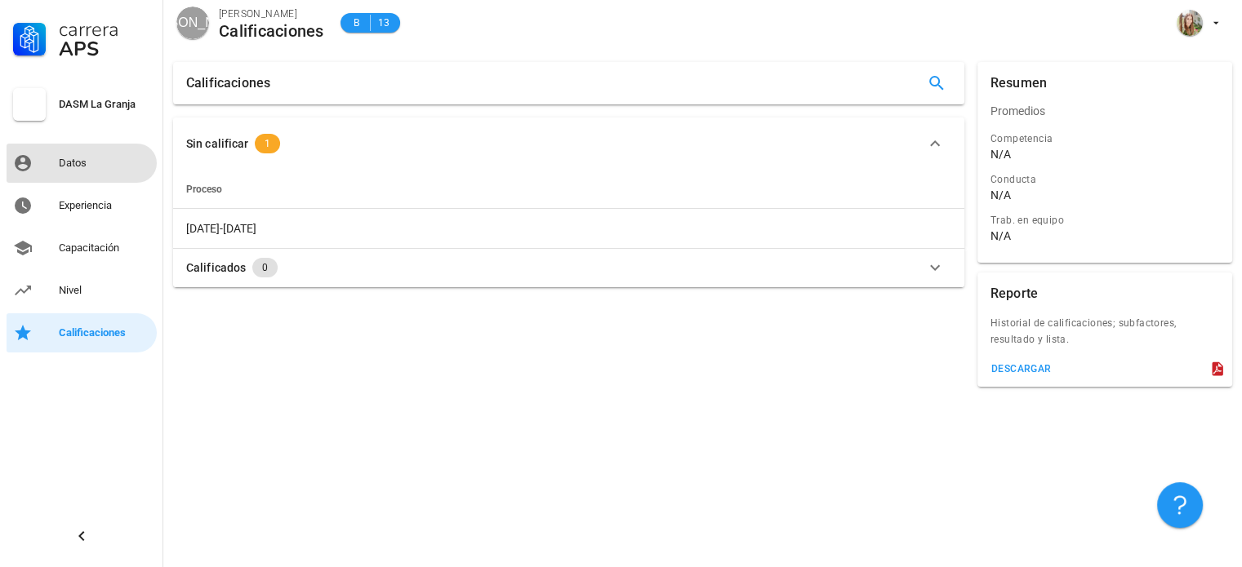
click at [68, 159] on div "Datos" at bounding box center [104, 163] width 91 height 13
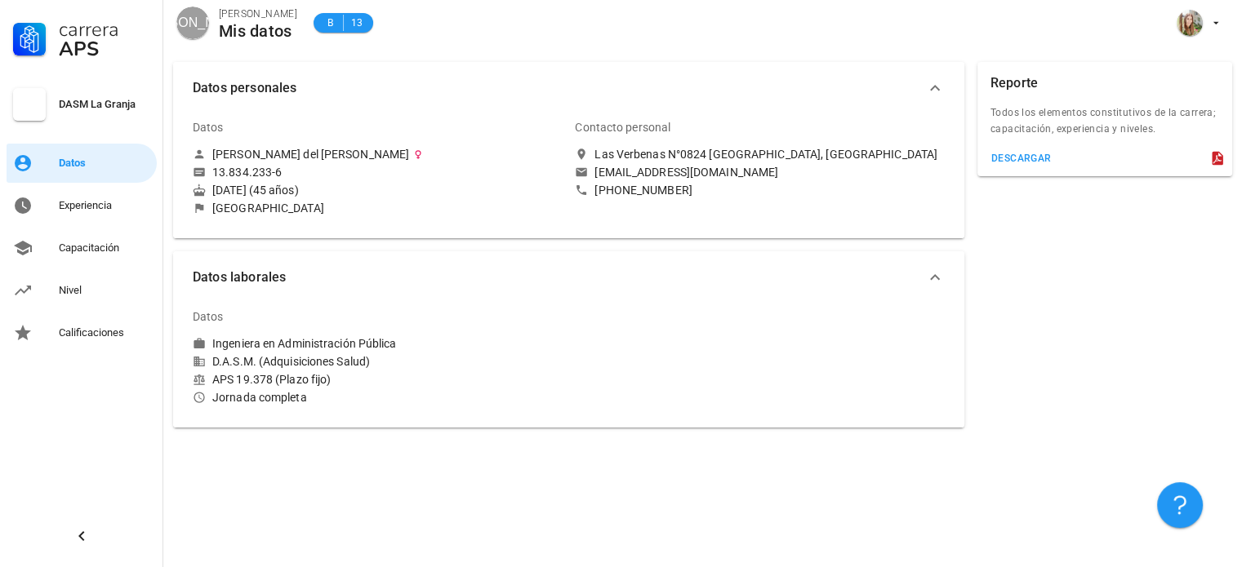
click at [54, 185] on div "Carrera APS DASM La Granja Datos Experiencia Capacitación Nivel Calificaciones" at bounding box center [81, 176] width 163 height 353
click at [47, 222] on link "Experiencia" at bounding box center [82, 205] width 150 height 39
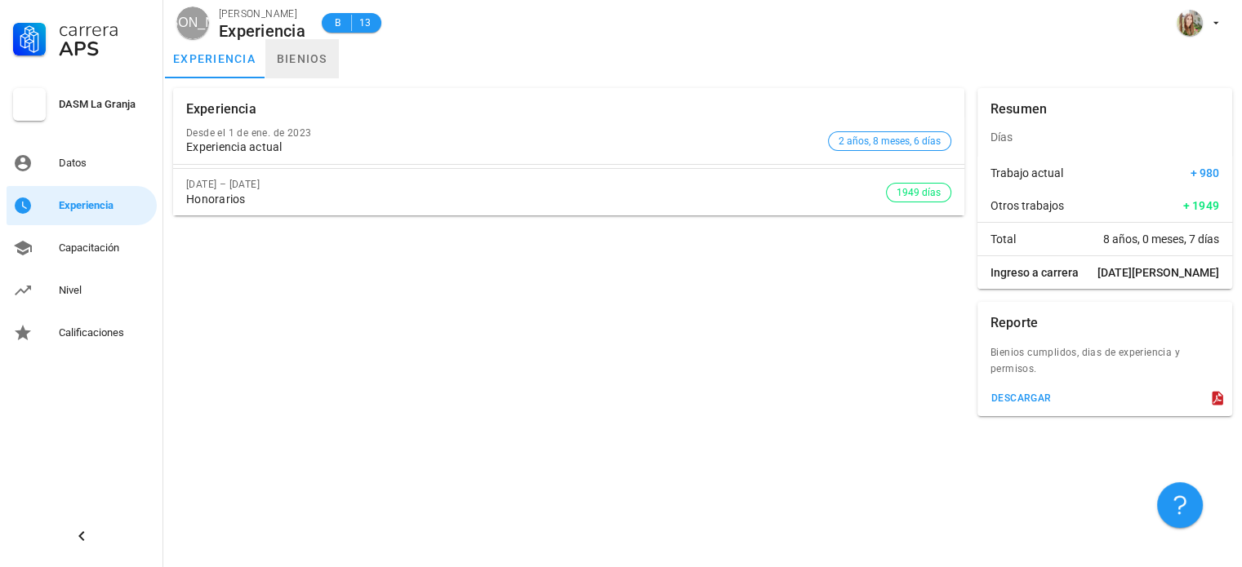
click at [297, 64] on link "bienios" at bounding box center [301, 58] width 73 height 39
